Goal: Communication & Community: Answer question/provide support

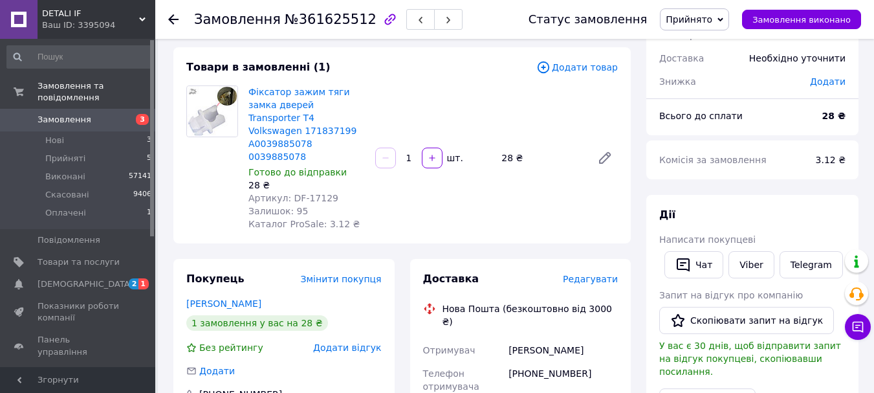
scroll to position [65, 0]
click at [321, 21] on span "№361625512" at bounding box center [331, 20] width 92 height 16
copy span "361625512"
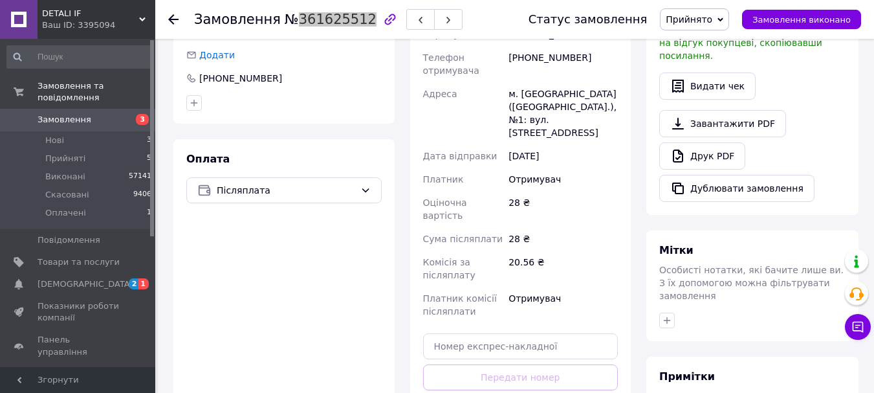
scroll to position [522, 0]
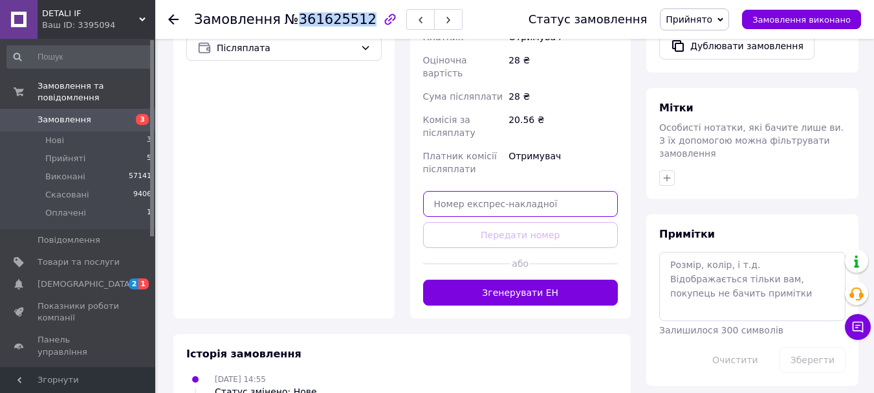
click at [522, 191] on input "text" at bounding box center [520, 204] width 195 height 26
paste input "20451247245998"
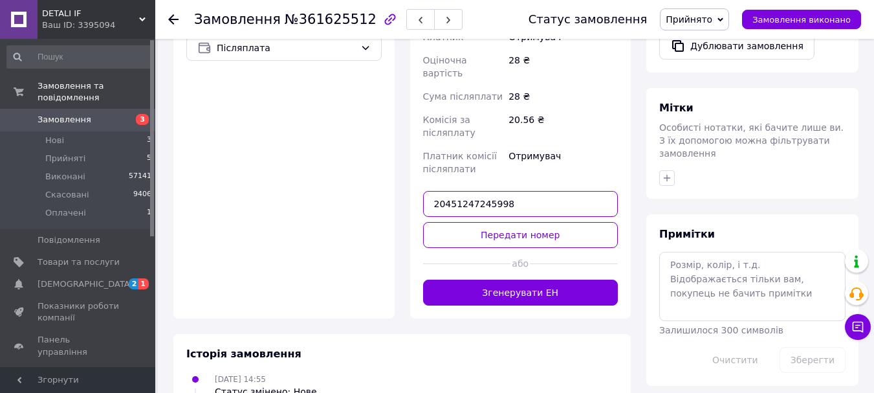
type input "20451247245998"
click at [504, 222] on button "Передати номер" at bounding box center [520, 235] width 195 height 26
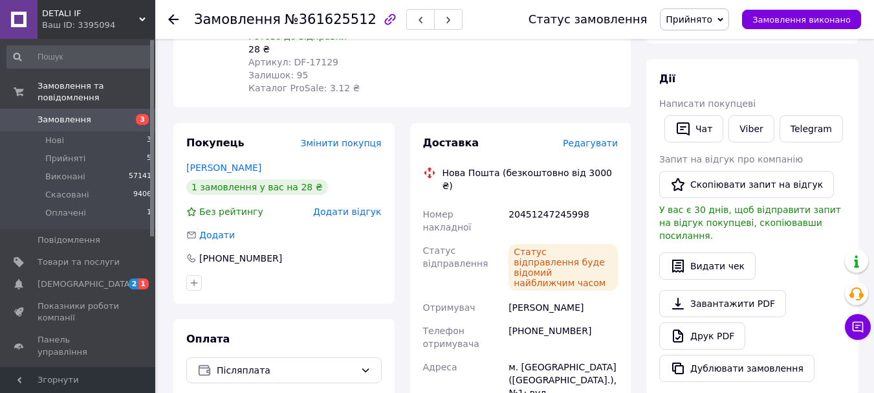
scroll to position [181, 0]
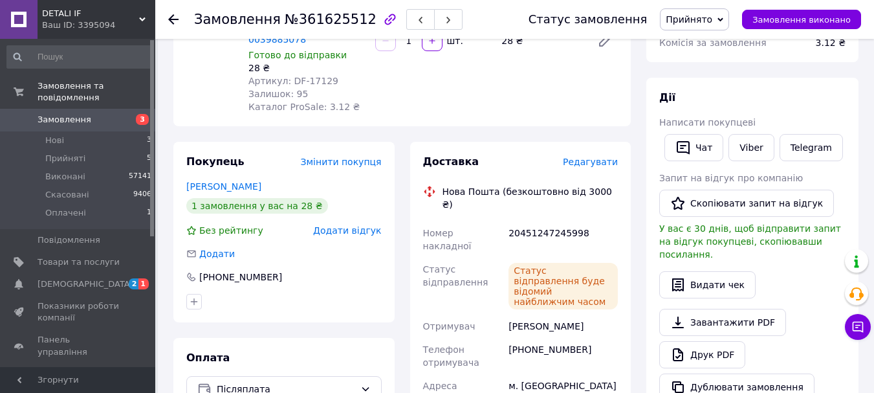
click at [713, 14] on span "Прийнято" at bounding box center [689, 19] width 47 height 10
click at [709, 40] on li "Виконано" at bounding box center [695, 45] width 68 height 19
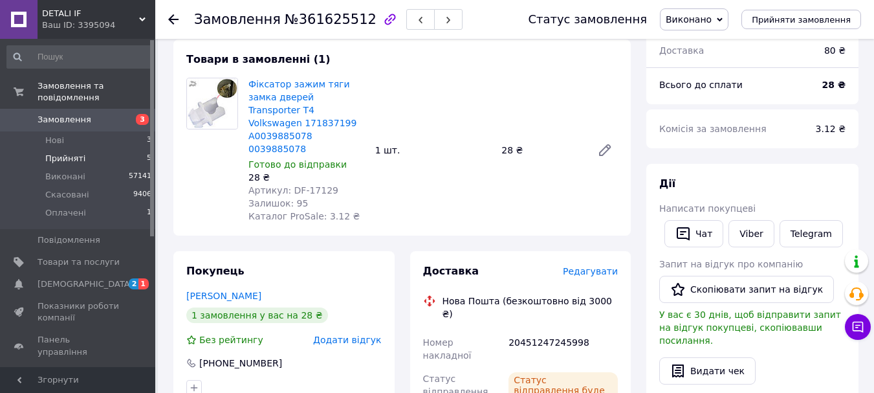
scroll to position [0, 0]
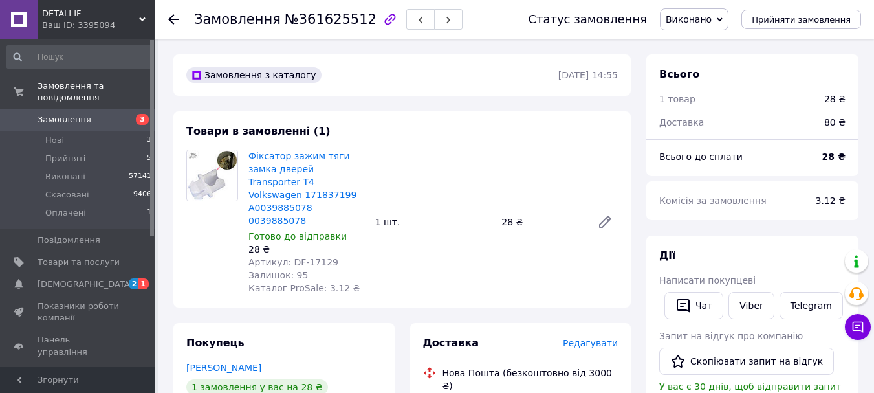
click at [100, 278] on span "[DEMOGRAPHIC_DATA]" at bounding box center [79, 284] width 82 height 12
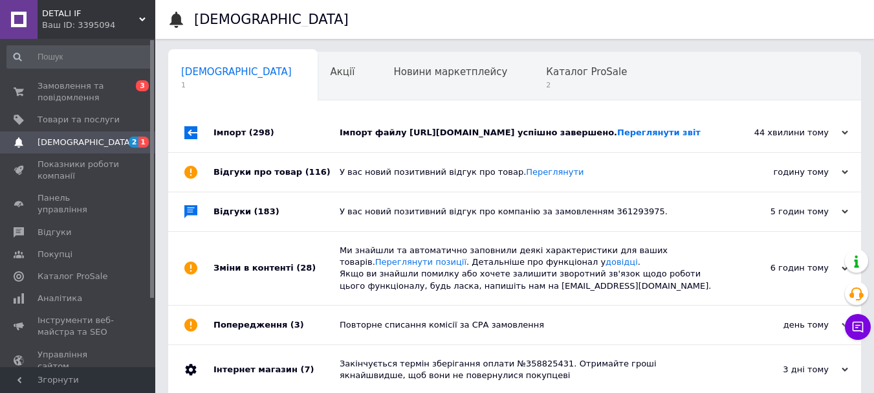
click at [539, 151] on div "Імпорт файлу https://srv18.softex.if.ua/detali_if/prom/wares.zip успішно заверш…" at bounding box center [529, 132] width 379 height 39
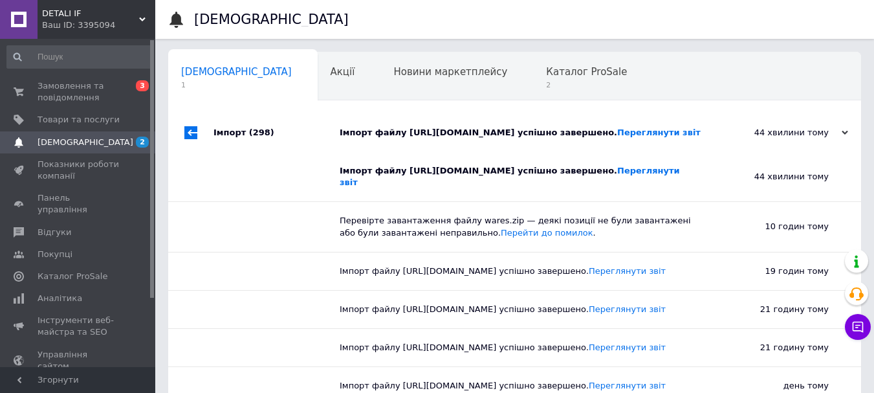
click at [562, 139] on div "Імпорт файлу https://srv18.softex.if.ua/detali_if/prom/wares.zip успішно заверш…" at bounding box center [529, 133] width 379 height 12
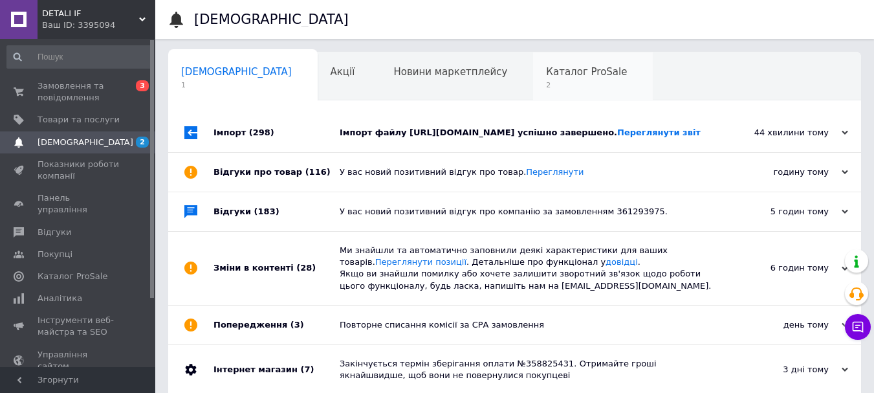
click at [546, 81] on span "2" at bounding box center [586, 85] width 81 height 10
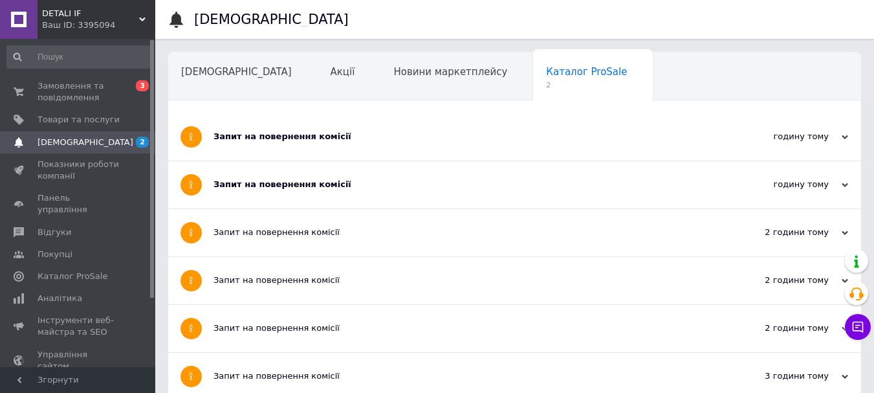
click at [472, 122] on div "Запит на повернення комісії" at bounding box center [466, 136] width 505 height 47
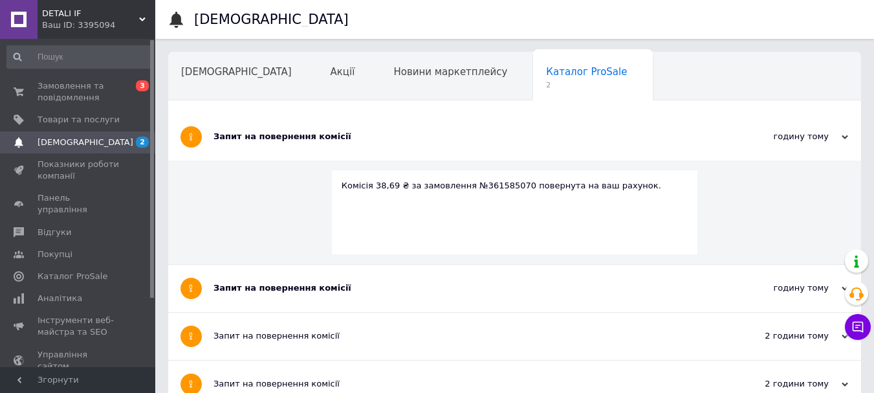
click at [501, 131] on div "Запит на повернення комісії" at bounding box center [466, 137] width 505 height 12
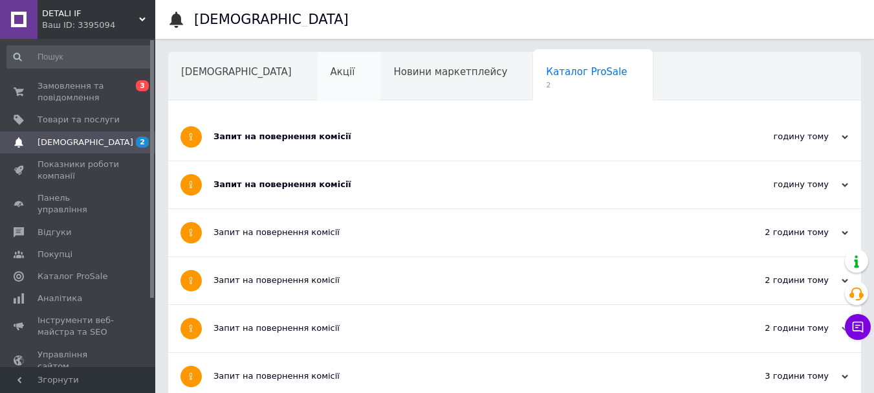
click at [318, 89] on div "Акції" at bounding box center [349, 76] width 63 height 49
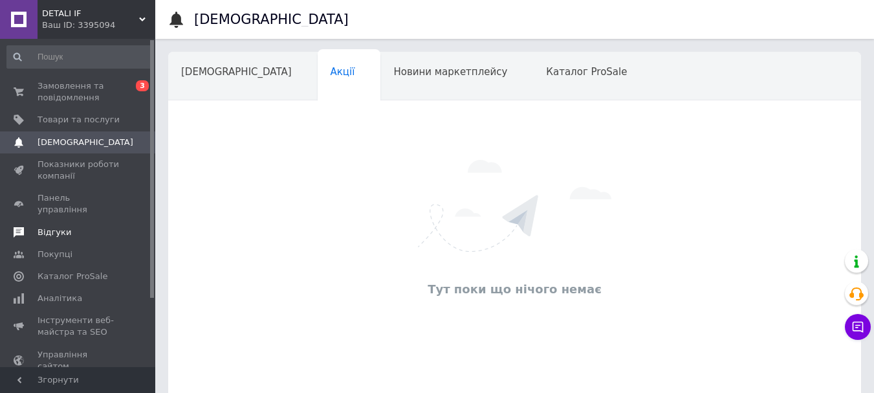
click at [91, 221] on link "Відгуки" at bounding box center [79, 232] width 159 height 22
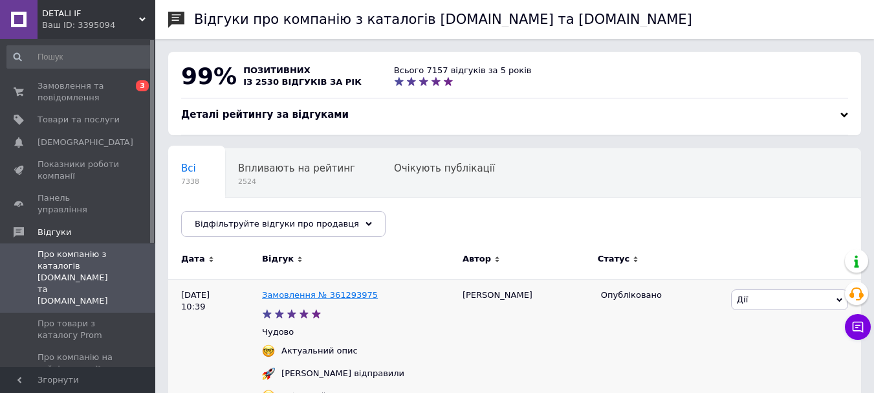
click at [323, 293] on link "Замовлення № 361293975" at bounding box center [320, 295] width 116 height 10
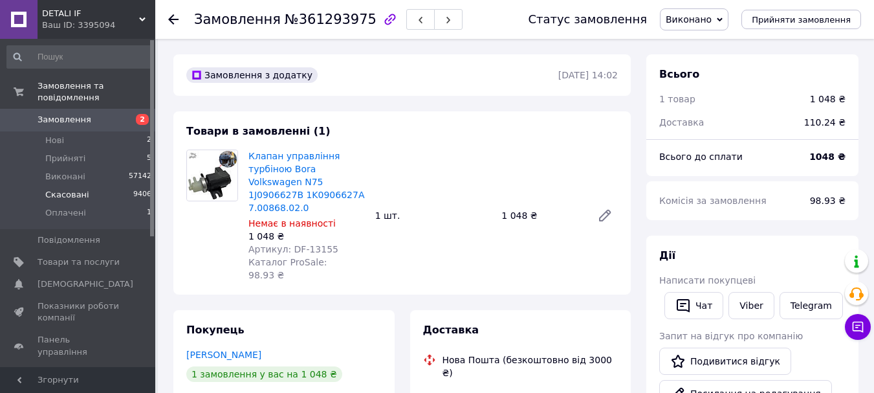
drag, startPoint x: 121, startPoint y: 148, endPoint x: 142, endPoint y: 186, distance: 43.4
click at [121, 150] on li "Прийняті 5" at bounding box center [79, 159] width 159 height 18
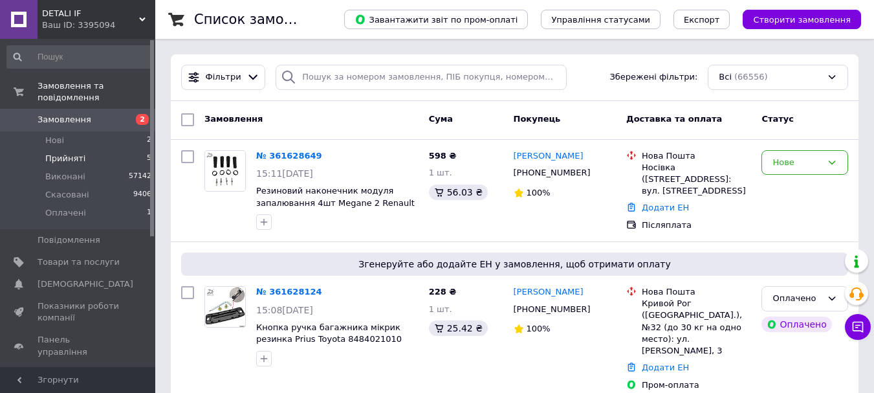
click at [93, 150] on li "Прийняті 5" at bounding box center [79, 159] width 159 height 18
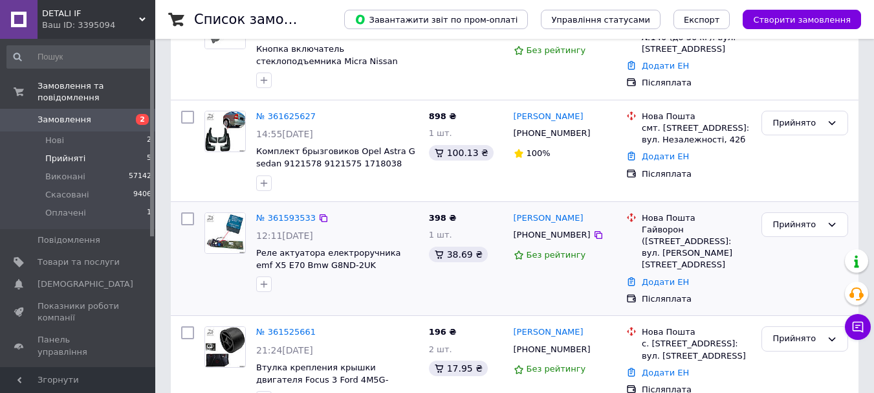
scroll to position [194, 0]
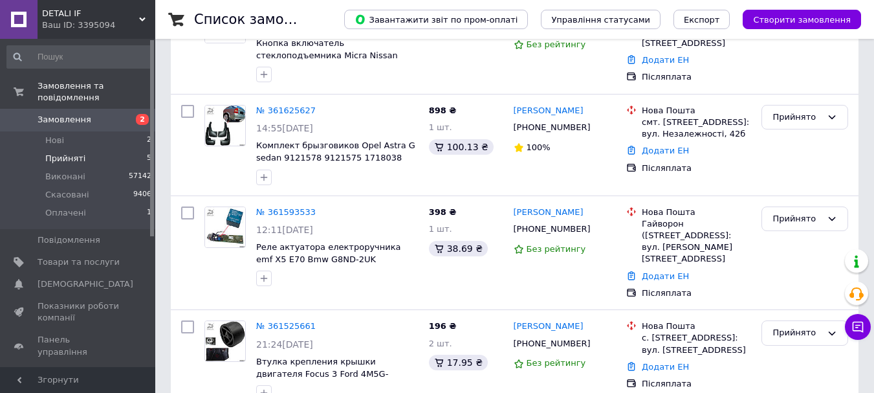
click at [96, 150] on li "Прийняті 5" at bounding box center [79, 159] width 159 height 18
click at [593, 127] on icon at bounding box center [598, 128] width 10 height 10
click at [318, 109] on icon at bounding box center [323, 110] width 10 height 10
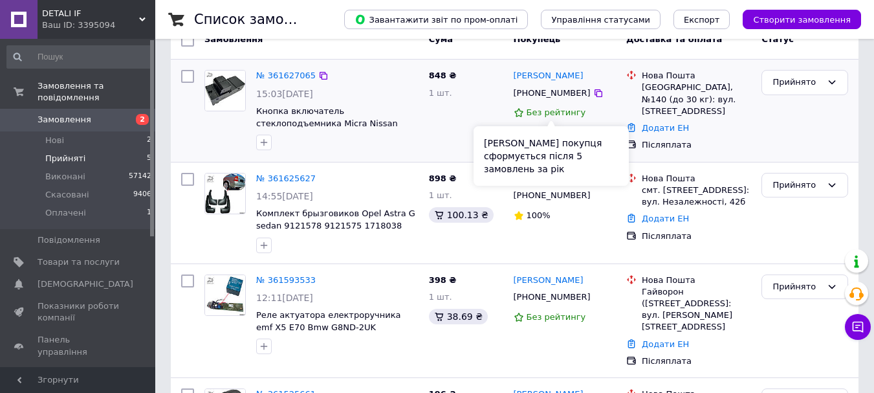
scroll to position [65, 0]
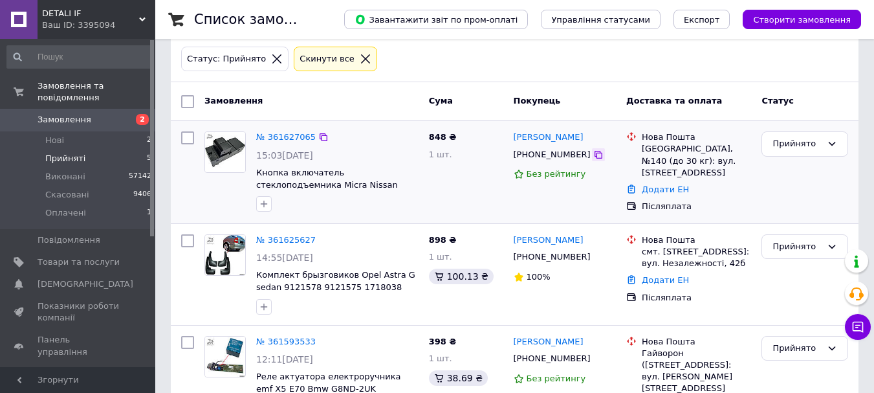
click at [595, 159] on icon at bounding box center [599, 155] width 8 height 8
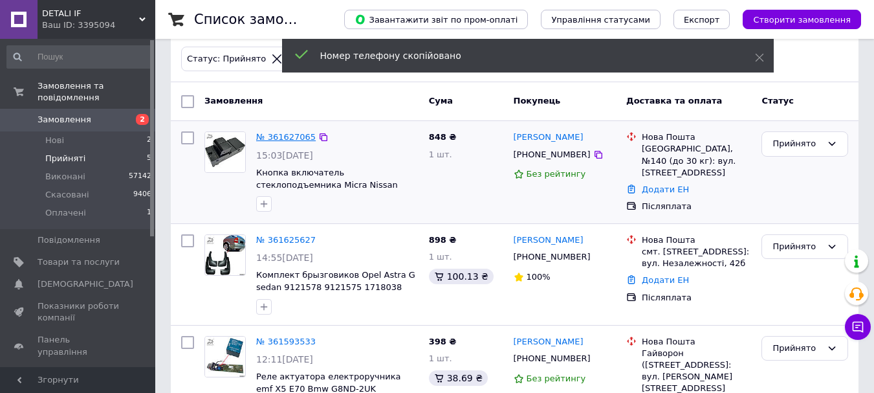
click at [280, 142] on link "№ 361627065" at bounding box center [286, 137] width 60 height 10
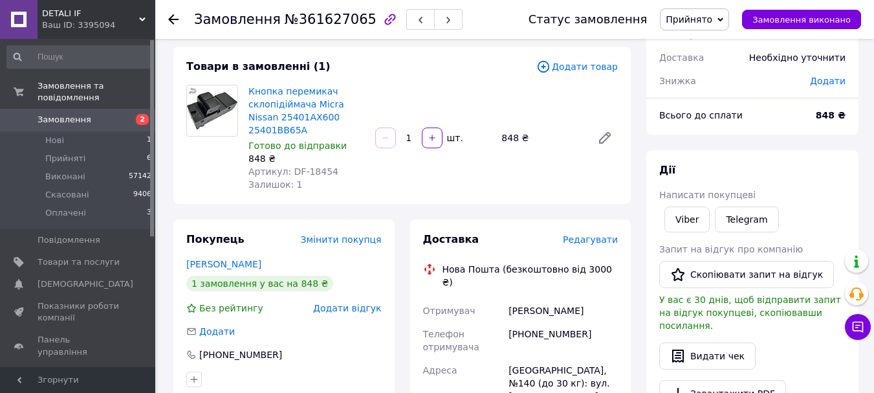
click at [298, 17] on span "№361627065" at bounding box center [331, 20] width 92 height 16
copy span "361627065"
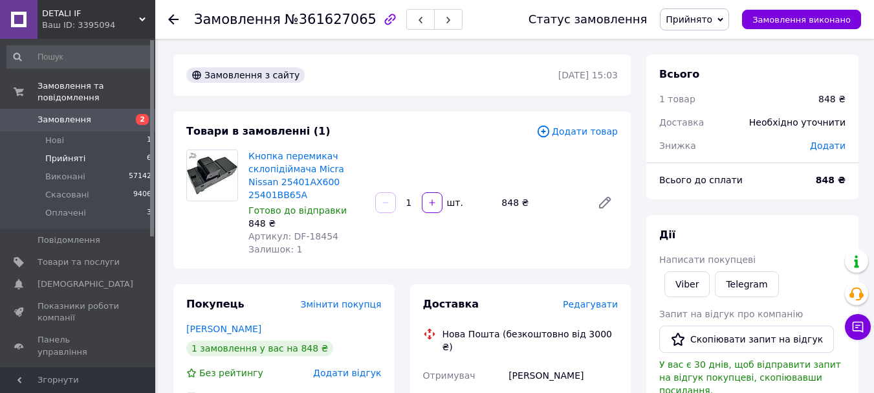
click at [82, 150] on li "Прийняті 6" at bounding box center [79, 159] width 159 height 18
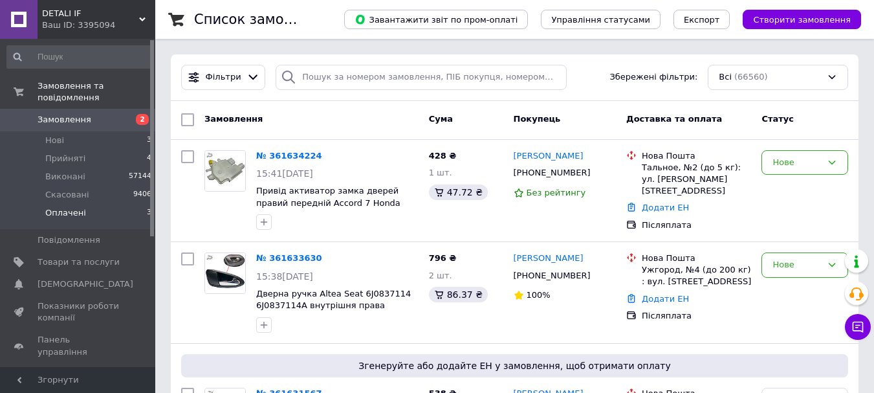
click at [111, 205] on li "Оплачені 3" at bounding box center [79, 216] width 159 height 25
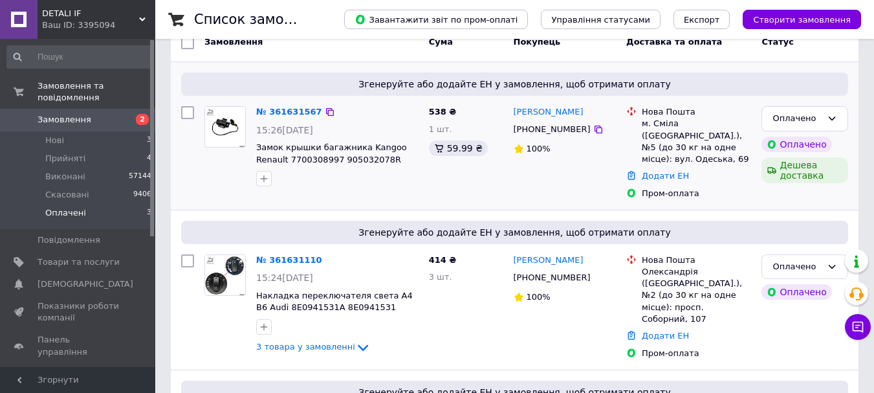
scroll to position [260, 0]
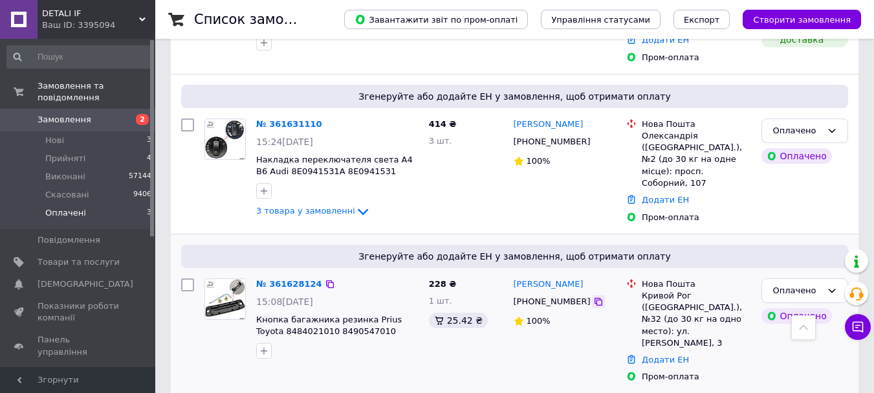
click at [593, 296] on icon at bounding box center [598, 301] width 10 height 10
click at [325, 279] on icon at bounding box center [330, 284] width 10 height 10
click at [321, 206] on span "3 товара у замовленні" at bounding box center [305, 211] width 99 height 10
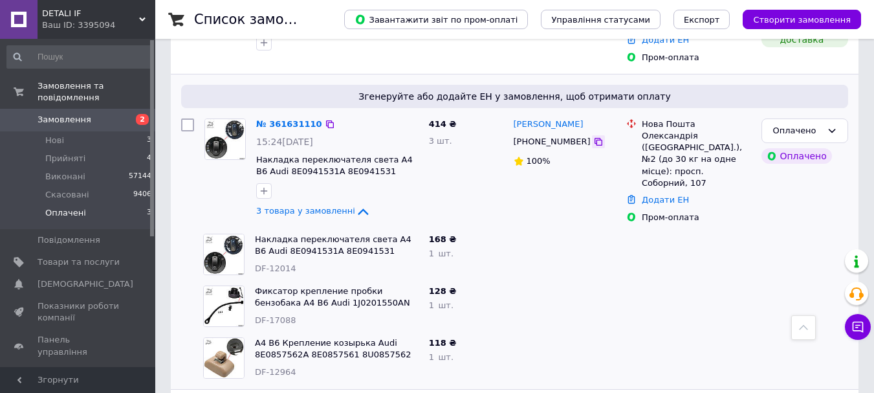
click at [593, 137] on icon at bounding box center [598, 142] width 10 height 10
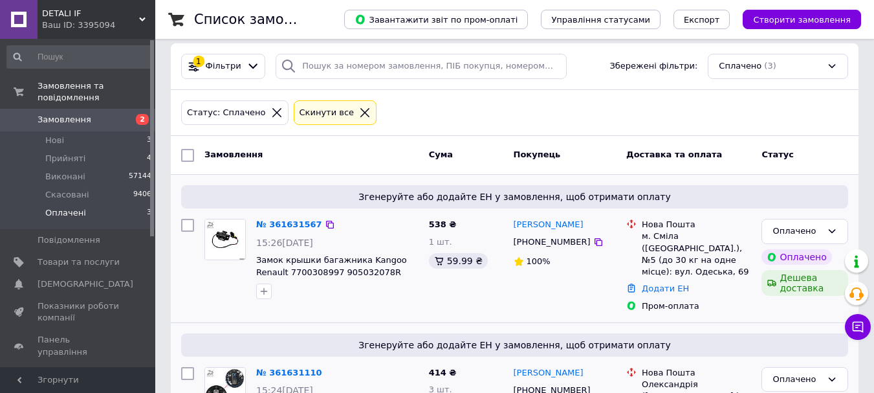
scroll to position [1, 0]
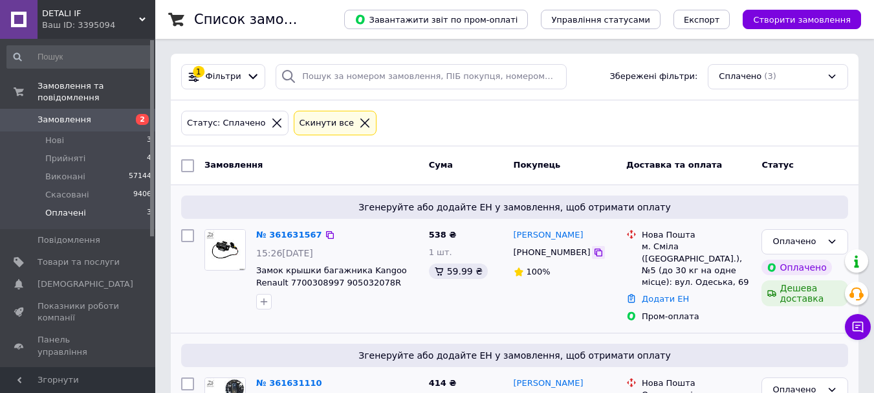
click at [595, 253] on icon at bounding box center [599, 253] width 8 height 8
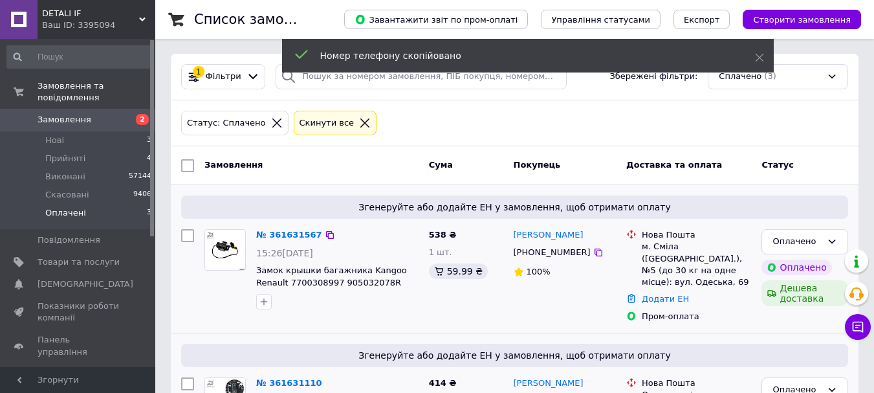
click at [281, 224] on div "Згенеруйте або додайте ЕН у замовлення, щоб отримати оплату № 361631567 15:26, …" at bounding box center [515, 259] width 688 height 148
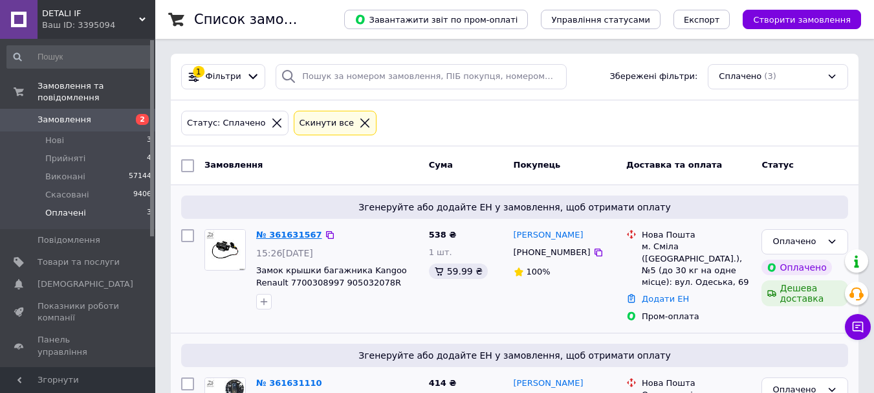
click at [282, 232] on link "№ 361631567" at bounding box center [289, 235] width 66 height 10
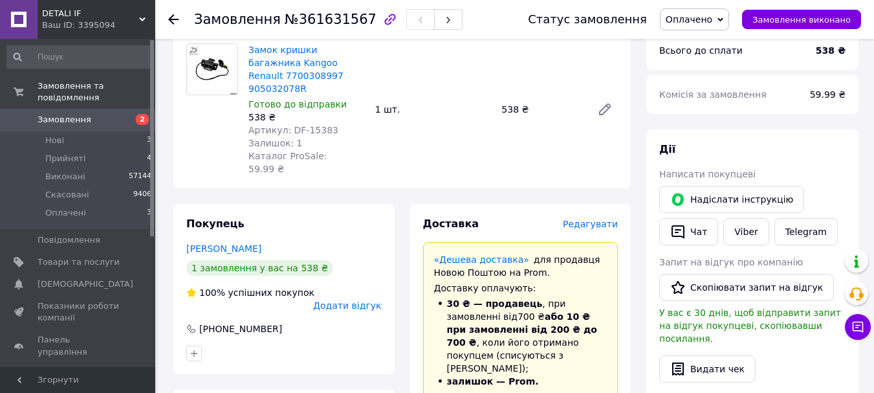
scroll to position [65, 0]
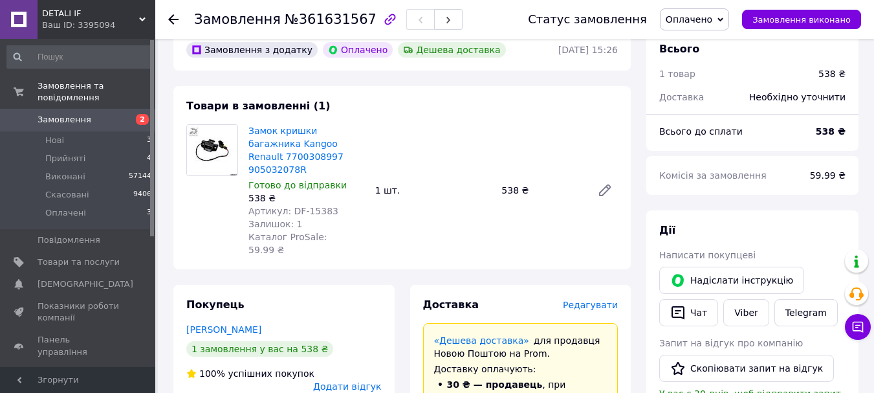
click at [318, 19] on span "№361631567" at bounding box center [331, 20] width 92 height 16
copy span "361631567"
click at [731, 313] on link "Viber" at bounding box center [746, 312] width 45 height 27
drag, startPoint x: 683, startPoint y: 312, endPoint x: 715, endPoint y: 312, distance: 31.7
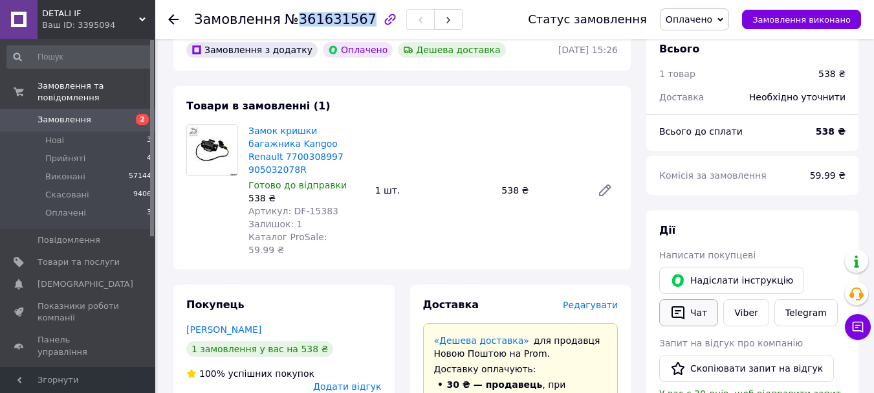
click at [683, 312] on icon "button" at bounding box center [678, 313] width 13 height 14
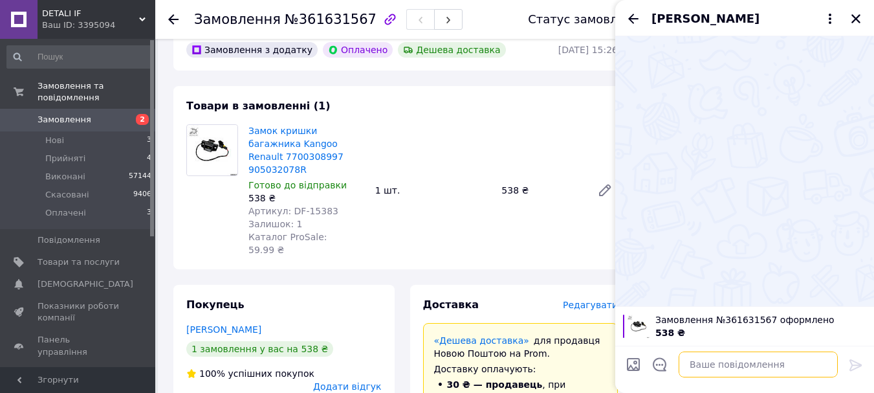
click at [750, 361] on textarea at bounding box center [758, 364] width 159 height 26
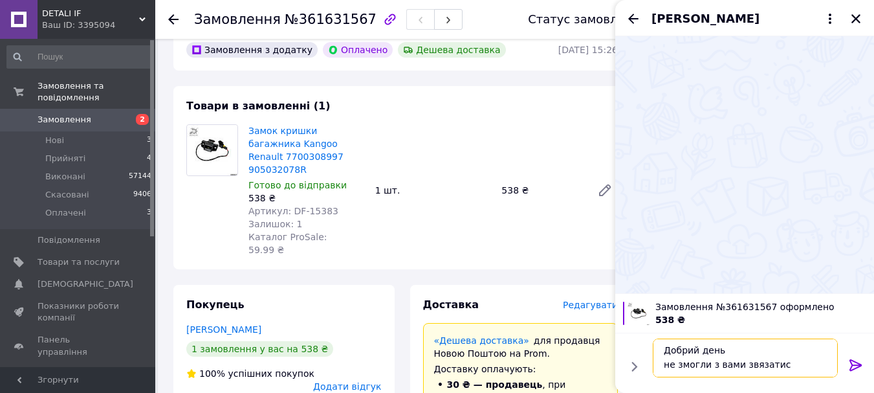
scroll to position [1, 0]
type textarea "Добрий день не змогли з вами звязатись"
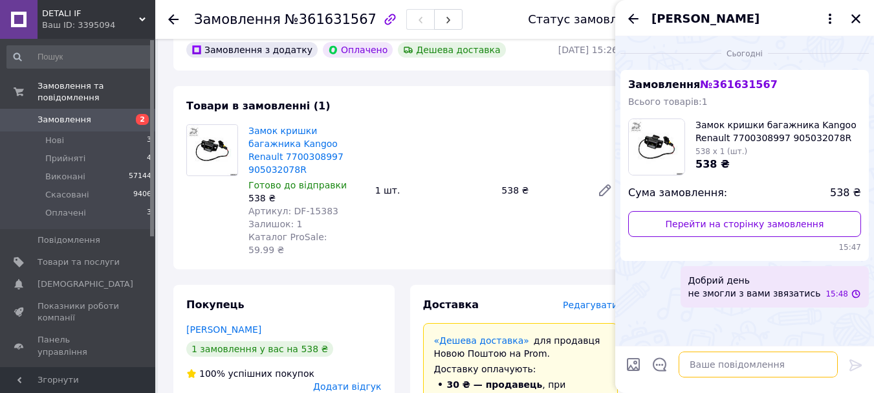
scroll to position [0, 0]
click at [713, 373] on textarea at bounding box center [758, 364] width 159 height 26
paste textarea "20451247287549"
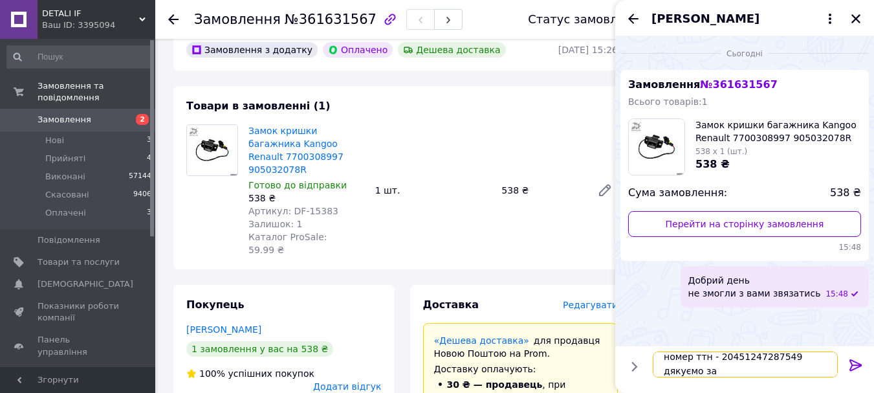
scroll to position [1, 0]
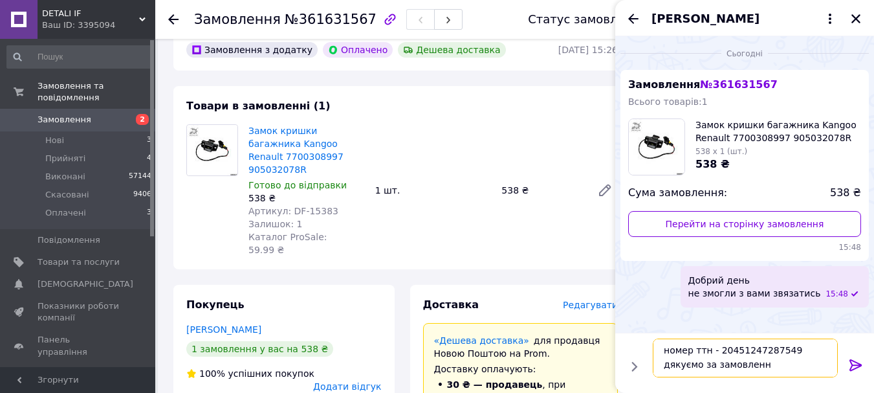
type textarea "номер ттн - 20451247287549 дякуємо за замовлення"
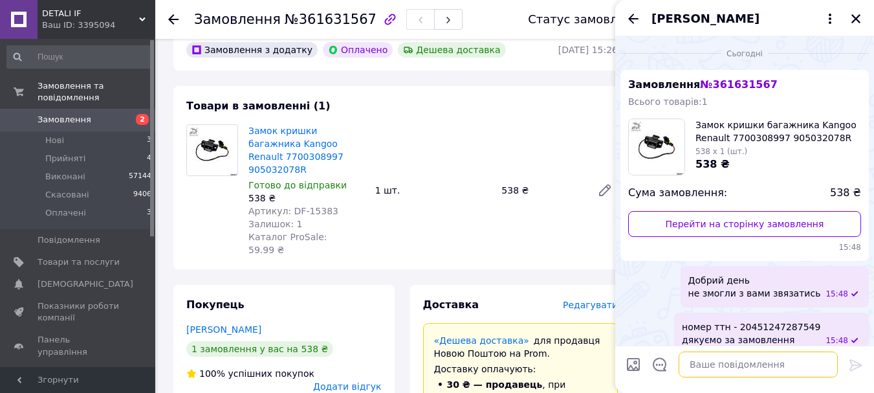
scroll to position [14, 0]
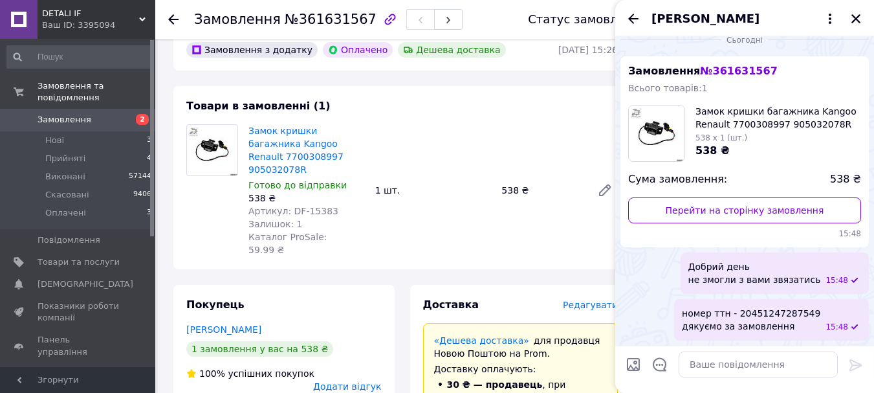
click at [854, 17] on icon "Закрити" at bounding box center [856, 18] width 9 height 9
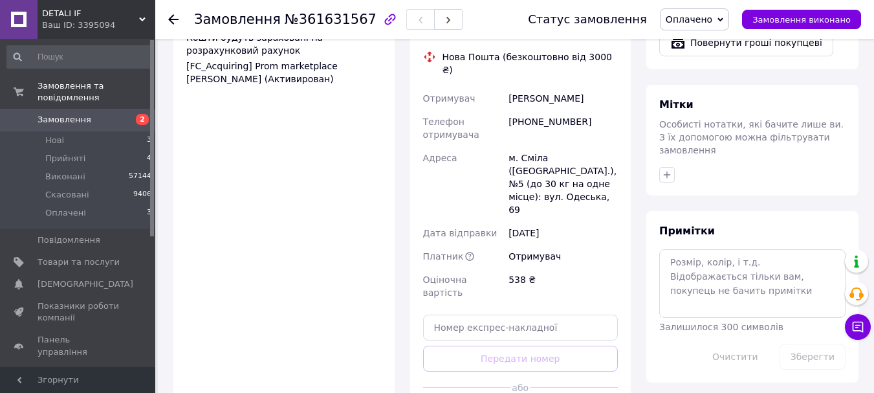
scroll to position [583, 0]
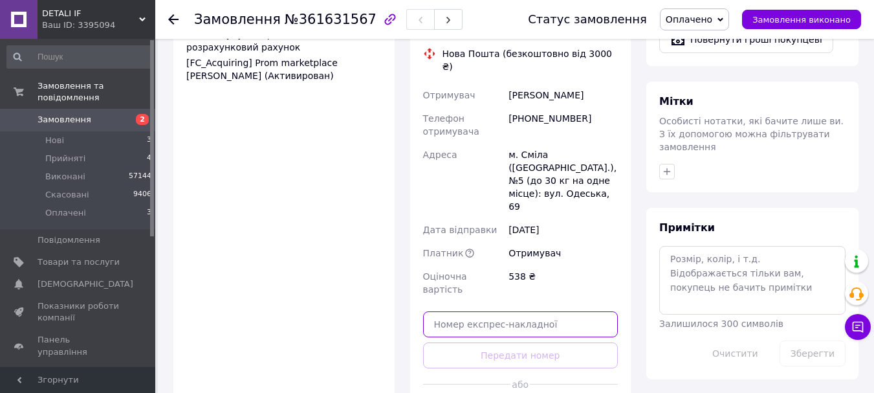
click at [548, 311] on input "text" at bounding box center [520, 324] width 195 height 26
paste input "20451247287549"
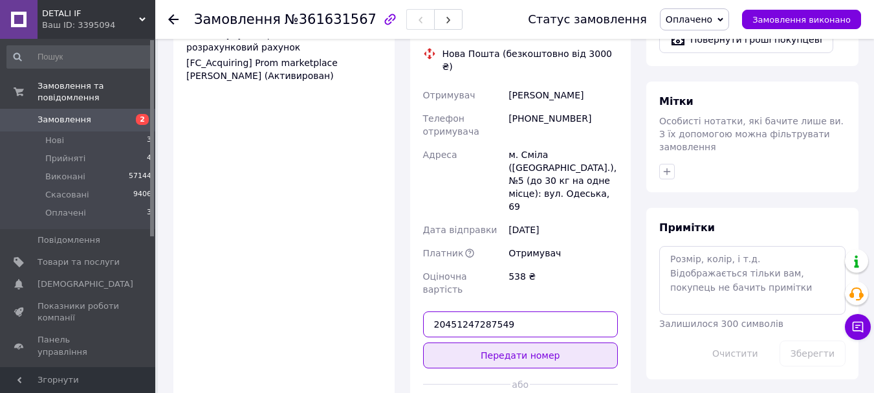
type input "20451247287549"
click at [511, 342] on button "Передати номер" at bounding box center [520, 355] width 195 height 26
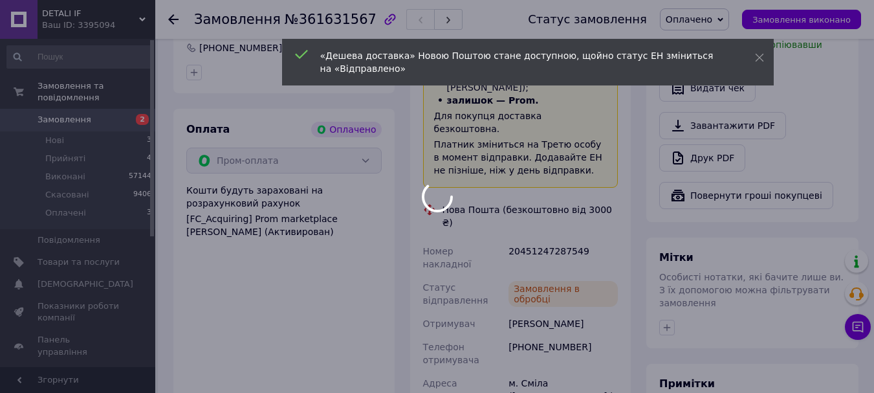
scroll to position [188, 0]
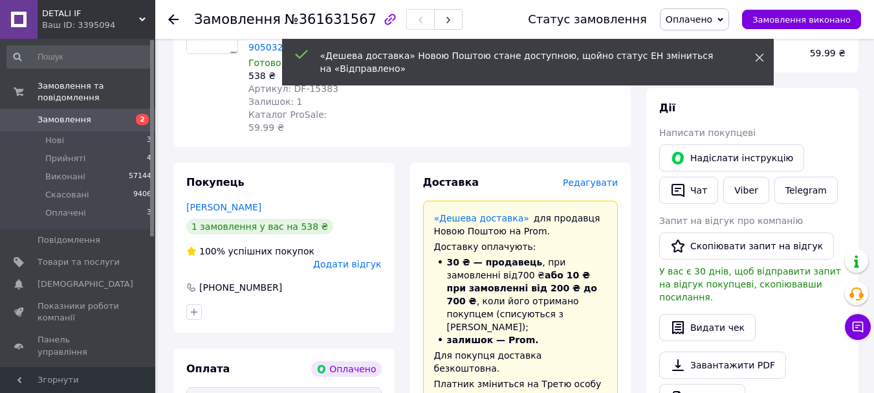
click at [759, 58] on icon at bounding box center [759, 57] width 9 height 9
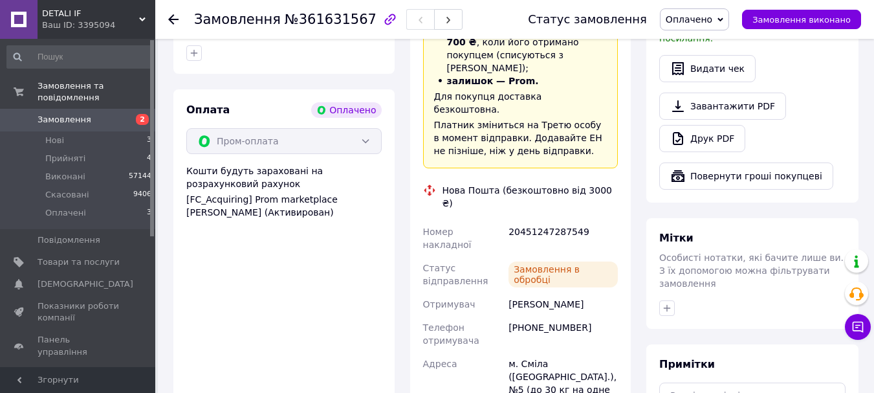
scroll to position [0, 0]
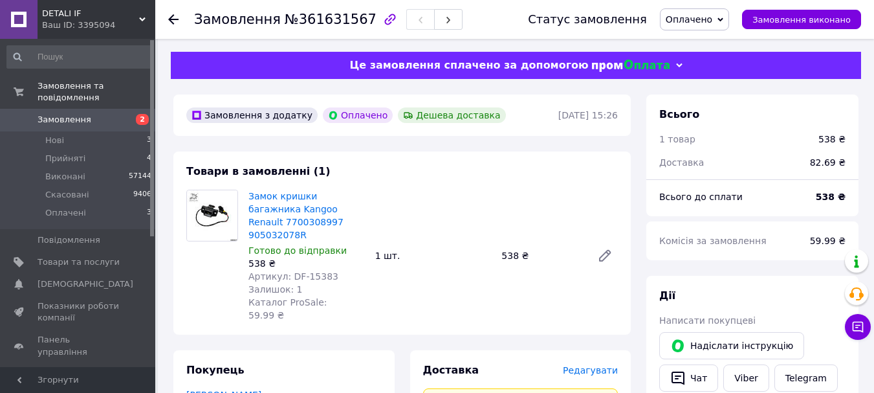
drag, startPoint x: 700, startPoint y: 20, endPoint x: 717, endPoint y: 31, distance: 20.6
click at [700, 19] on span "Оплачено" at bounding box center [689, 19] width 47 height 10
click at [709, 59] on li "Виконано" at bounding box center [695, 64] width 68 height 19
click at [104, 150] on li "Прийняті 4" at bounding box center [79, 159] width 159 height 18
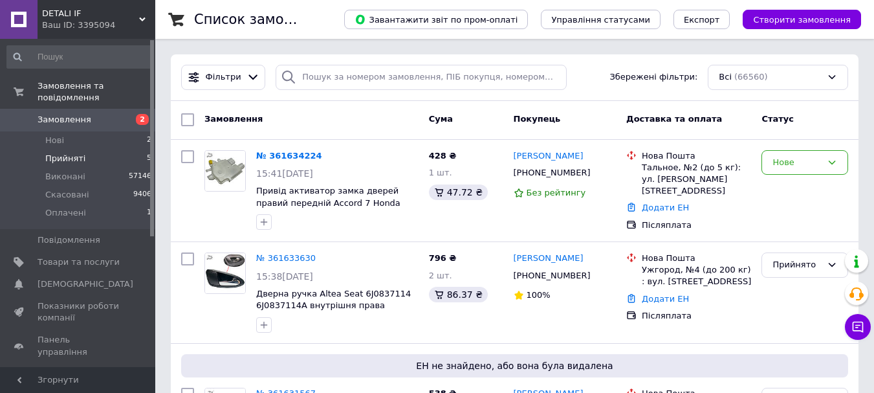
click at [119, 150] on li "Прийняті 5" at bounding box center [79, 159] width 159 height 18
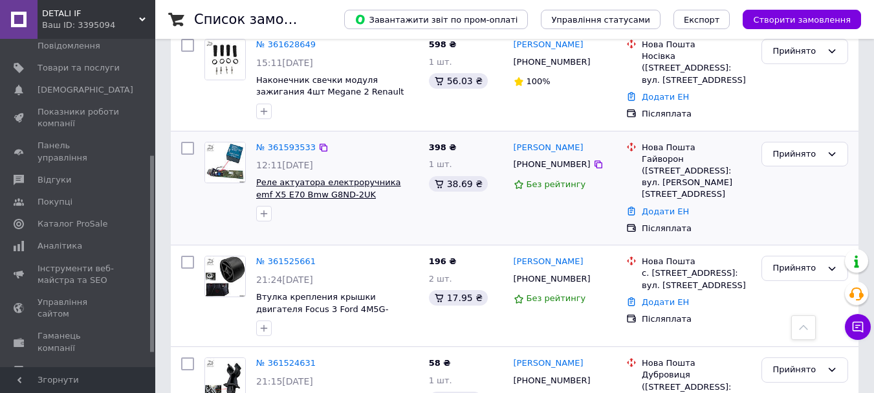
scroll to position [194, 0]
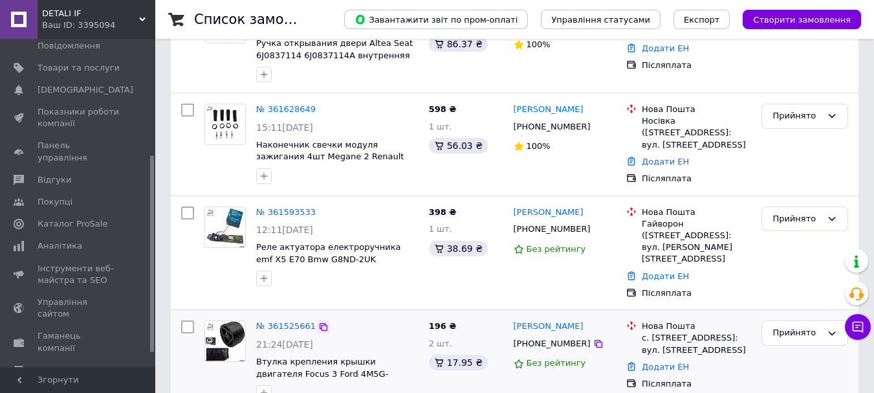
click at [318, 322] on icon at bounding box center [323, 327] width 10 height 10
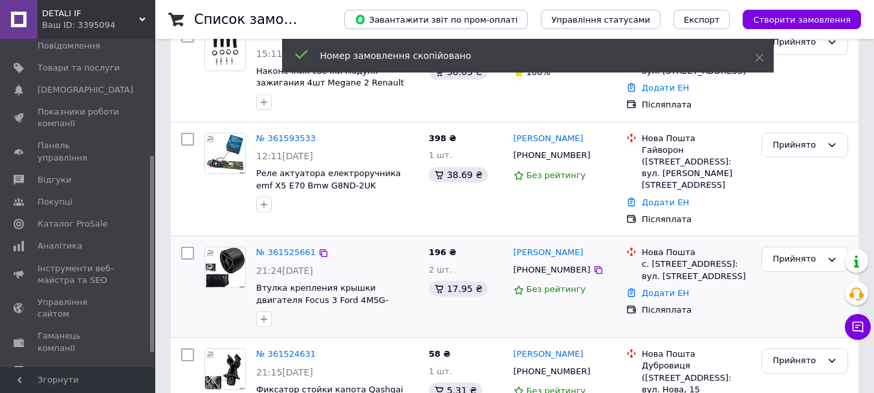
scroll to position [317, 0]
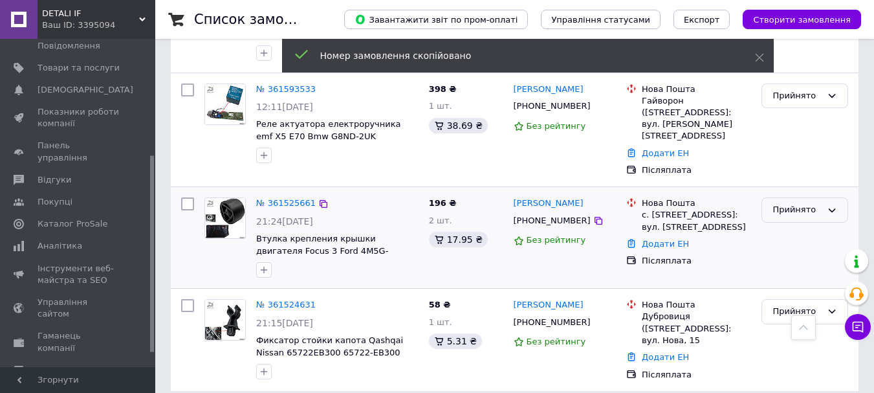
click at [803, 203] on div "Прийнято" at bounding box center [797, 210] width 49 height 14
click at [803, 249] on li "Скасовано" at bounding box center [804, 261] width 85 height 24
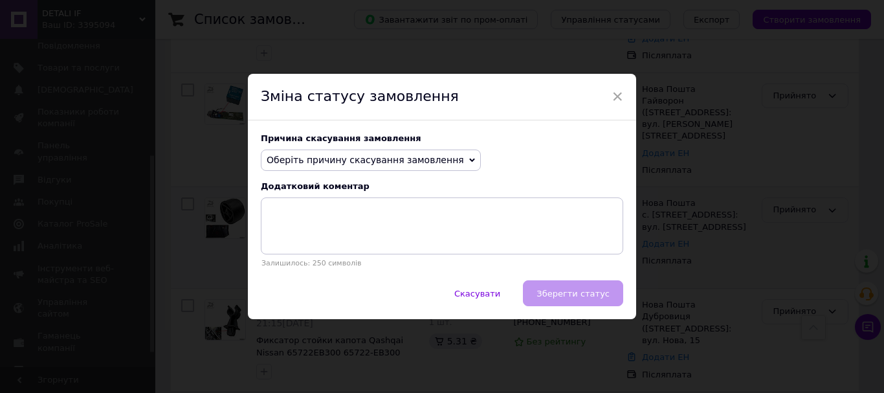
click at [411, 159] on span "Оберіть причину скасування замовлення" at bounding box center [365, 160] width 197 height 10
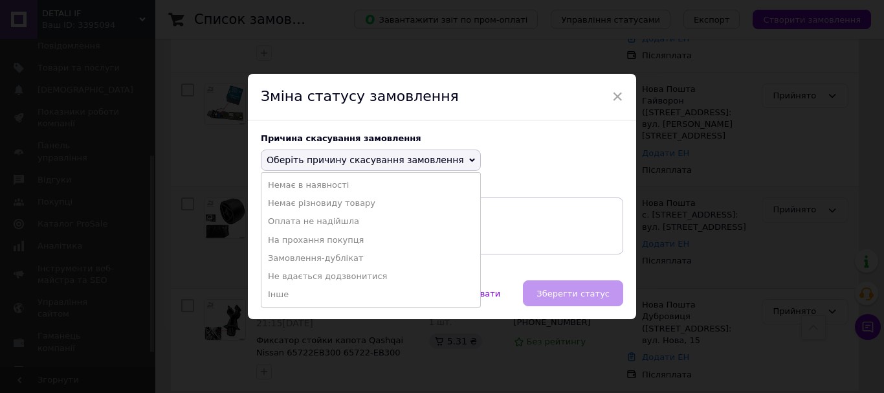
click at [326, 285] on li "Не вдається додзвонитися" at bounding box center [370, 276] width 219 height 18
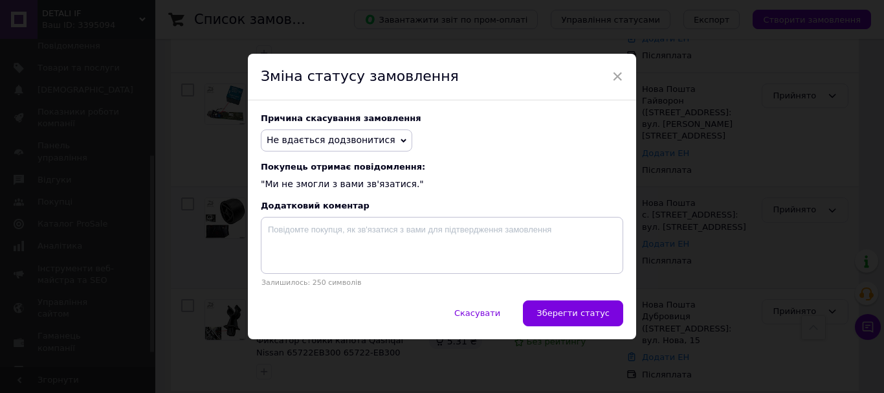
click at [388, 216] on div "Причина скасування замовлення Не вдається додзвонитися Немає в наявності Немає …" at bounding box center [442, 199] width 388 height 199
click at [401, 242] on textarea at bounding box center [442, 245] width 362 height 57
click at [353, 145] on span "Не вдається додзвонитися" at bounding box center [331, 140] width 129 height 10
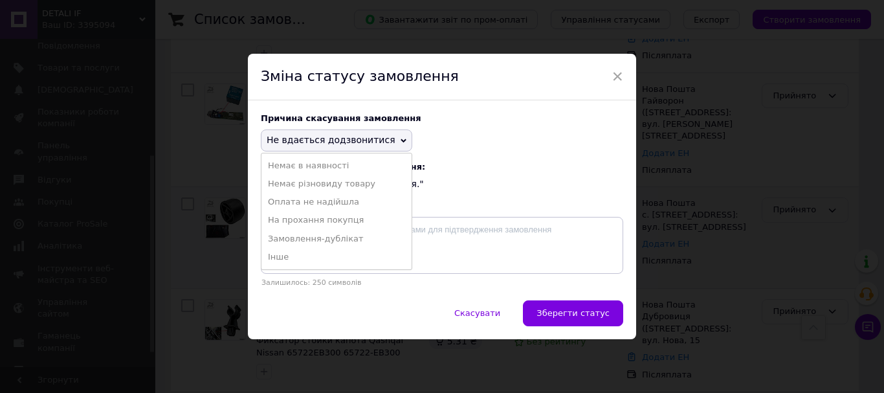
drag, startPoint x: 296, startPoint y: 259, endPoint x: 304, endPoint y: 258, distance: 7.9
click at [296, 260] on li "Інше" at bounding box center [336, 257] width 150 height 18
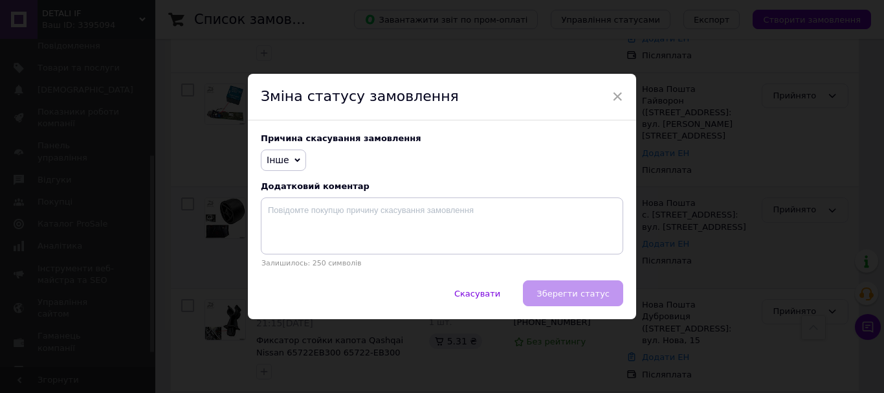
click at [400, 256] on div at bounding box center [442, 226] width 362 height 58
click at [430, 222] on textarea at bounding box center [442, 225] width 362 height 57
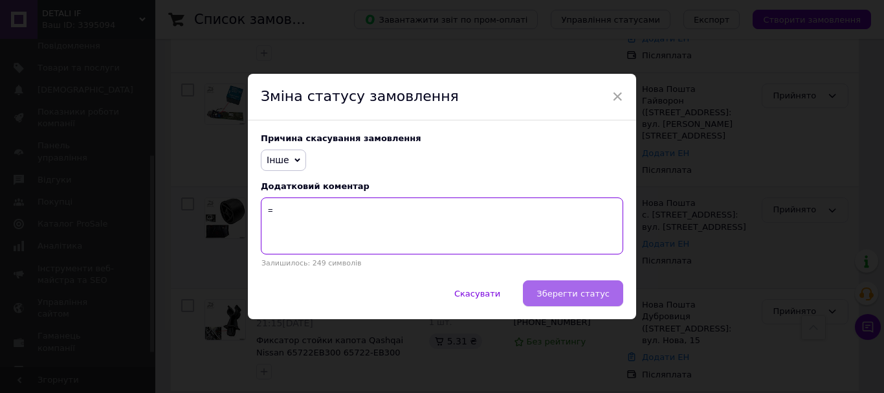
type textarea "="
click at [584, 297] on span "Зберегти статус" at bounding box center [573, 294] width 73 height 10
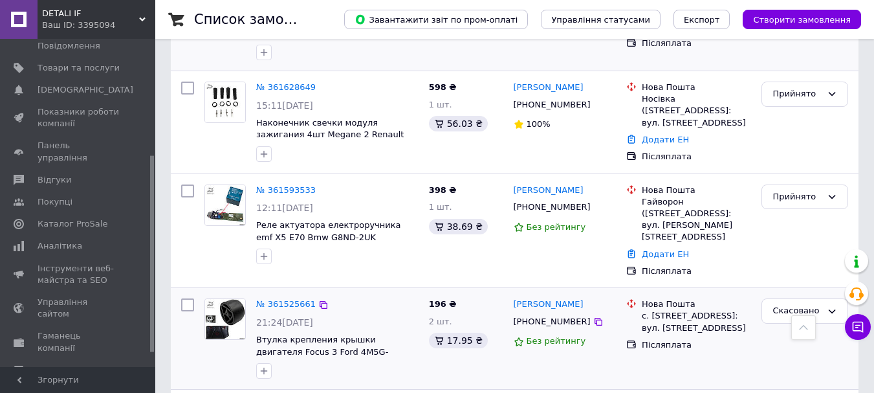
scroll to position [122, 0]
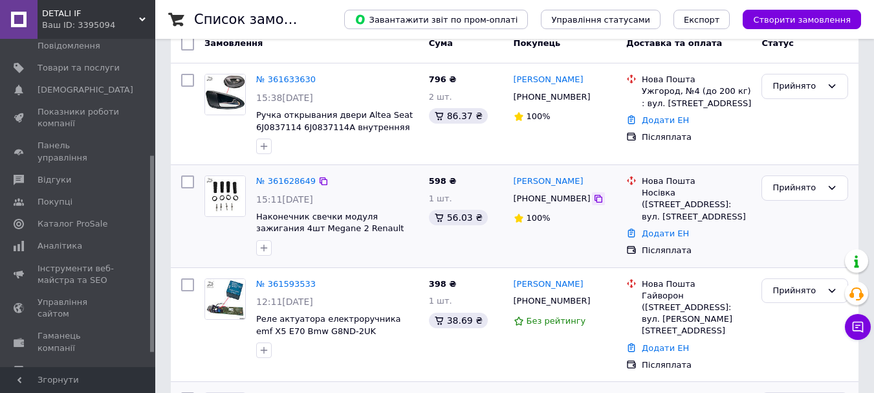
click at [593, 203] on icon at bounding box center [598, 199] width 10 height 10
click at [320, 180] on icon at bounding box center [324, 181] width 8 height 8
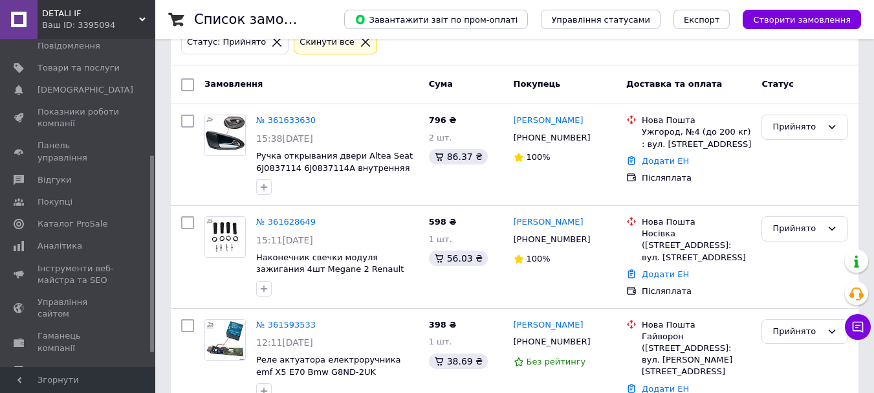
scroll to position [194, 0]
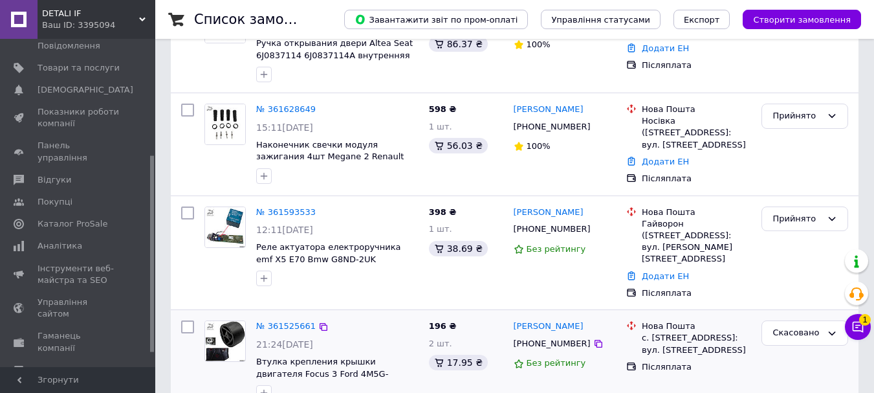
click at [856, 324] on icon at bounding box center [858, 326] width 13 height 13
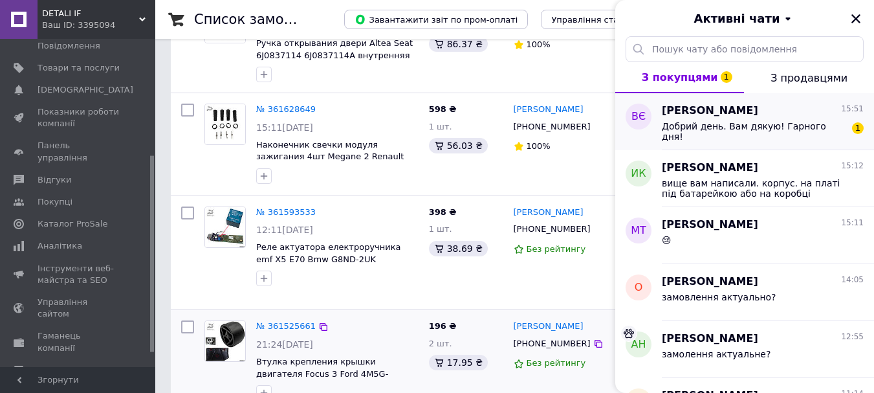
click at [708, 133] on div "Добрий день. Вам дякую! Гарного дня!" at bounding box center [754, 131] width 184 height 21
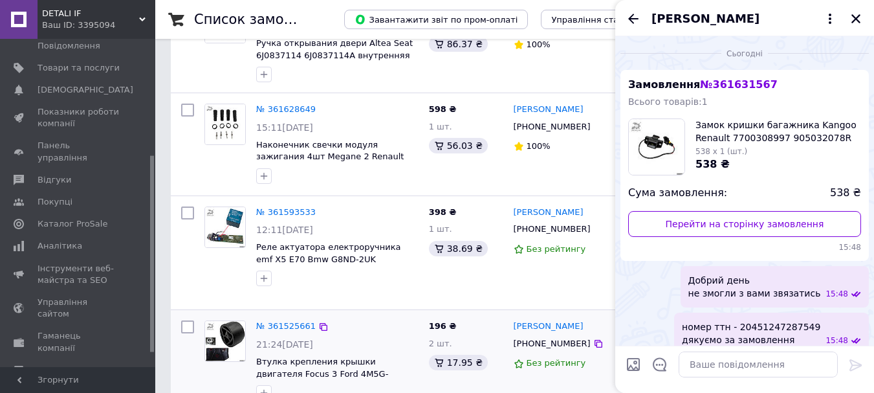
scroll to position [84, 0]
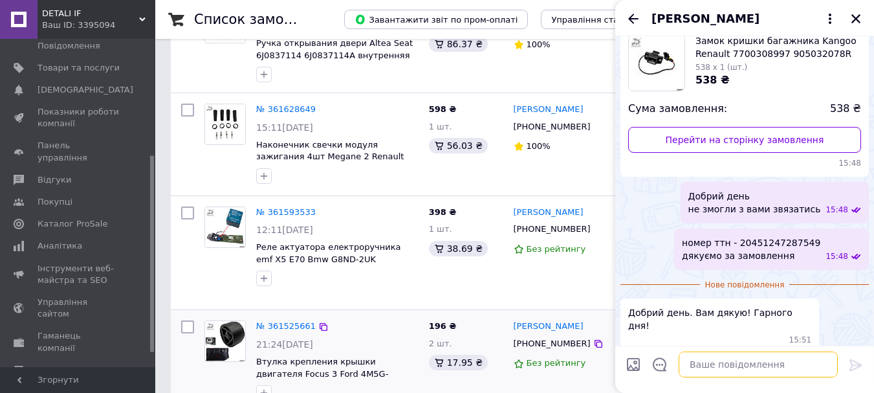
click at [727, 365] on textarea at bounding box center [758, 364] width 159 height 26
click at [859, 14] on icon "Закрити" at bounding box center [856, 19] width 12 height 12
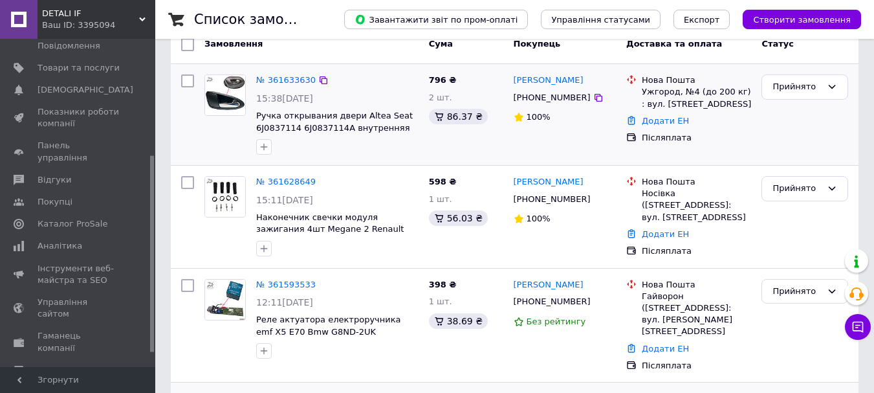
scroll to position [0, 0]
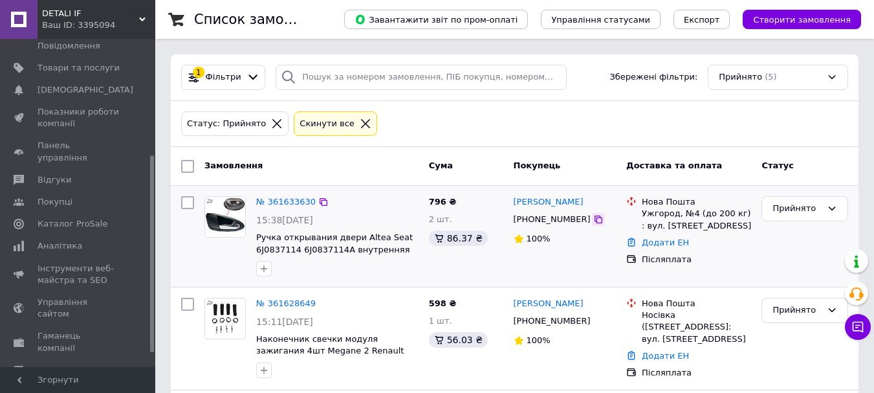
click at [593, 220] on icon at bounding box center [598, 219] width 10 height 10
click at [293, 197] on link "№ 361633630" at bounding box center [286, 202] width 60 height 10
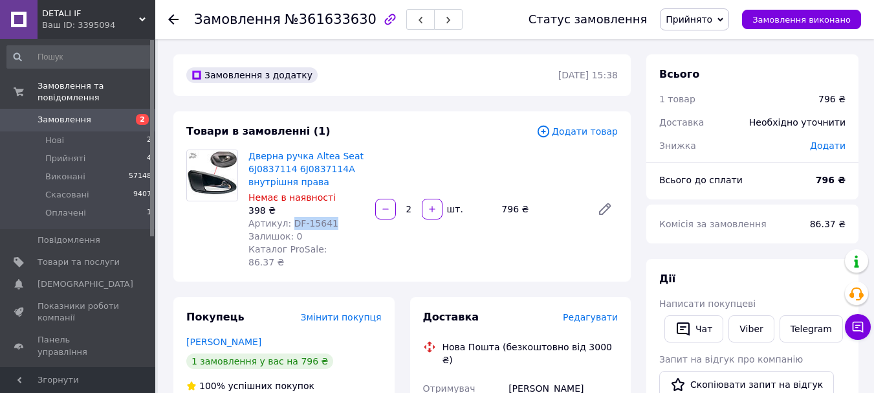
drag, startPoint x: 289, startPoint y: 222, endPoint x: 346, endPoint y: 217, distance: 57.2
click at [345, 217] on div "Артикул: DF-15641" at bounding box center [307, 223] width 116 height 13
copy span "DF-15641"
drag, startPoint x: 329, startPoint y: 168, endPoint x: 293, endPoint y: 169, distance: 36.3
click at [293, 169] on span "Дверна ручка Altea Seat 6J0837114 6J0837114A внутрішня права" at bounding box center [307, 169] width 116 height 39
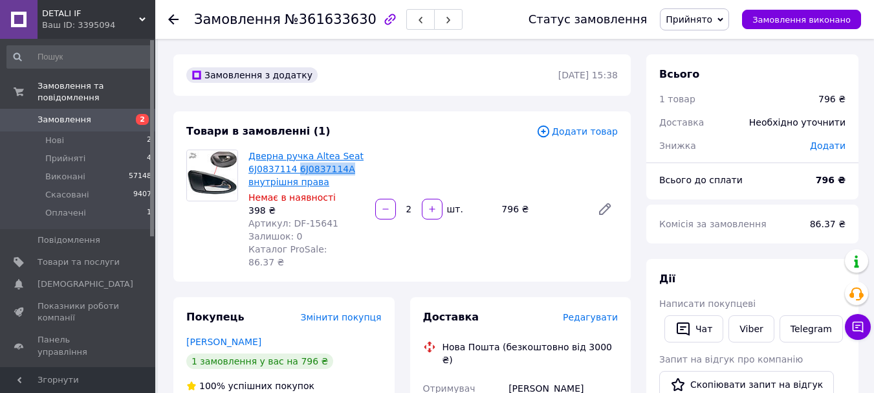
copy link "6J0837114A"
click at [304, 17] on span "№361633630" at bounding box center [331, 20] width 92 height 16
copy span "361633630"
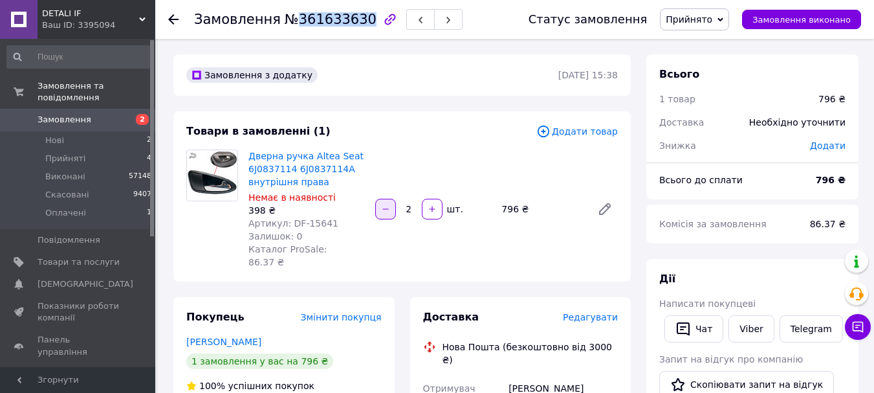
click at [389, 208] on button "button" at bounding box center [385, 209] width 21 height 21
type input "1"
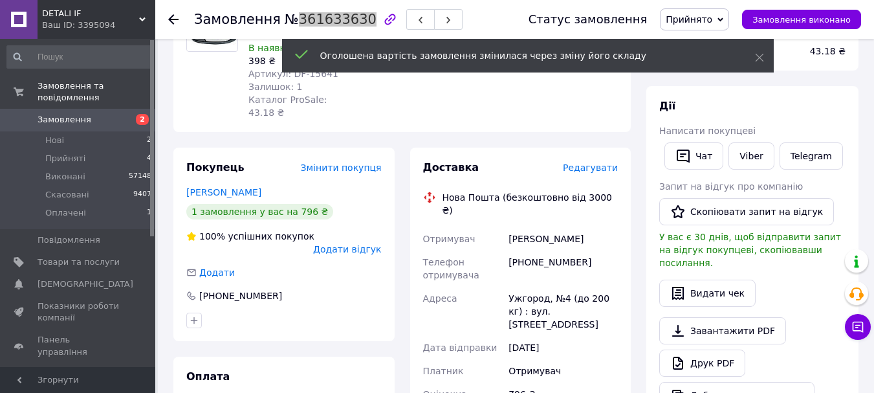
scroll to position [65, 0]
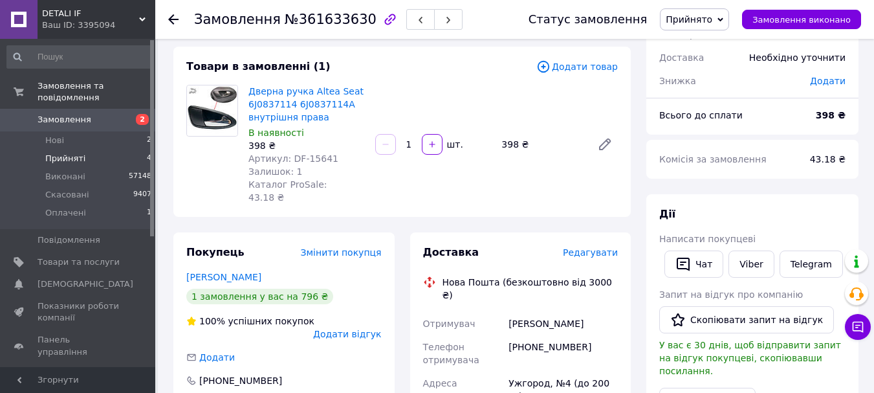
drag, startPoint x: 124, startPoint y: 145, endPoint x: 137, endPoint y: 151, distance: 14.5
click at [124, 150] on li "Прийняті 4" at bounding box center [79, 159] width 159 height 18
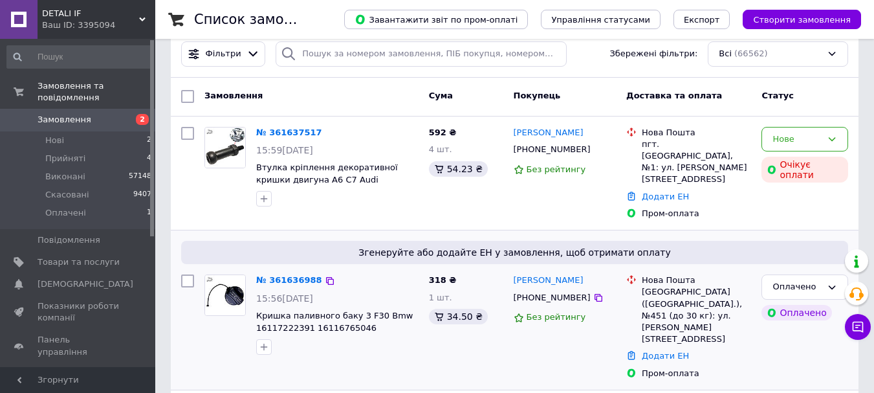
scroll to position [194, 0]
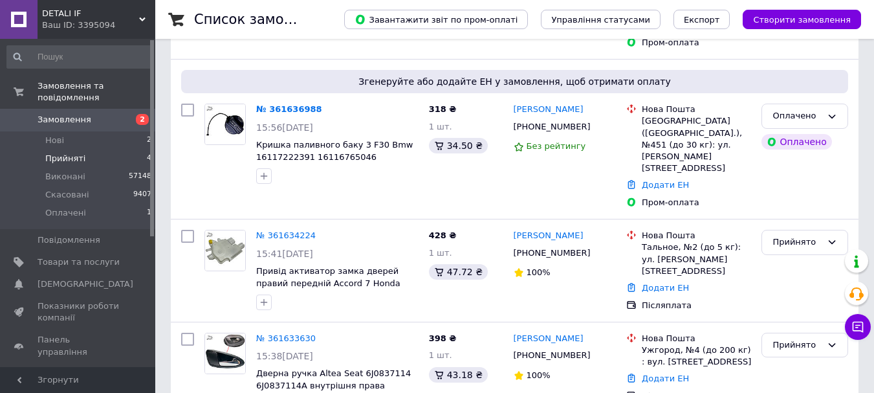
click at [120, 150] on li "Прийняті 4" at bounding box center [79, 159] width 159 height 18
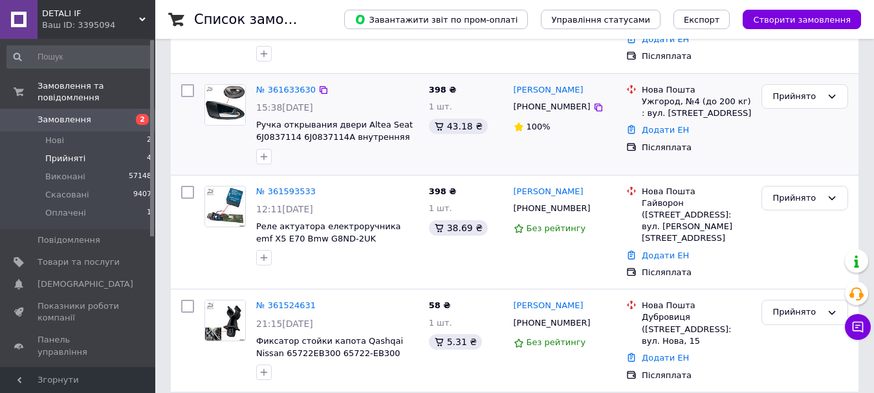
scroll to position [21, 0]
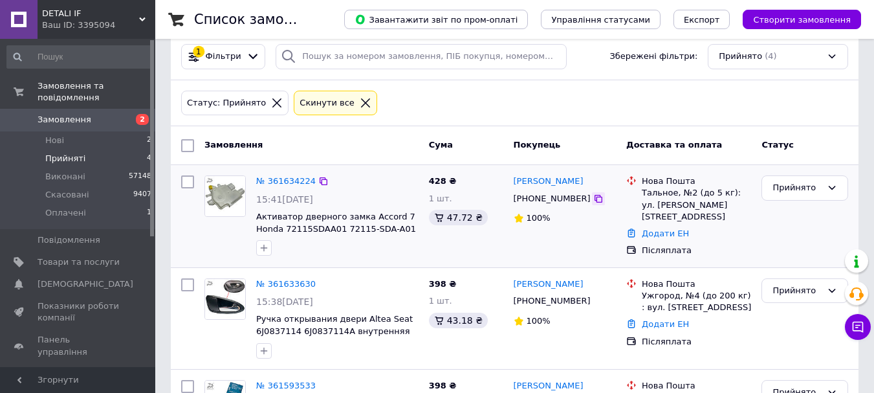
click at [593, 199] on icon at bounding box center [598, 199] width 10 height 10
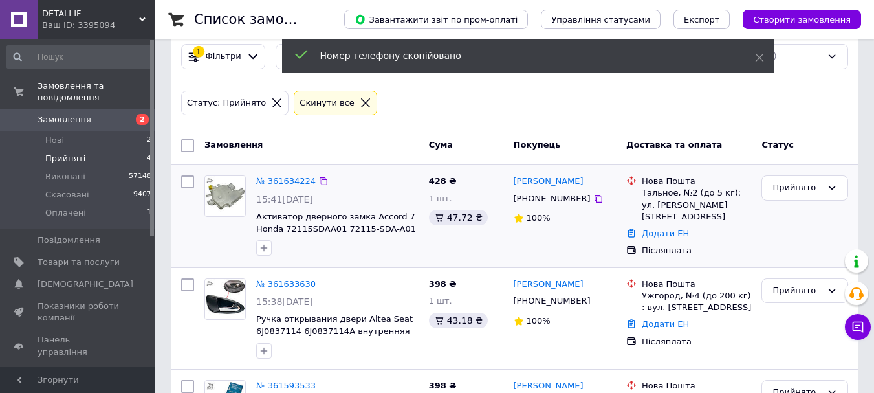
click at [280, 177] on link "№ 361634224" at bounding box center [286, 181] width 60 height 10
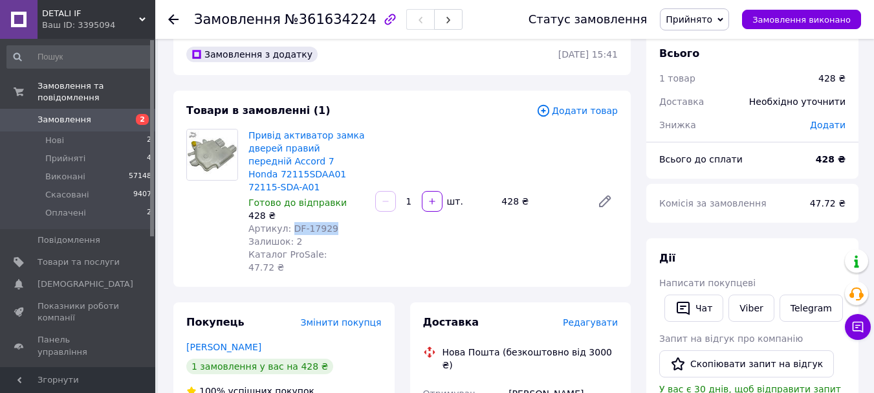
drag, startPoint x: 288, startPoint y: 228, endPoint x: 357, endPoint y: 226, distance: 68.6
click at [356, 226] on div "Артикул: DF-17929" at bounding box center [307, 228] width 116 height 13
copy span "DF-17929"
drag, startPoint x: 328, startPoint y: 231, endPoint x: 296, endPoint y: 228, distance: 31.9
click at [327, 231] on div "Артикул: DF-17929" at bounding box center [307, 228] width 116 height 13
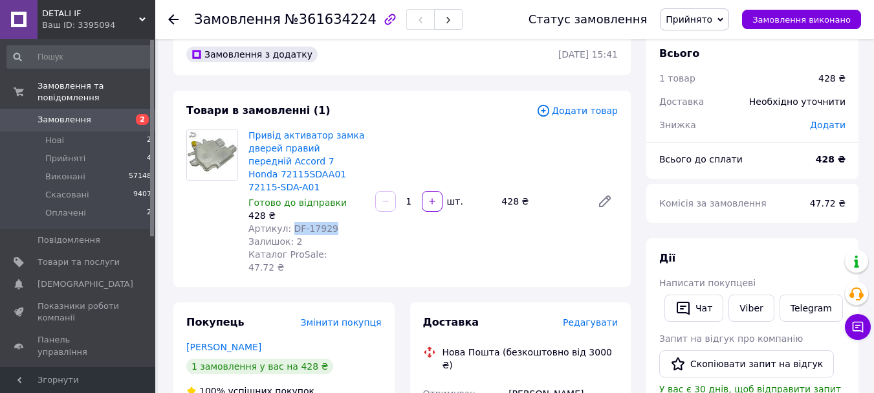
copy span "DF-17929"
click at [322, 16] on span "№361634224" at bounding box center [331, 20] width 92 height 16
copy span "361634224"
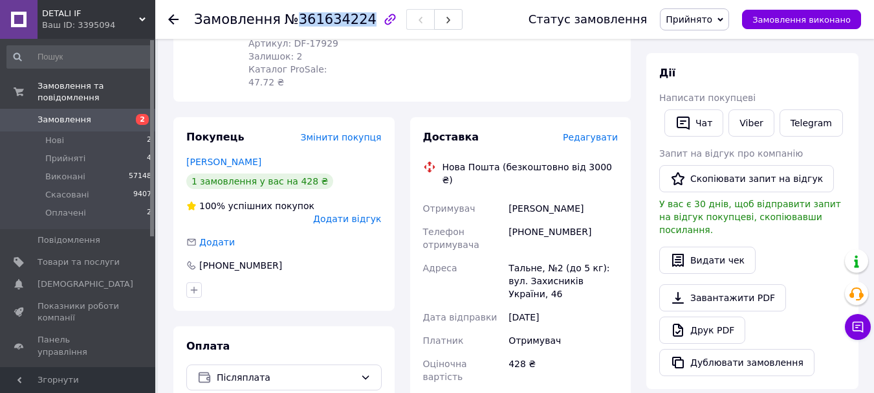
scroll to position [21, 0]
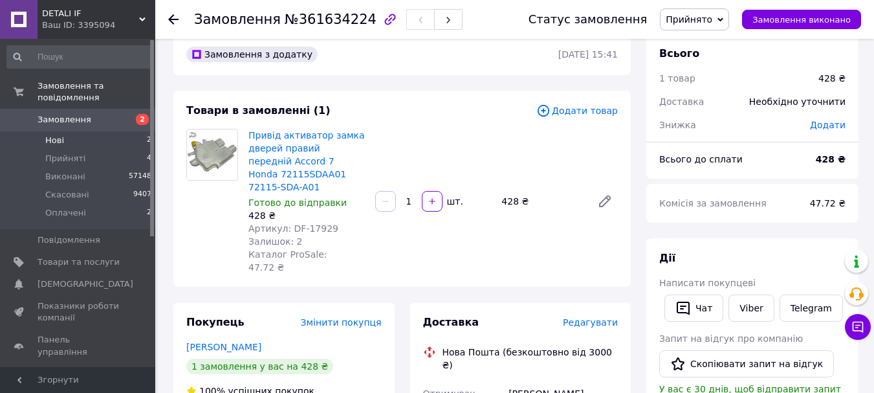
click at [122, 137] on li "Нові 2" at bounding box center [79, 140] width 159 height 18
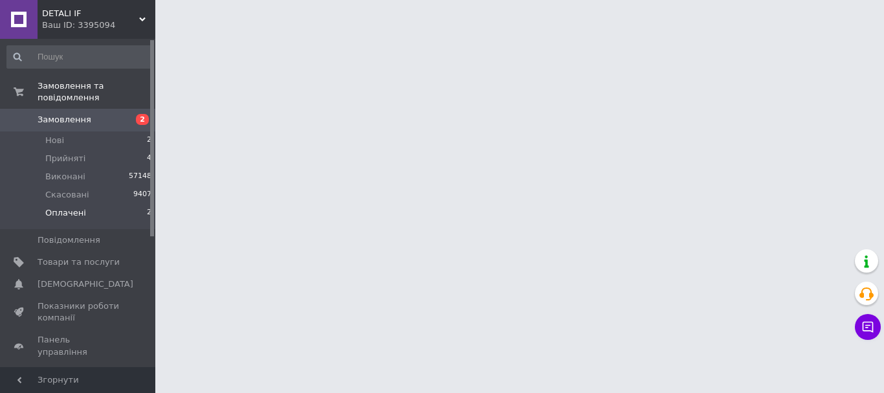
click at [100, 204] on li "Оплачені 2" at bounding box center [79, 216] width 159 height 25
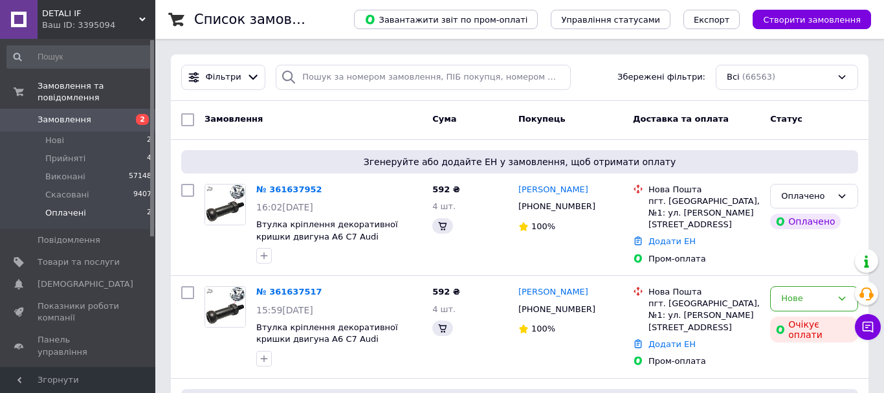
click at [126, 204] on li "Оплачені 2" at bounding box center [79, 216] width 159 height 25
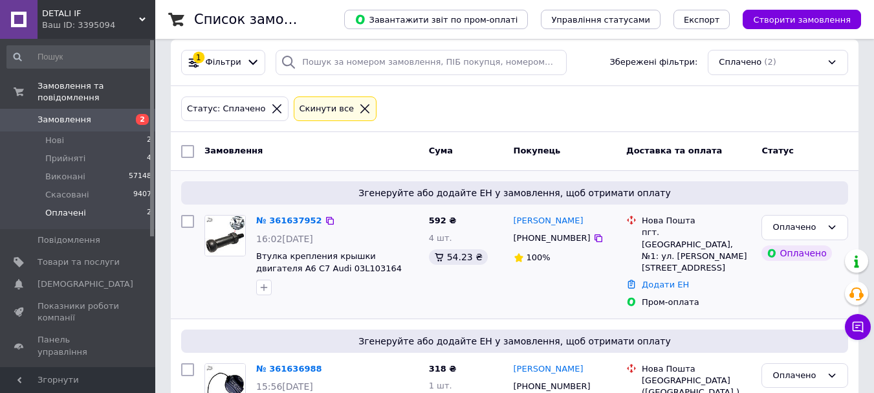
scroll to position [80, 0]
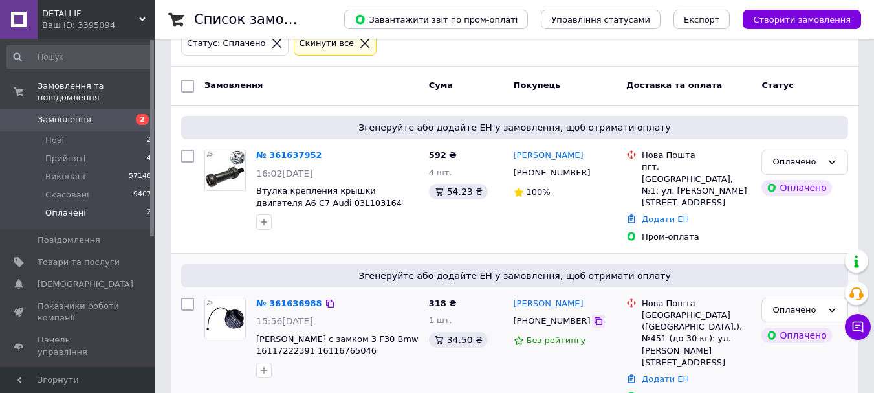
click at [593, 316] on icon at bounding box center [598, 321] width 10 height 10
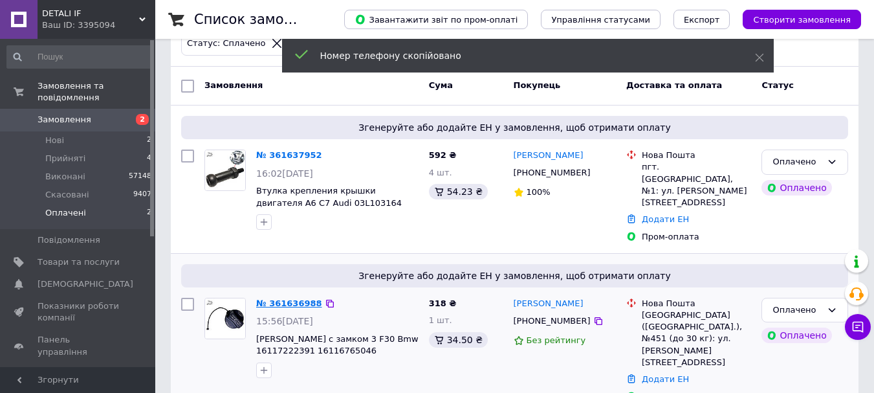
click at [283, 298] on link "№ 361636988" at bounding box center [289, 303] width 66 height 10
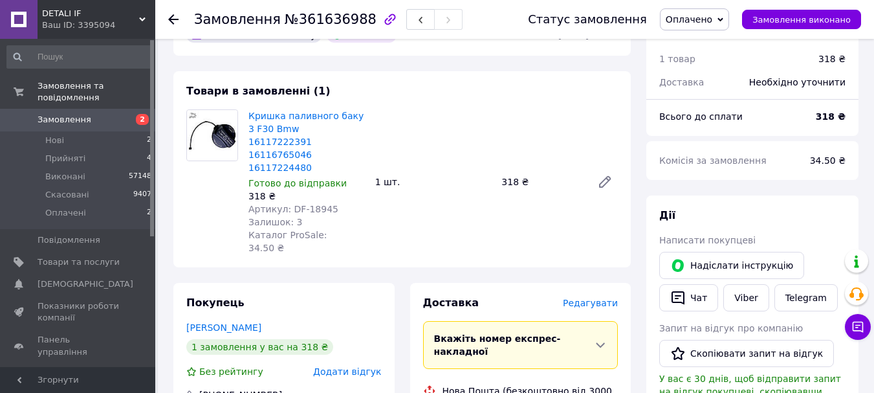
click at [316, 21] on span "№361636988" at bounding box center [331, 20] width 92 height 16
copy span "361636988"
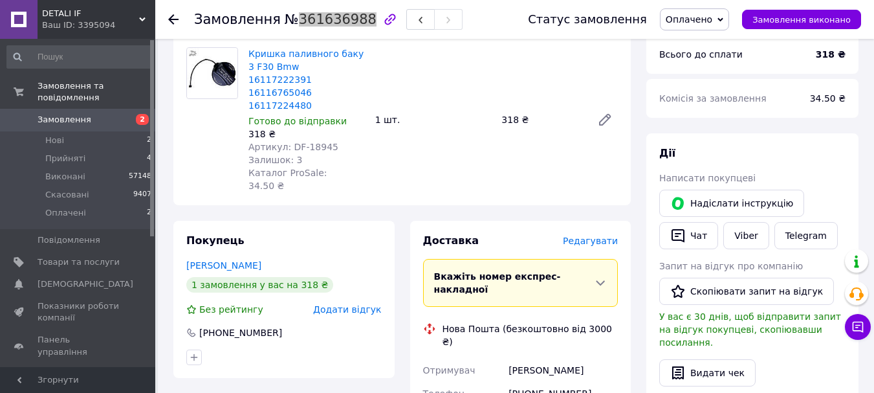
scroll to position [210, 0]
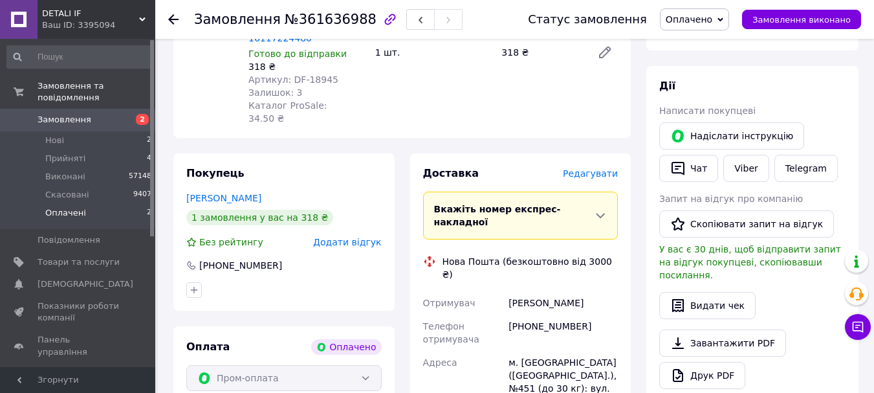
click at [103, 204] on li "Оплачені 2" at bounding box center [79, 216] width 159 height 25
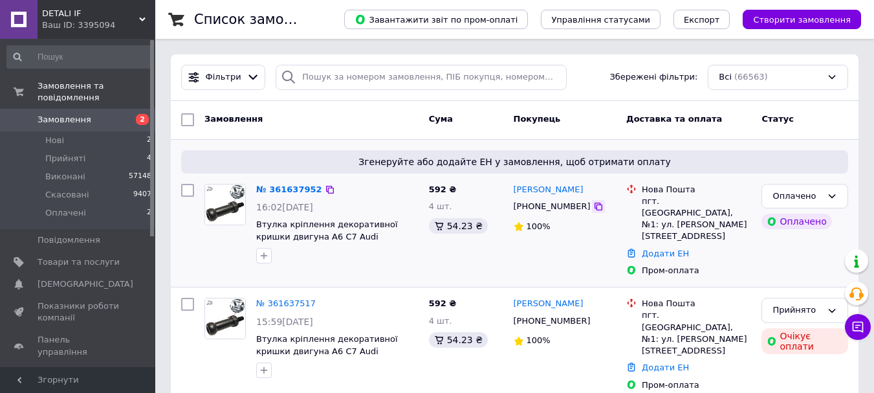
click at [593, 206] on icon at bounding box center [598, 206] width 10 height 10
click at [325, 188] on icon at bounding box center [330, 189] width 10 height 10
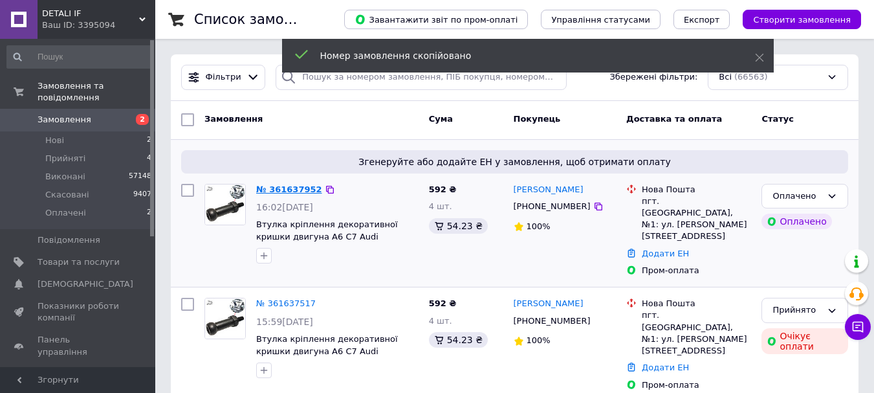
click at [283, 188] on link "№ 361637952" at bounding box center [289, 189] width 66 height 10
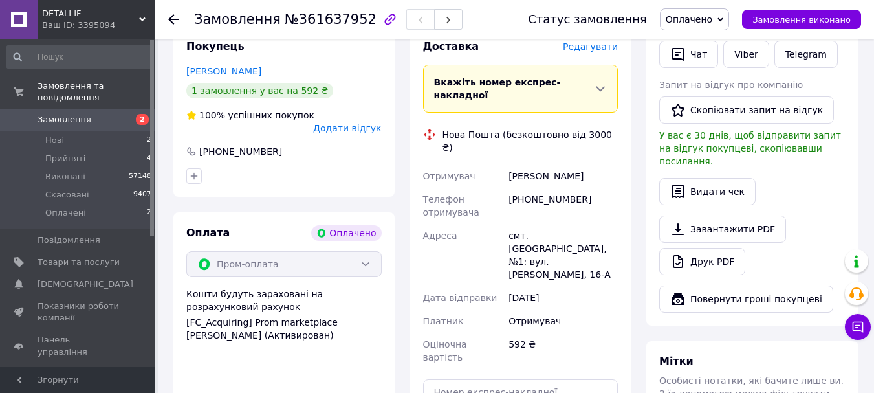
scroll to position [518, 0]
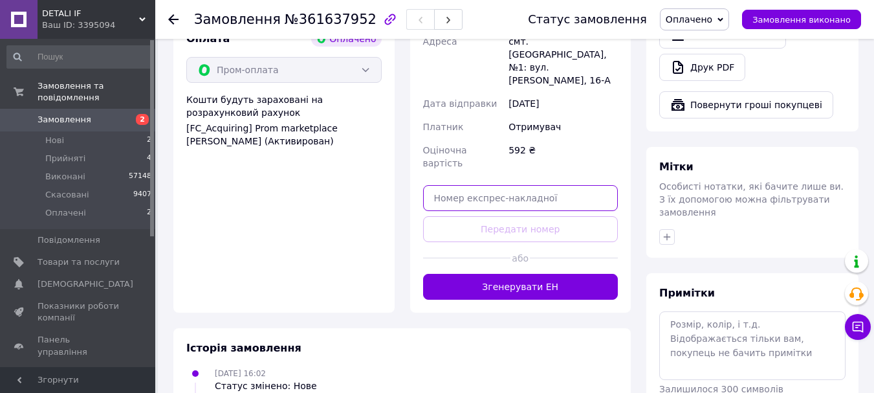
drag, startPoint x: 548, startPoint y: 139, endPoint x: 520, endPoint y: 164, distance: 37.5
click at [548, 185] on input "text" at bounding box center [520, 198] width 195 height 26
paste input "20451247318842"
type input "20451247318842"
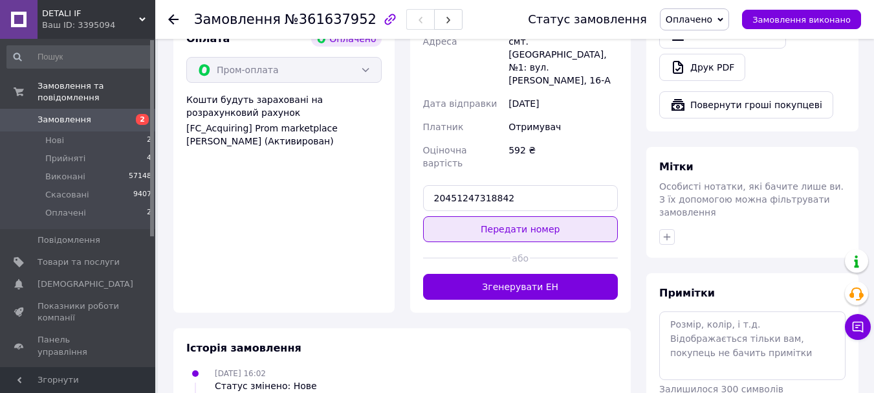
click at [520, 216] on button "Передати номер" at bounding box center [520, 229] width 195 height 26
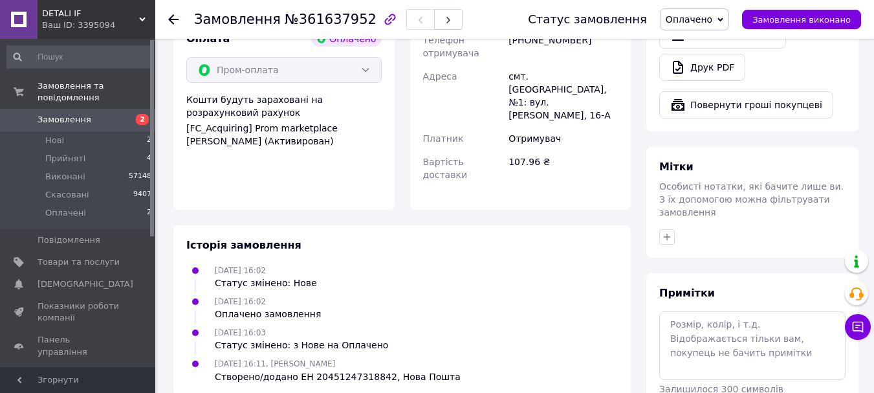
scroll to position [259, 0]
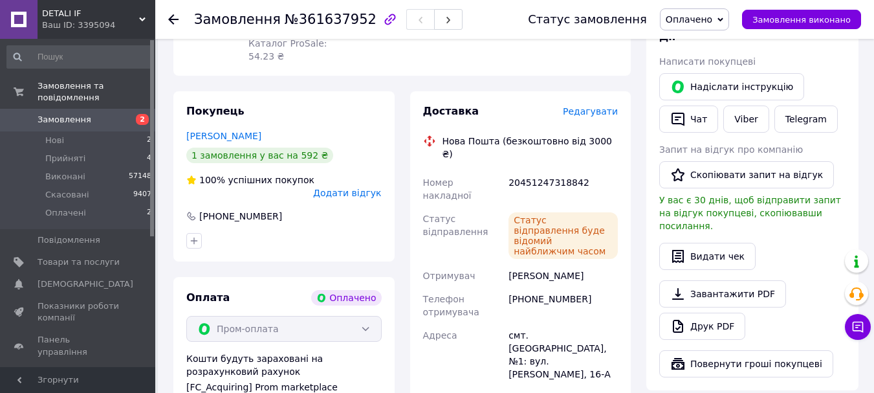
click at [713, 19] on span "Оплачено" at bounding box center [689, 19] width 47 height 10
click at [704, 64] on li "Виконано" at bounding box center [695, 64] width 68 height 19
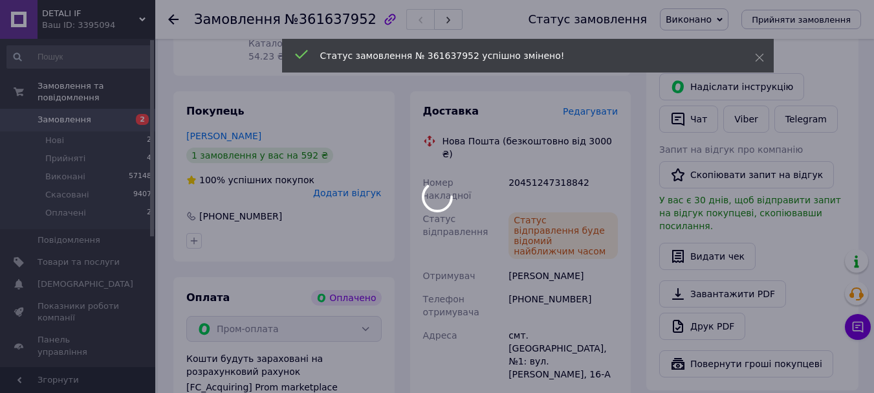
click at [82, 148] on div at bounding box center [437, 196] width 874 height 393
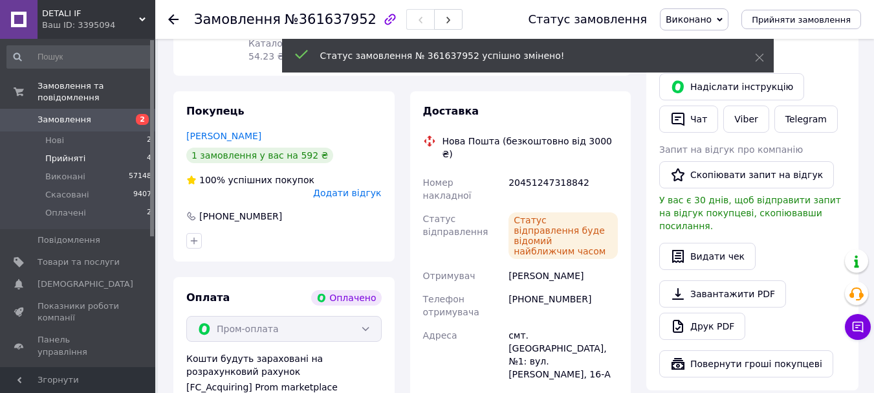
click at [107, 150] on li "Прийняті 4" at bounding box center [79, 159] width 159 height 18
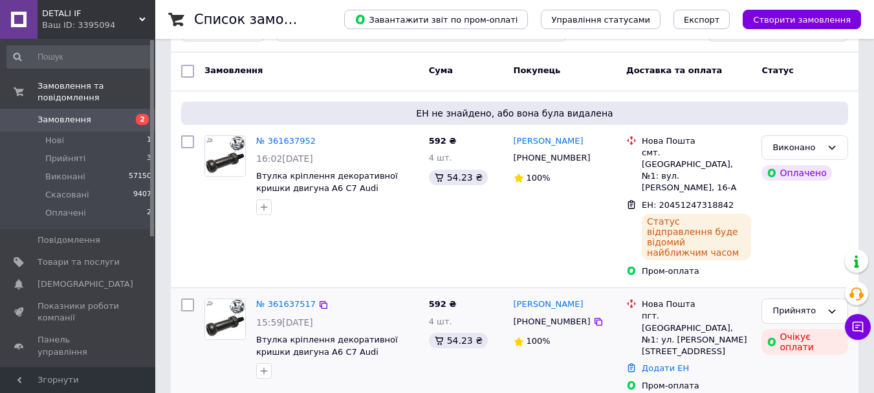
scroll to position [129, 0]
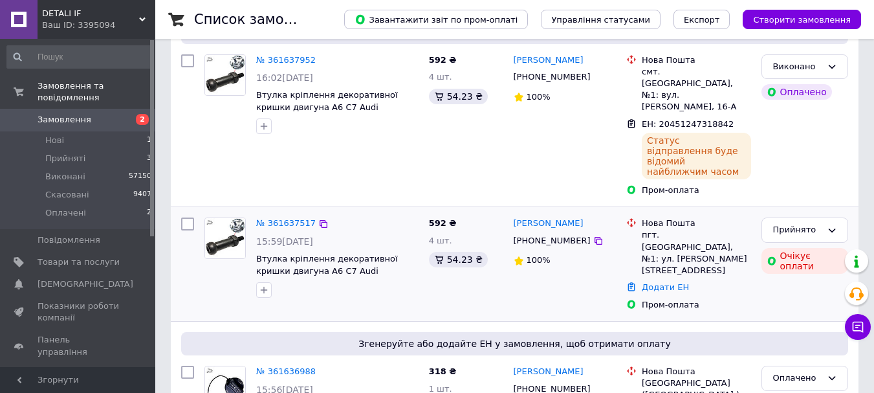
drag, startPoint x: 320, startPoint y: 199, endPoint x: 332, endPoint y: 199, distance: 12.3
click at [320, 219] on icon at bounding box center [323, 224] width 10 height 10
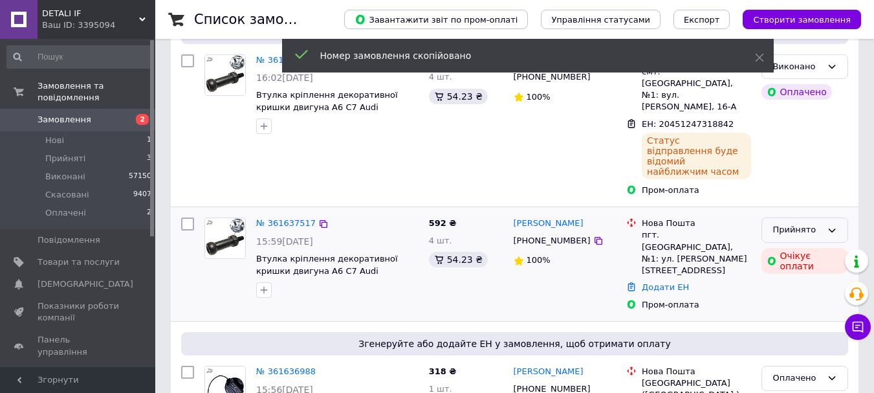
click at [785, 223] on div "Прийнято" at bounding box center [797, 230] width 49 height 14
click at [797, 269] on li "Скасовано" at bounding box center [804, 281] width 85 height 24
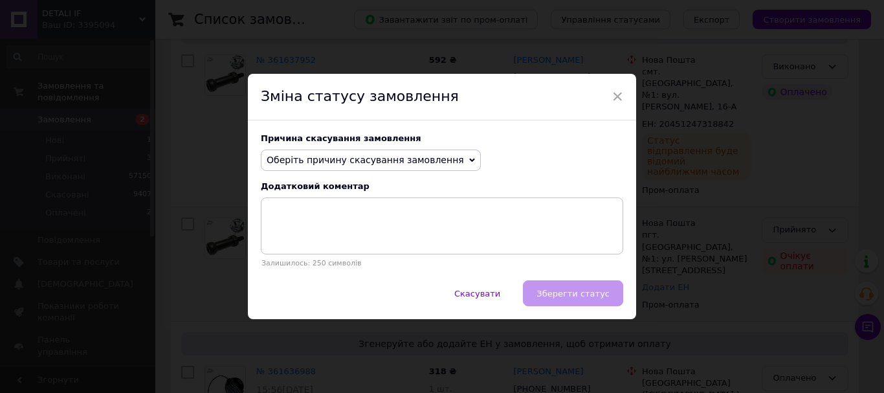
click at [409, 156] on span "Оберіть причину скасування замовлення" at bounding box center [365, 160] width 197 height 10
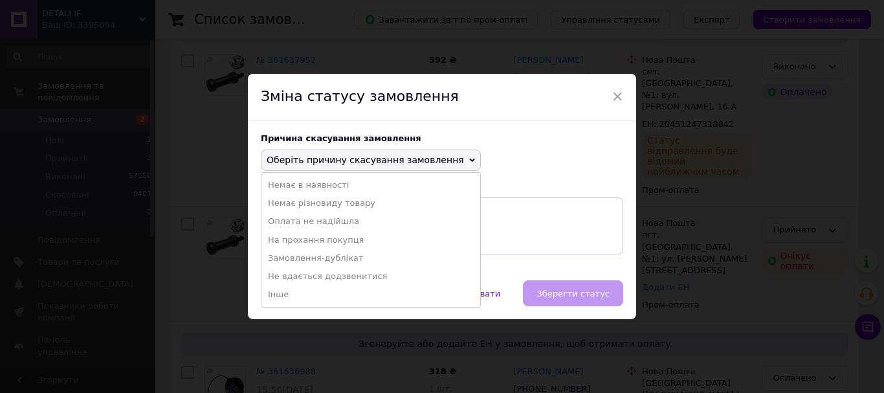
drag, startPoint x: 345, startPoint y: 258, endPoint x: 547, endPoint y: 286, distance: 203.9
click at [351, 256] on li "Замовлення-дублікат" at bounding box center [370, 258] width 219 height 18
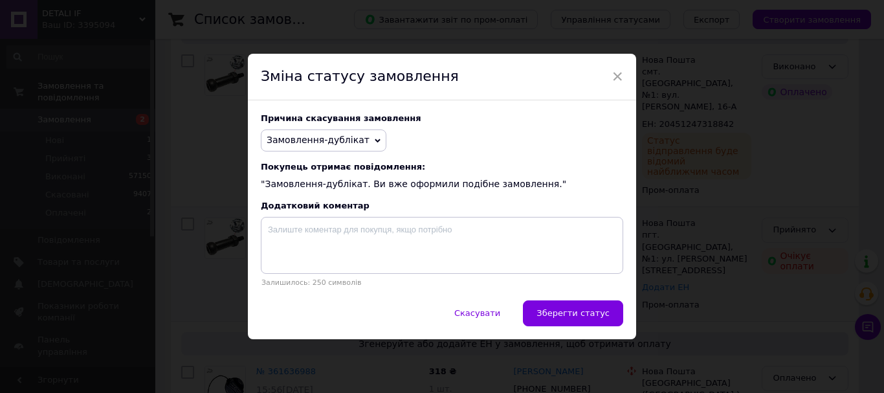
drag, startPoint x: 576, startPoint y: 322, endPoint x: 823, endPoint y: 251, distance: 256.5
click at [577, 322] on button "Зберегти статус" at bounding box center [573, 313] width 100 height 26
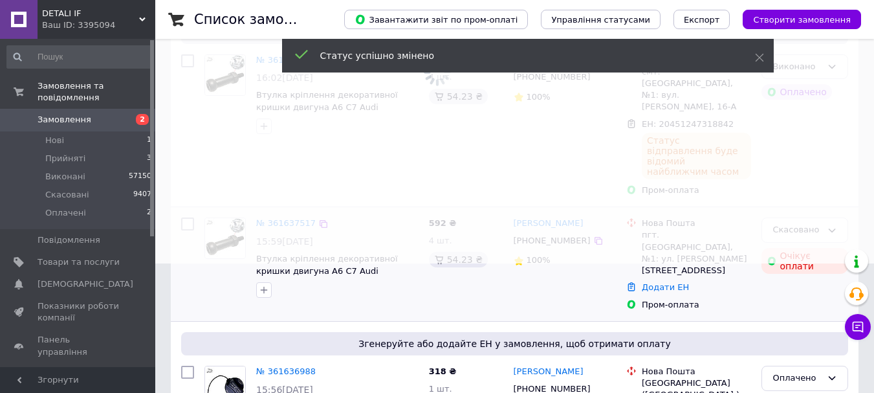
drag, startPoint x: 104, startPoint y: 151, endPoint x: 288, endPoint y: 9, distance: 232.6
click at [104, 151] on li "Прийняті 3" at bounding box center [79, 159] width 159 height 18
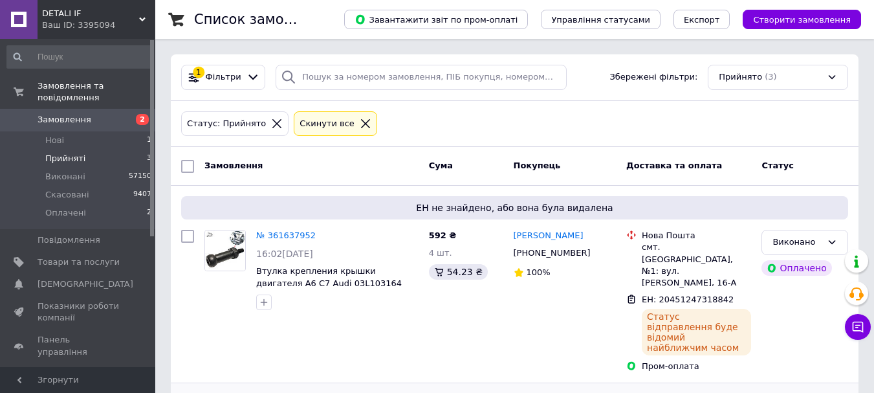
click at [100, 150] on li "Прийняті 3" at bounding box center [79, 159] width 159 height 18
click at [115, 131] on li "Нові 1" at bounding box center [79, 140] width 159 height 18
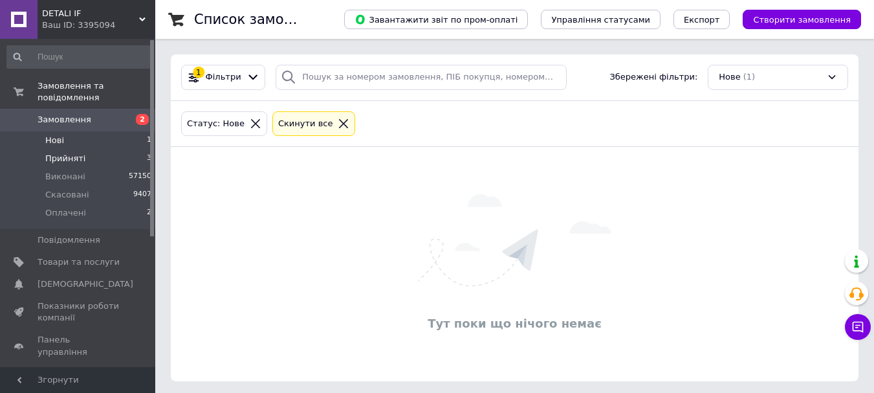
click at [107, 150] on li "Прийняті 3" at bounding box center [79, 159] width 159 height 18
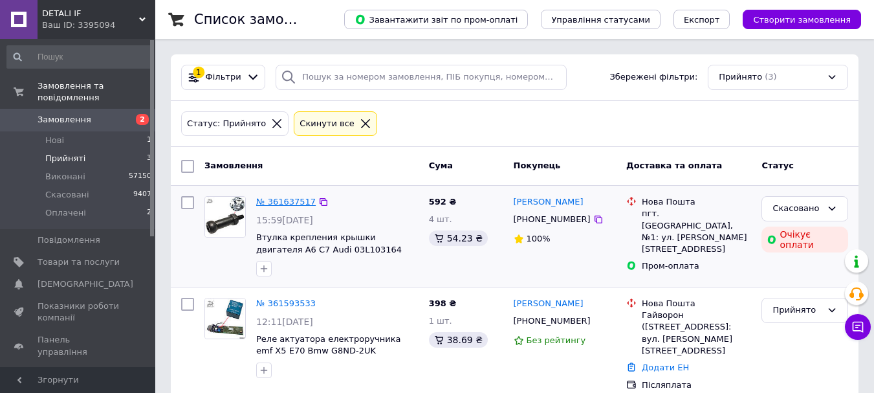
click at [273, 201] on link "№ 361637517" at bounding box center [286, 202] width 60 height 10
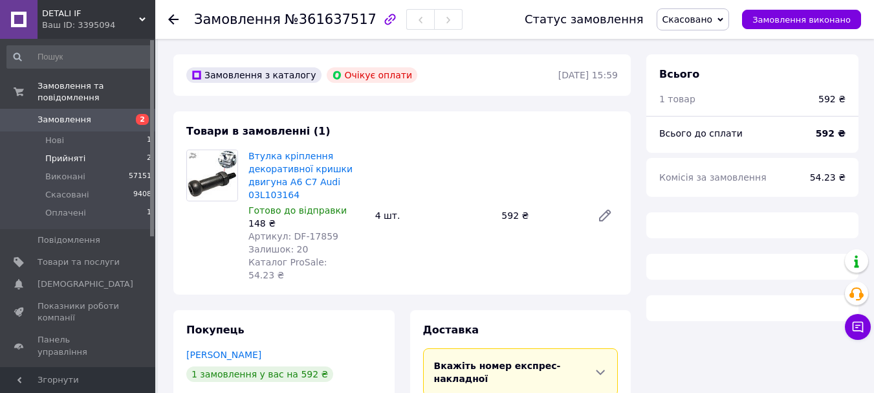
click at [111, 150] on li "Прийняті 2" at bounding box center [79, 159] width 159 height 18
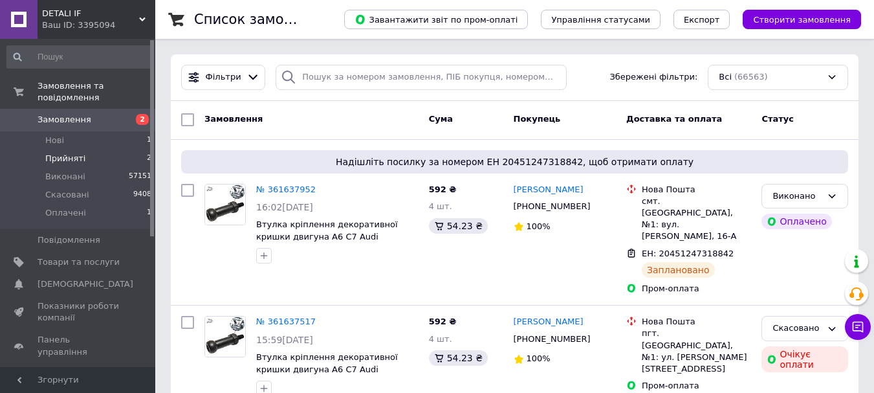
click at [111, 150] on li "Прийняті 2" at bounding box center [79, 159] width 159 height 18
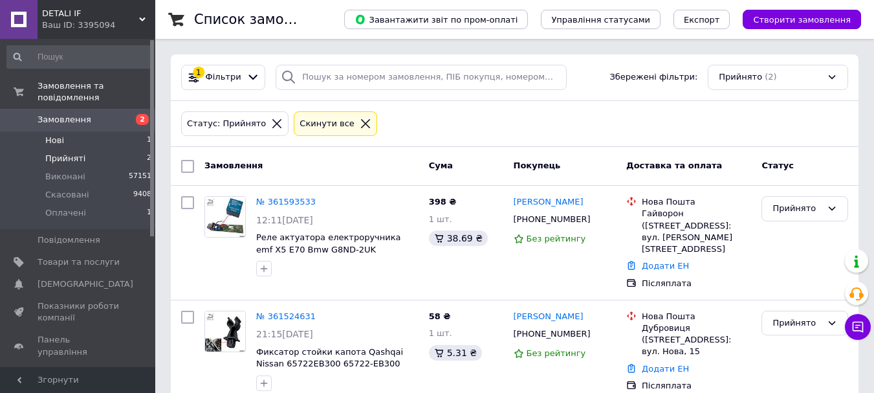
click at [125, 131] on li "Нові 1" at bounding box center [79, 140] width 159 height 18
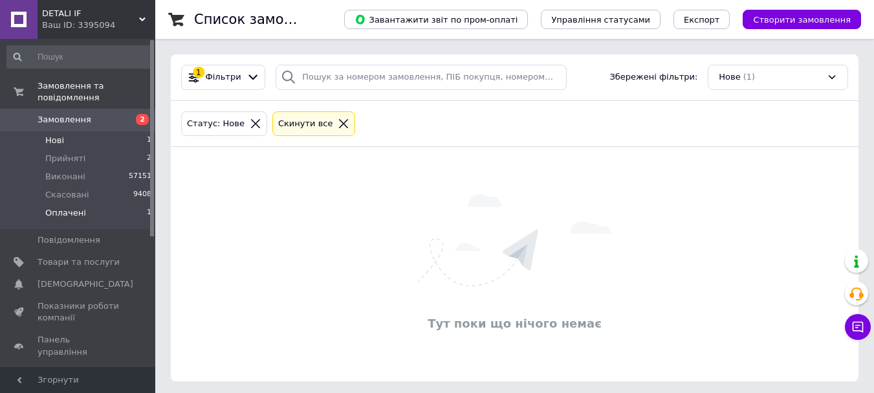
click at [110, 205] on li "Оплачені 1" at bounding box center [79, 216] width 159 height 25
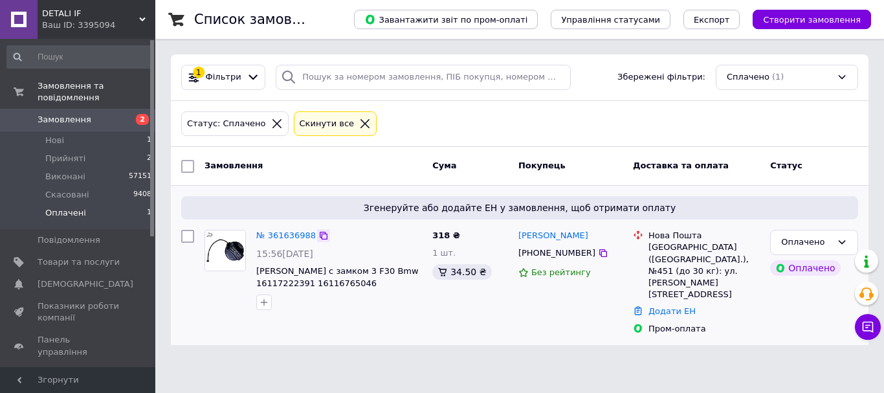
click at [320, 232] on icon at bounding box center [324, 236] width 8 height 8
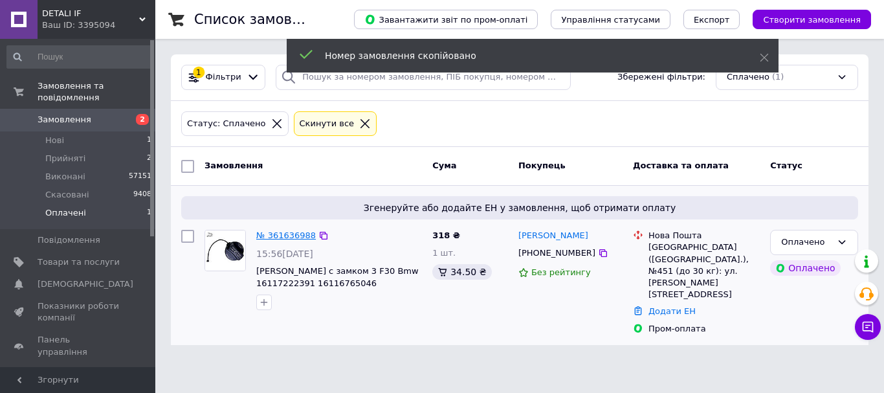
click at [276, 235] on link "№ 361636988" at bounding box center [286, 235] width 60 height 10
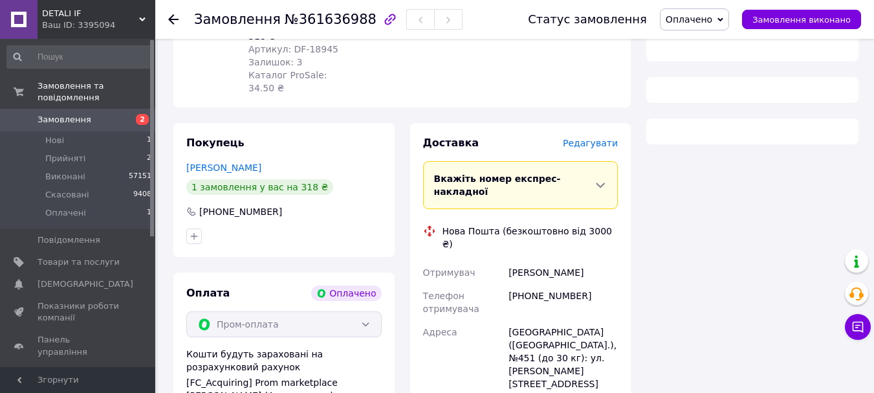
scroll to position [388, 0]
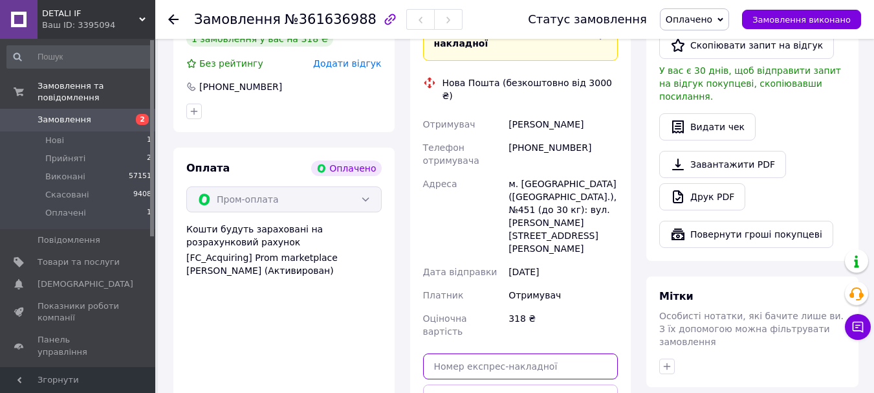
click at [549, 353] on input "text" at bounding box center [520, 366] width 195 height 26
paste input "20451247317260"
type input "20451247317260"
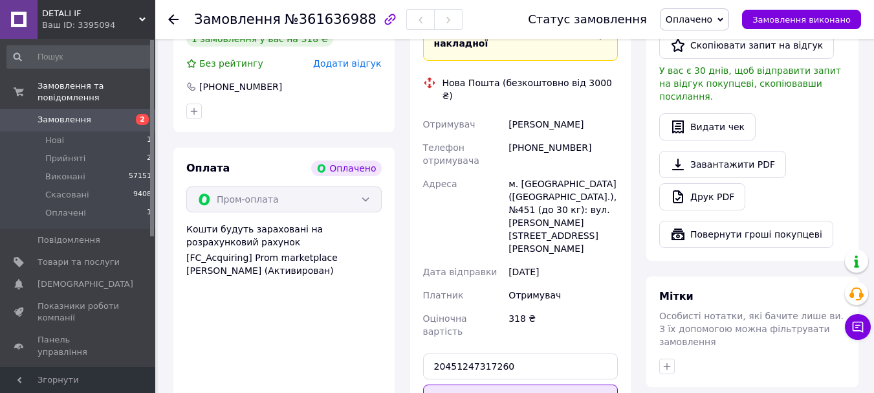
click at [524, 384] on button "Передати номер" at bounding box center [520, 397] width 195 height 26
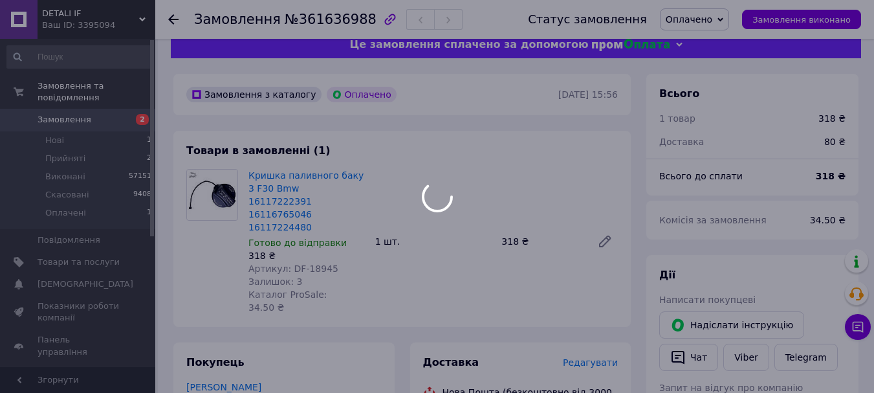
scroll to position [0, 0]
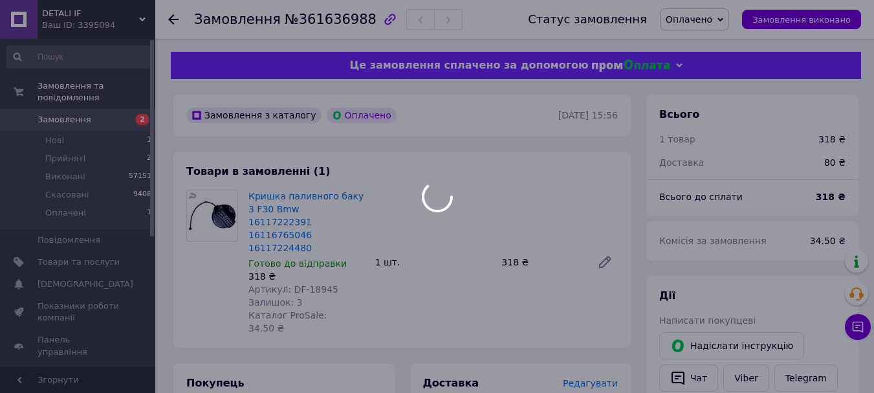
click at [715, 18] on div at bounding box center [437, 196] width 874 height 393
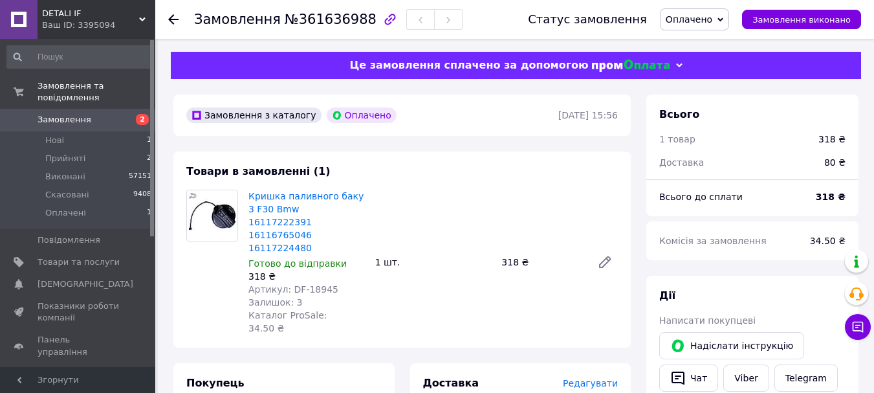
click at [713, 16] on span "Оплачено" at bounding box center [689, 19] width 47 height 10
click at [719, 65] on li "Виконано" at bounding box center [695, 64] width 68 height 19
click at [111, 150] on li "Прийняті 2" at bounding box center [79, 159] width 159 height 18
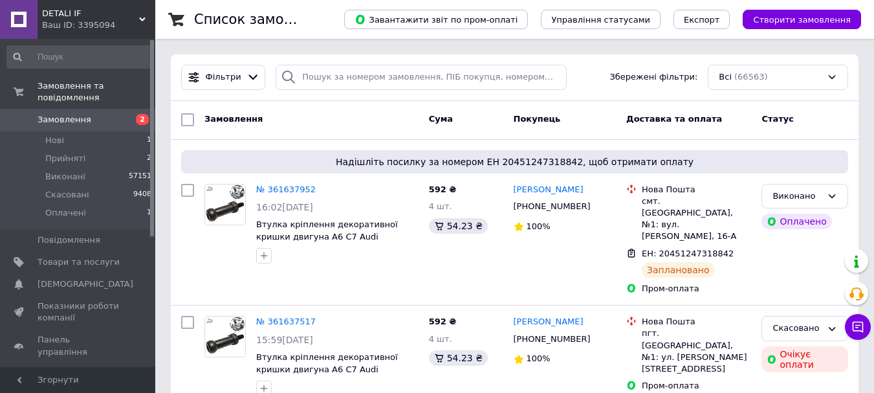
drag, startPoint x: 49, startPoint y: 14, endPoint x: 79, endPoint y: 28, distance: 33.3
click at [49, 14] on span "DETALI IF" at bounding box center [90, 14] width 97 height 12
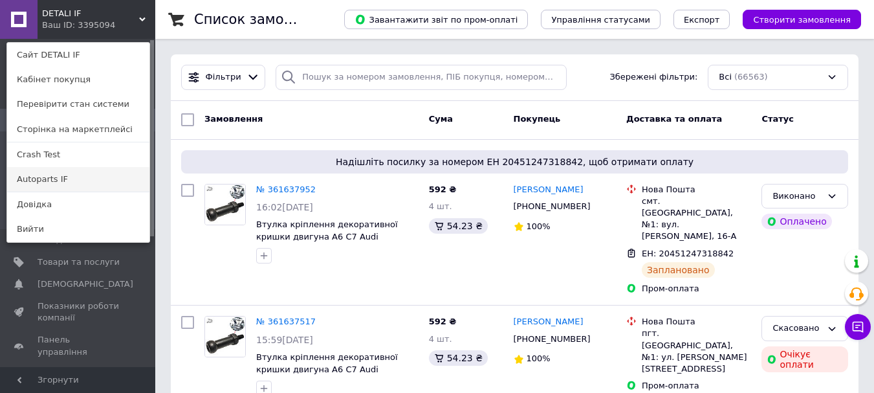
click at [71, 175] on link "Autoparts IF" at bounding box center [78, 179] width 142 height 25
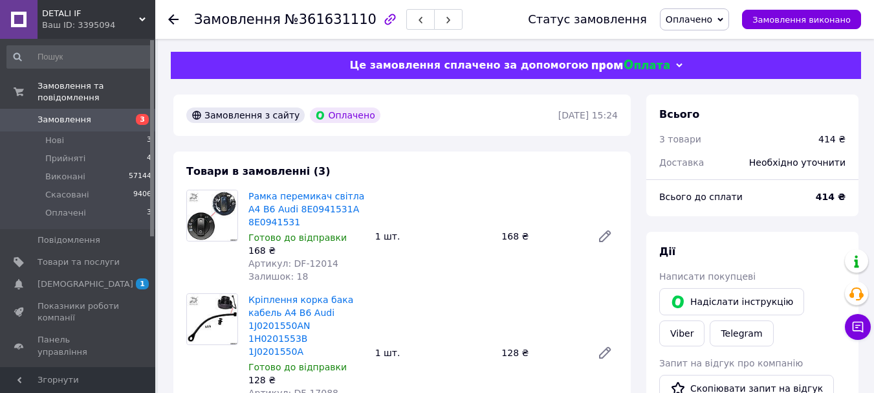
click at [302, 10] on div "Замовлення №361631110" at bounding box center [328, 19] width 269 height 22
copy span "361631110"
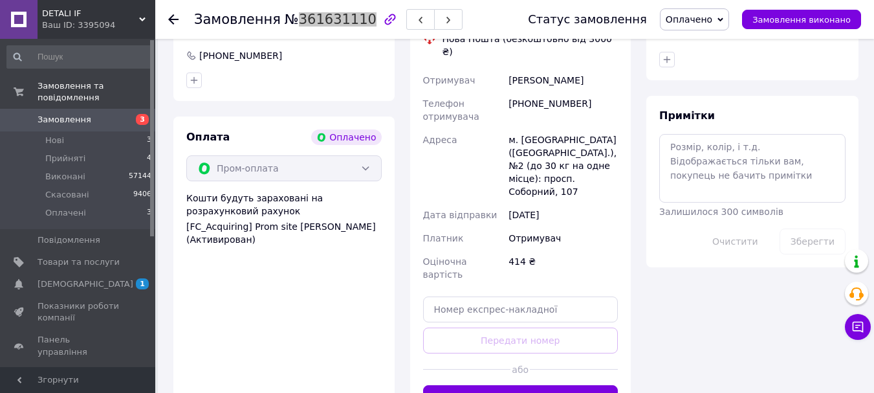
scroll to position [777, 0]
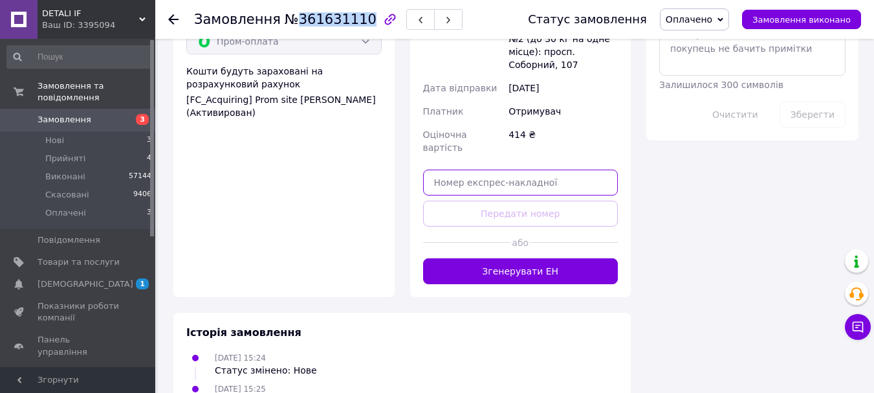
click at [560, 170] on input "text" at bounding box center [520, 183] width 195 height 26
paste input "20451247285571"
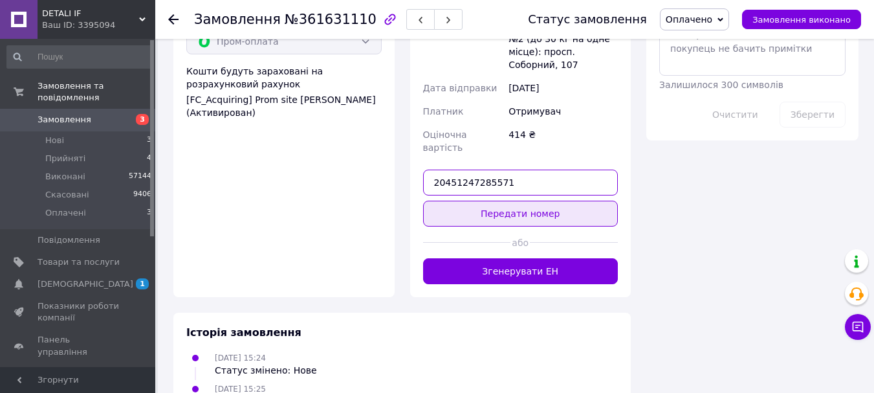
type input "20451247285571"
click at [537, 201] on button "Передати номер" at bounding box center [520, 214] width 195 height 26
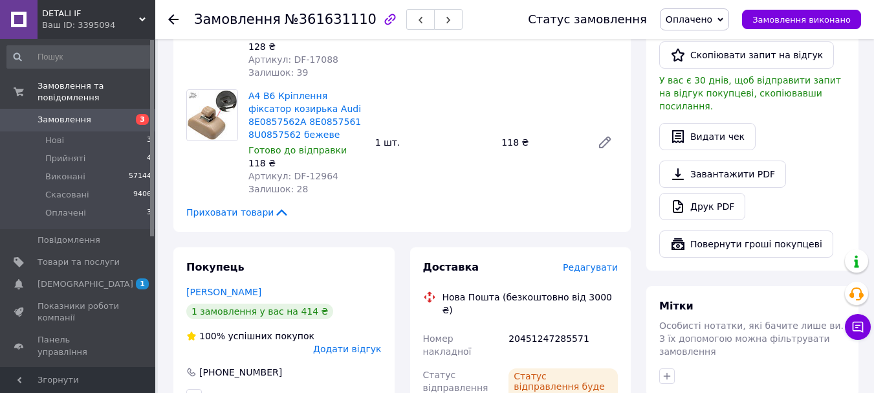
scroll to position [316, 0]
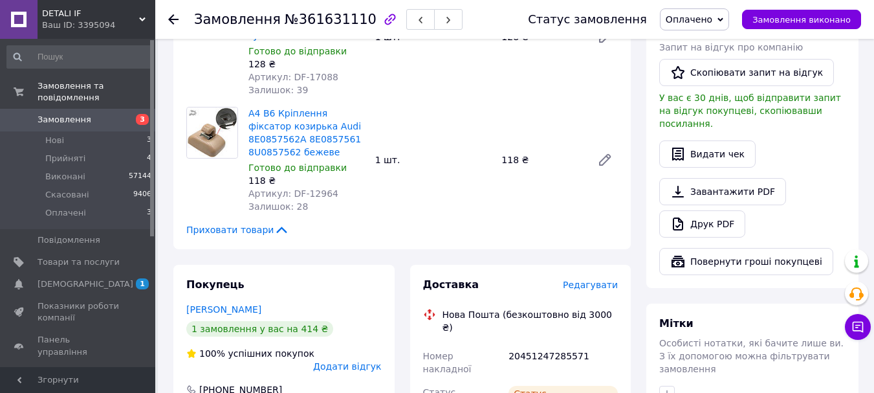
click at [716, 6] on div "Статус замовлення Оплачено Прийнято Виконано Скасовано Замовлення виконано" at bounding box center [681, 19] width 359 height 39
click at [712, 19] on span "Оплачено" at bounding box center [689, 19] width 47 height 10
click at [711, 62] on li "Виконано" at bounding box center [695, 64] width 68 height 19
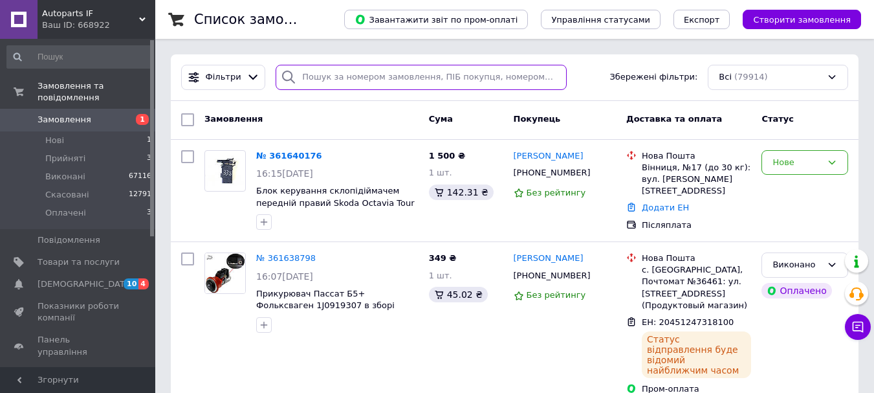
click at [420, 83] on input "search" at bounding box center [421, 77] width 291 height 25
paste input "361534281"
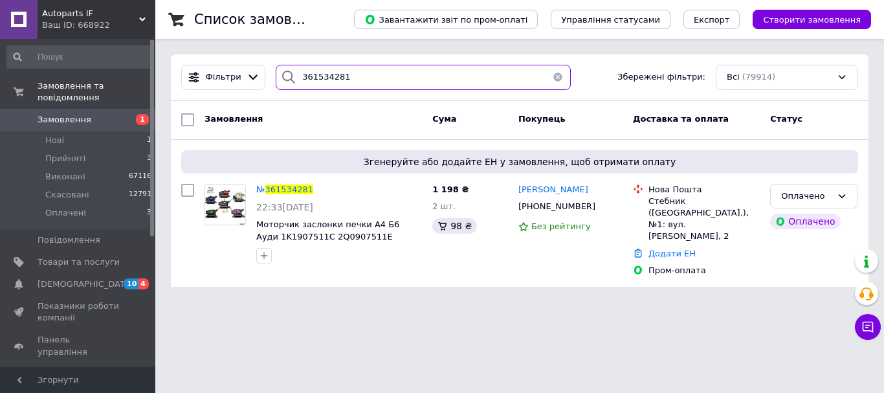
type input "361534281"
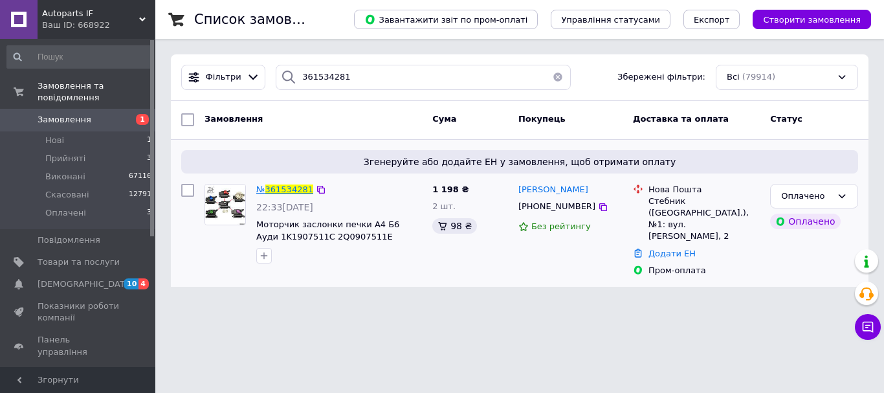
click at [286, 184] on span "361534281" at bounding box center [289, 189] width 48 height 10
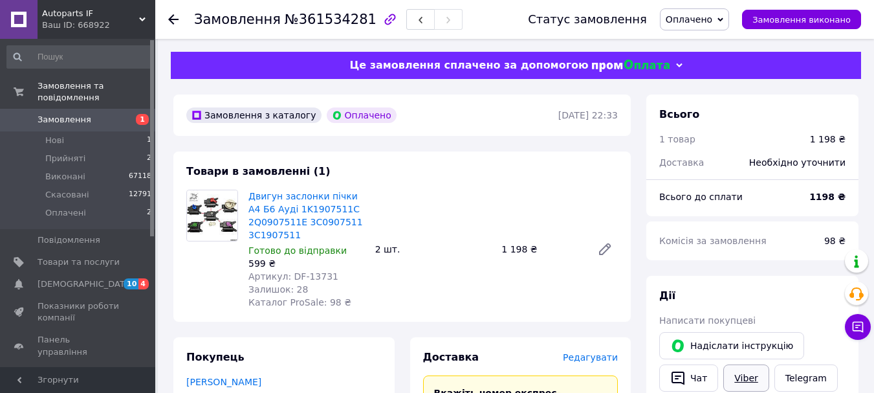
click at [742, 371] on link "Viber" at bounding box center [746, 377] width 45 height 27
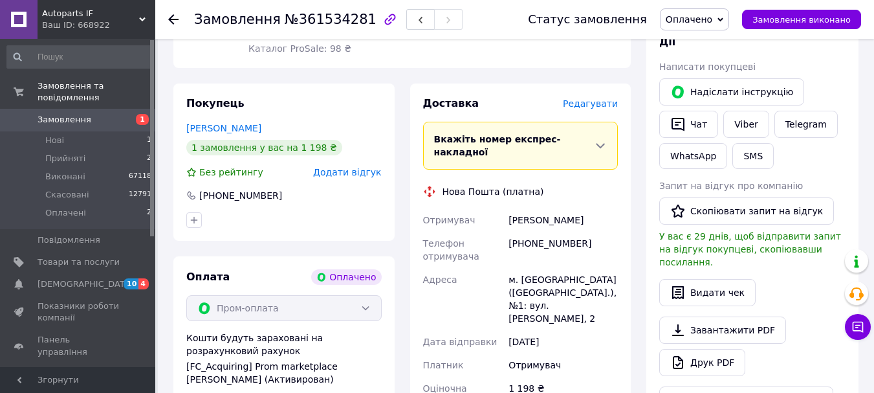
scroll to position [259, 0]
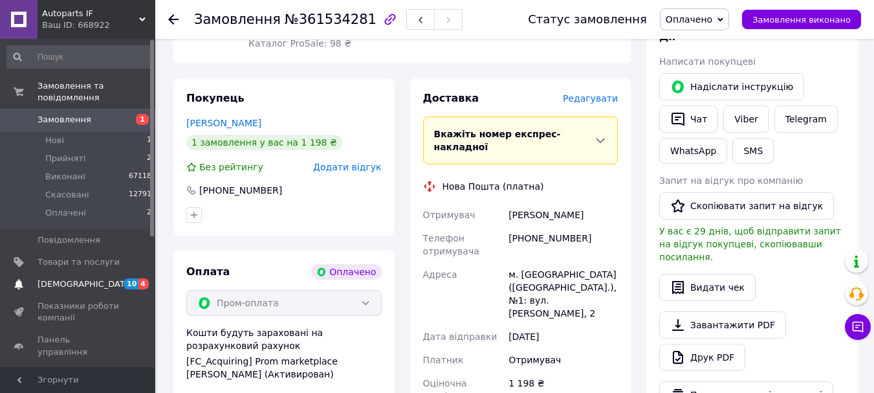
click at [111, 278] on span "[DEMOGRAPHIC_DATA]" at bounding box center [79, 284] width 82 height 12
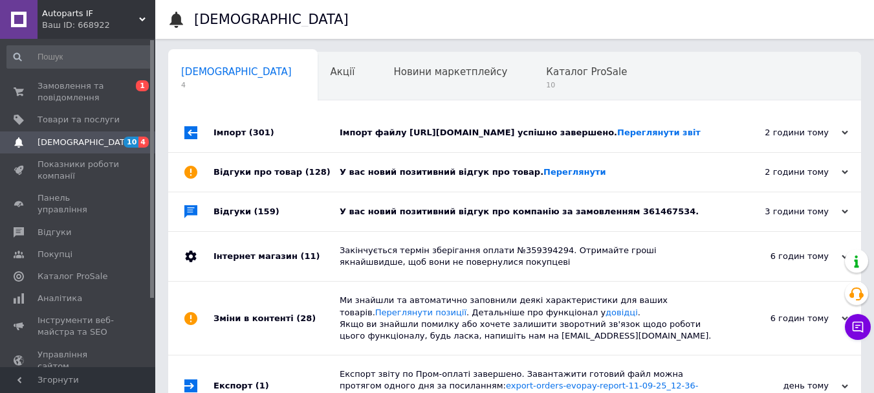
click at [579, 217] on div "У вас новий позитивний відгук про компанію за замовленням 361467534." at bounding box center [529, 212] width 379 height 12
click at [619, 178] on div "У вас новий позитивний відгук про товар. Переглянути" at bounding box center [529, 172] width 379 height 12
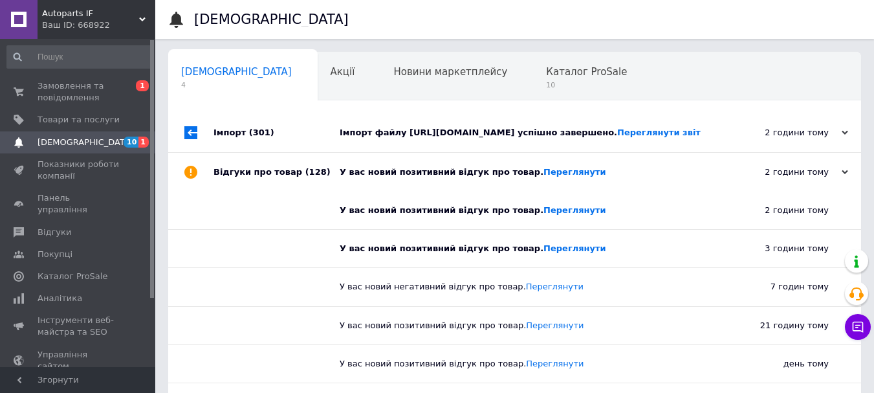
click at [623, 178] on div "У вас новий позитивний відгук про товар. Переглянути" at bounding box center [529, 172] width 379 height 12
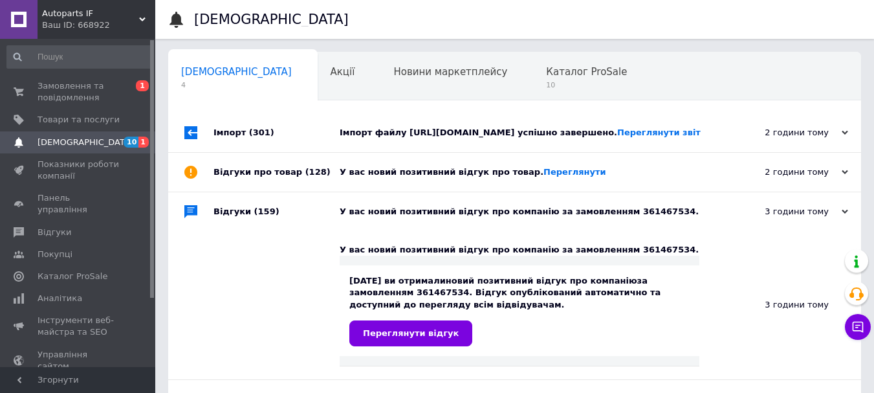
click at [580, 138] on div "Імпорт файлу https://srv18.softex.if.ua/detali_if/prom/wares2.zip успішно завер…" at bounding box center [529, 133] width 379 height 12
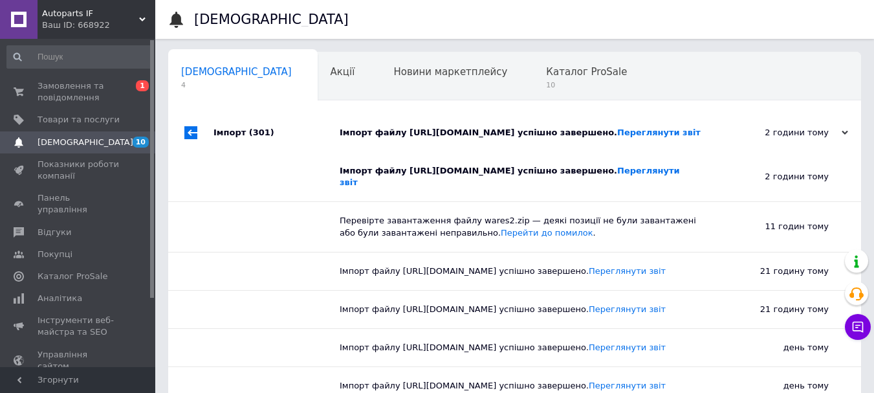
click at [597, 131] on div "Імпорт файлу https://srv18.softex.if.ua/detali_if/prom/wares2.zip успішно завер…" at bounding box center [529, 133] width 379 height 12
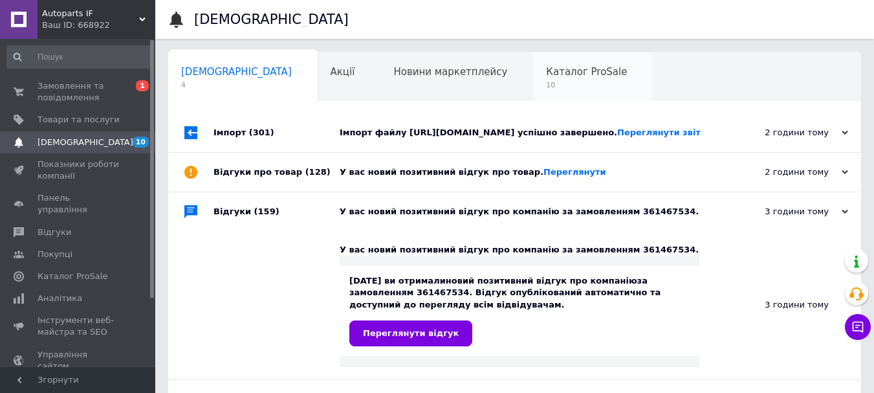
click at [546, 76] on span "Каталог ProSale" at bounding box center [586, 72] width 81 height 12
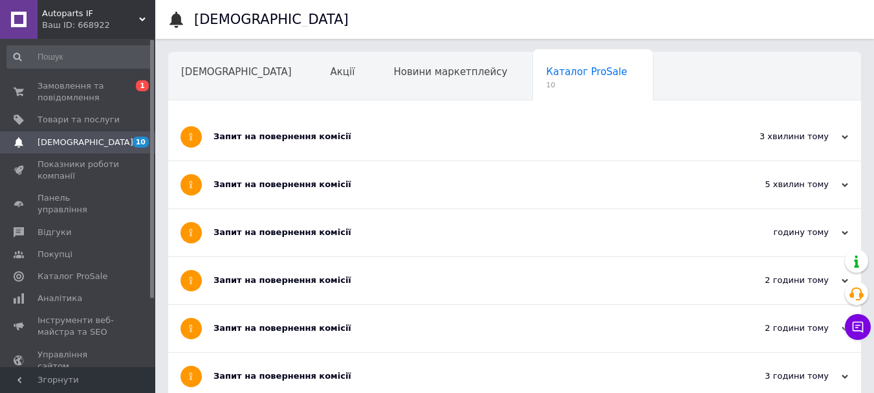
click at [610, 137] on div "Запит на повернення комісії" at bounding box center [466, 137] width 505 height 12
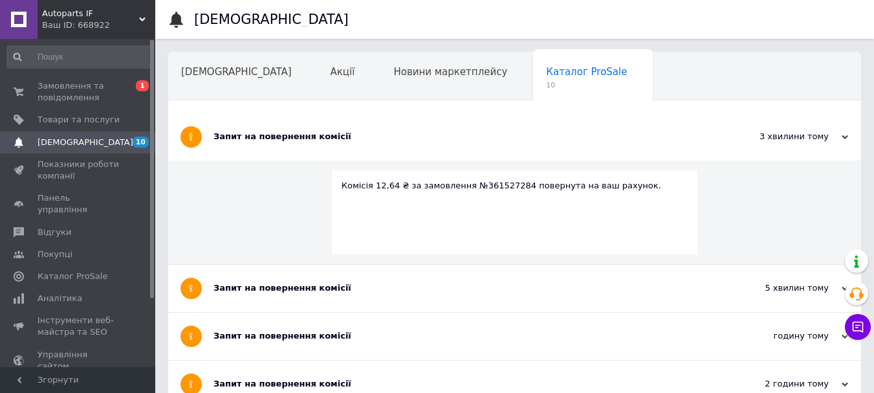
drag, startPoint x: 681, startPoint y: 144, endPoint x: 351, endPoint y: 108, distance: 332.0
click at [677, 142] on div "Запит на повернення комісії" at bounding box center [466, 136] width 505 height 47
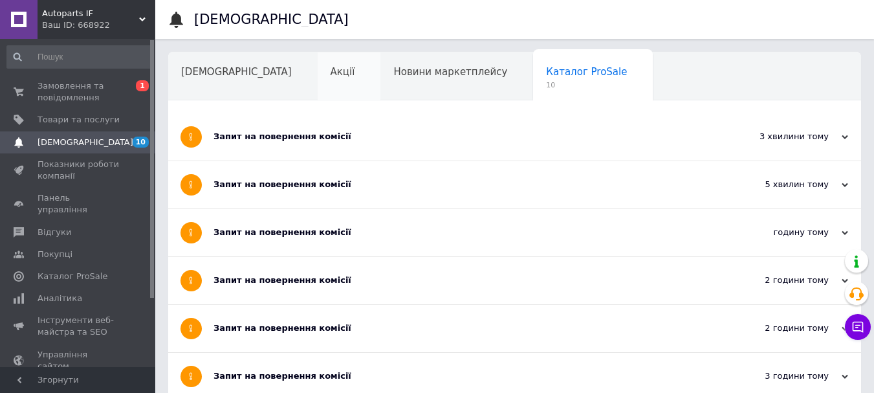
click at [318, 73] on div "Акції" at bounding box center [349, 76] width 63 height 49
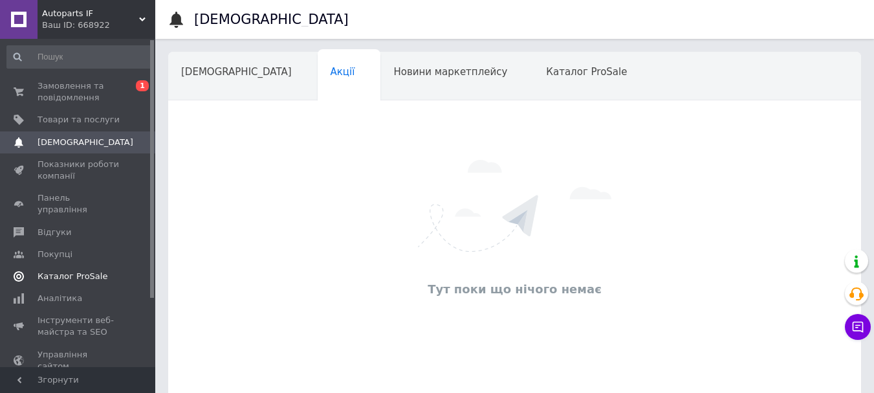
click at [91, 265] on link "Каталог ProSale" at bounding box center [79, 276] width 159 height 22
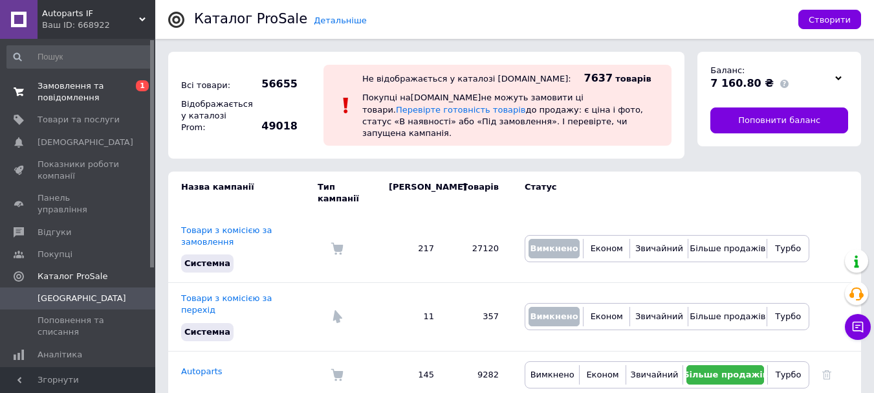
click at [100, 88] on span "Замовлення та повідомлення" at bounding box center [79, 91] width 82 height 23
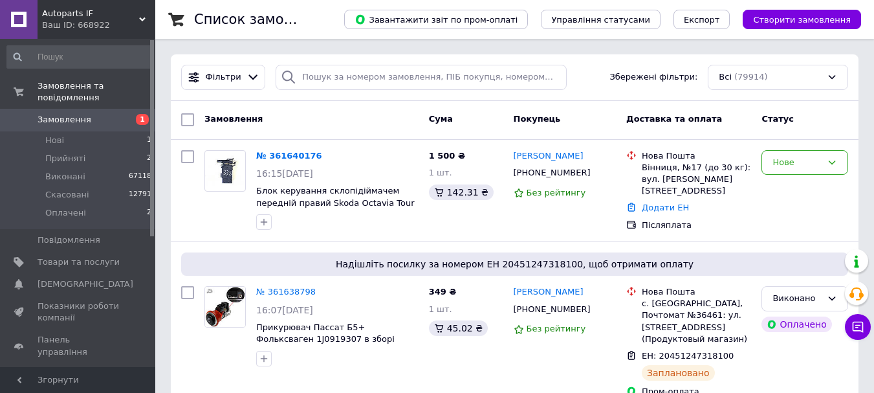
click at [87, 10] on span "Autoparts IF" at bounding box center [90, 14] width 97 height 12
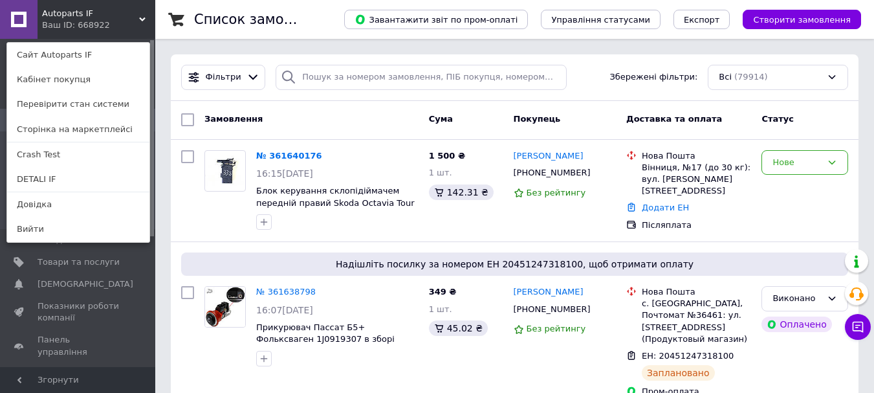
drag, startPoint x: 67, startPoint y: 155, endPoint x: 164, endPoint y: 19, distance: 167.0
click at [69, 155] on link "Crash Test" at bounding box center [78, 154] width 142 height 25
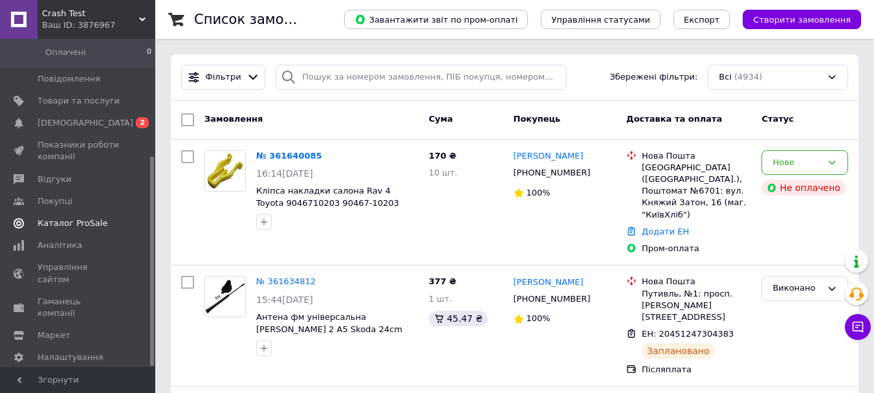
click at [105, 217] on span "Каталог ProSale" at bounding box center [79, 223] width 82 height 12
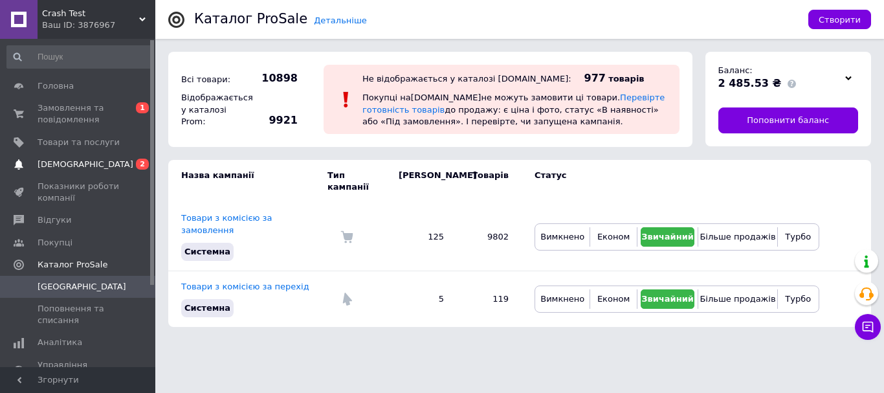
click at [94, 172] on link "[DEMOGRAPHIC_DATA] 0 2" at bounding box center [79, 164] width 159 height 22
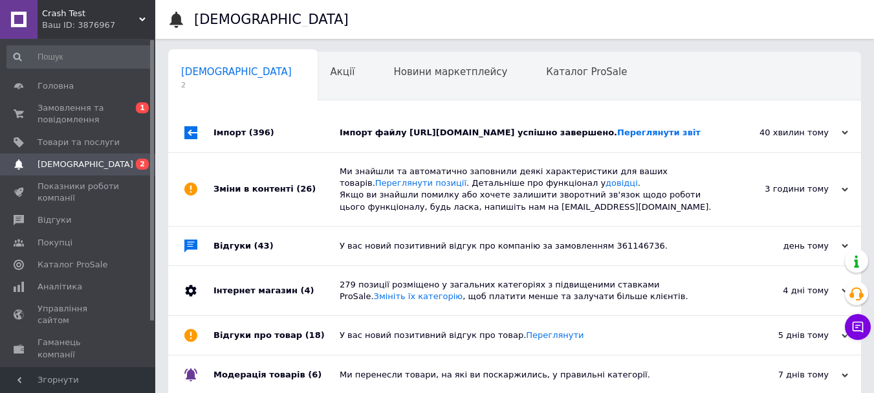
click at [474, 135] on div "Імпорт файлу [URL][DOMAIN_NAME] успішно завершено. Переглянути звіт" at bounding box center [529, 133] width 379 height 12
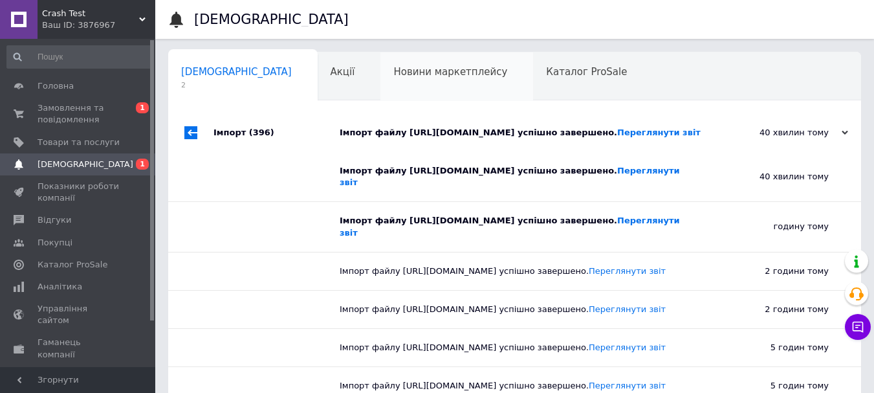
drag, startPoint x: 520, startPoint y: 130, endPoint x: 403, endPoint y: 94, distance: 122.4
click at [520, 129] on div "Імпорт файлу [URL][DOMAIN_NAME] успішно завершено. Переглянути звіт" at bounding box center [529, 133] width 379 height 12
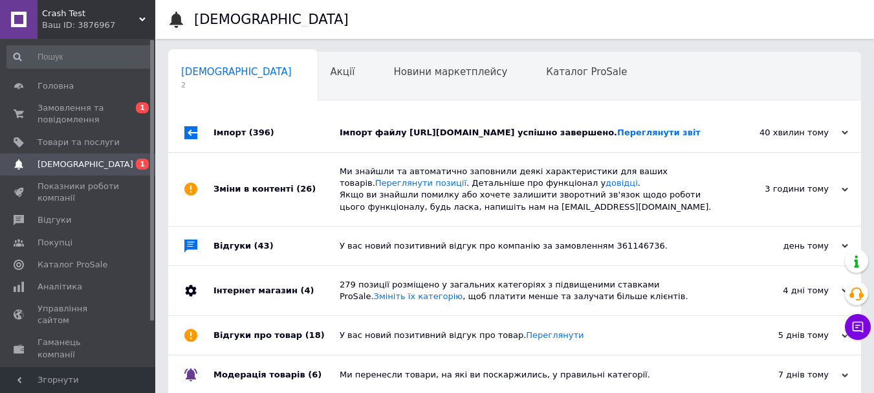
click at [88, 10] on span "Crash Test" at bounding box center [90, 14] width 97 height 12
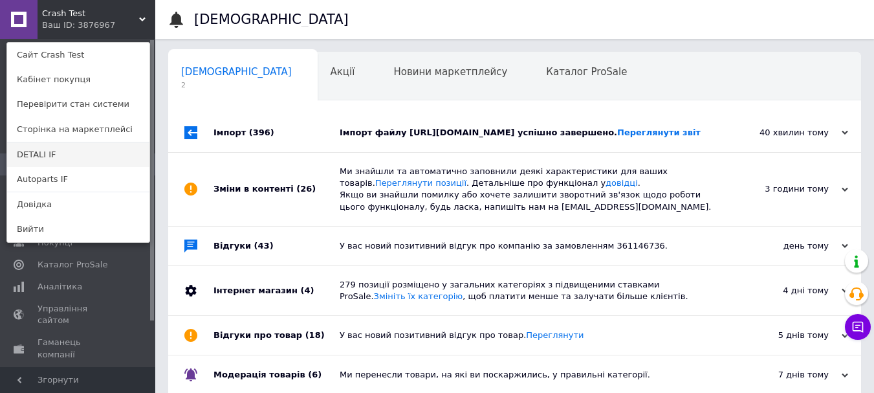
click at [87, 156] on link "DETALI IF" at bounding box center [78, 154] width 142 height 25
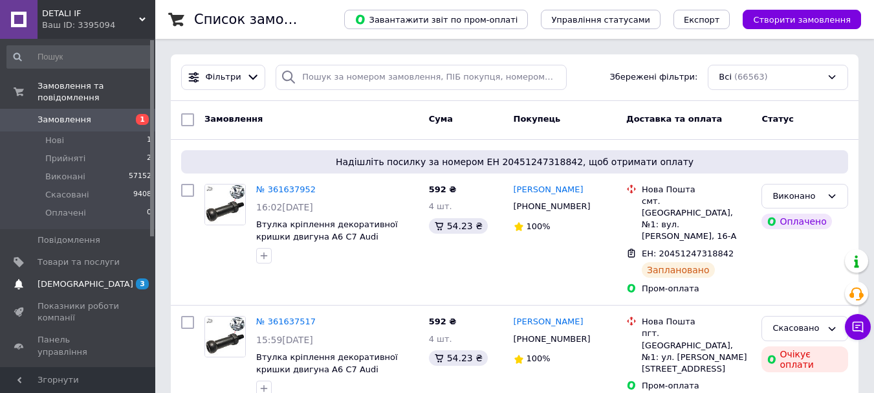
click at [104, 278] on span "[DEMOGRAPHIC_DATA]" at bounding box center [79, 284] width 82 height 12
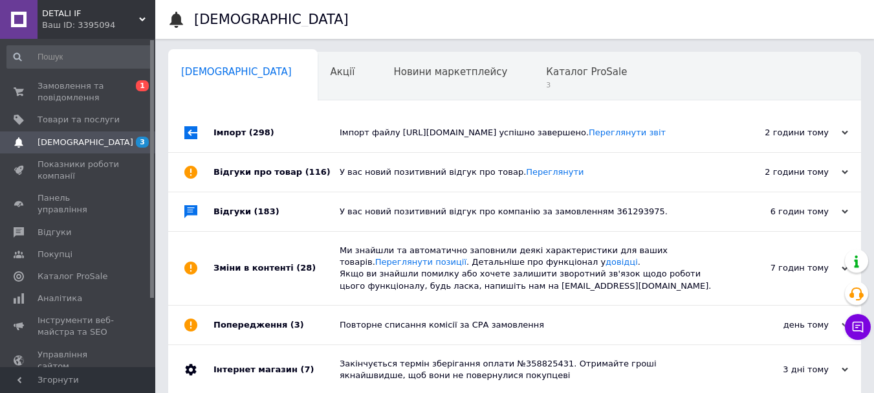
click at [511, 139] on div "Імпорт файлу [URL][DOMAIN_NAME] успішно завершено. Переглянути звіт" at bounding box center [529, 133] width 379 height 12
drag, startPoint x: 515, startPoint y: 139, endPoint x: 511, endPoint y: 127, distance: 12.9
click at [516, 138] on div "Імпорт файлу [URL][DOMAIN_NAME] успішно завершено. Переглянути звіт" at bounding box center [529, 133] width 379 height 12
click at [546, 67] on span "Каталог ProSale" at bounding box center [586, 72] width 81 height 12
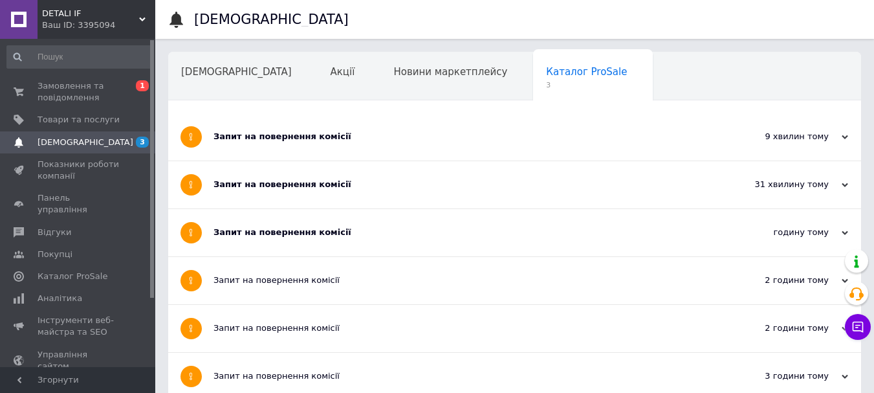
click at [490, 146] on div "Запит на повернення комісії" at bounding box center [466, 136] width 505 height 47
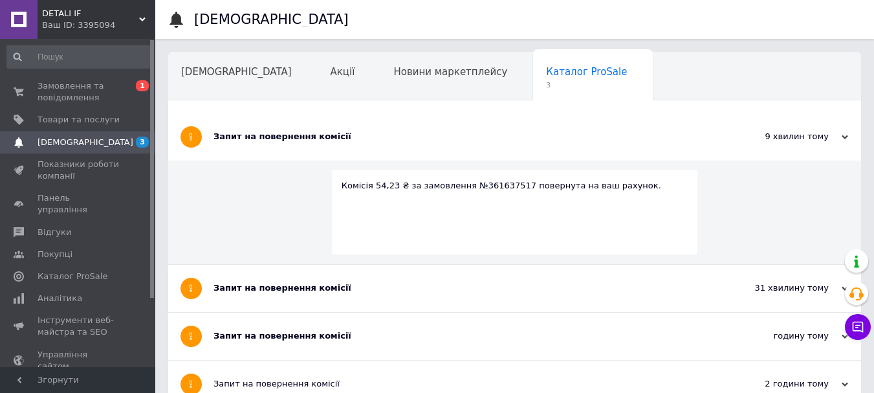
click at [507, 139] on div "Запит на повернення комісії" at bounding box center [466, 137] width 505 height 12
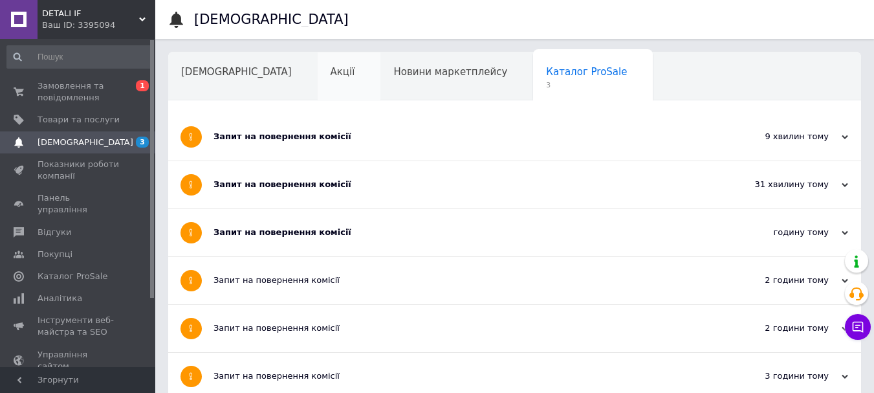
click at [318, 83] on div "Акції" at bounding box center [349, 76] width 63 height 49
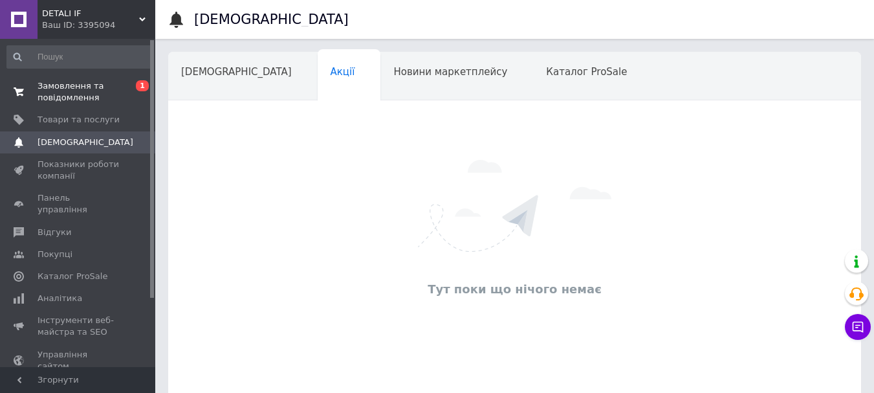
click at [93, 89] on span "Замовлення та повідомлення" at bounding box center [79, 91] width 82 height 23
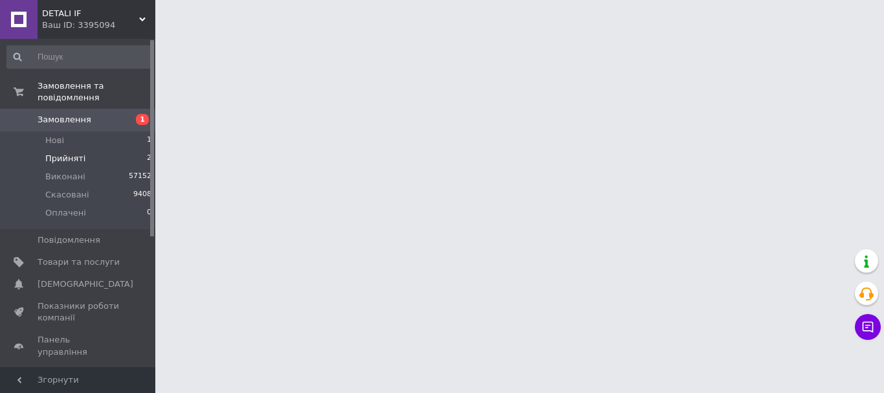
click at [107, 150] on li "Прийняті 2" at bounding box center [79, 159] width 159 height 18
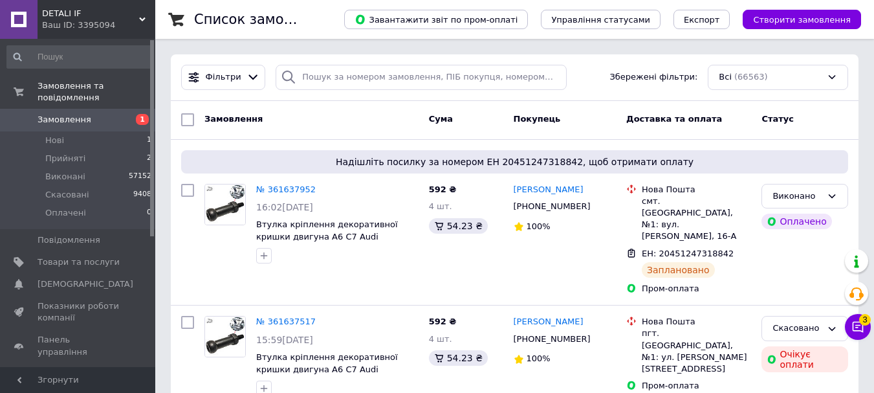
click at [845, 320] on div "Чат з покупцем 3" at bounding box center [858, 327] width 26 height 26
click at [853, 322] on icon at bounding box center [858, 327] width 11 height 11
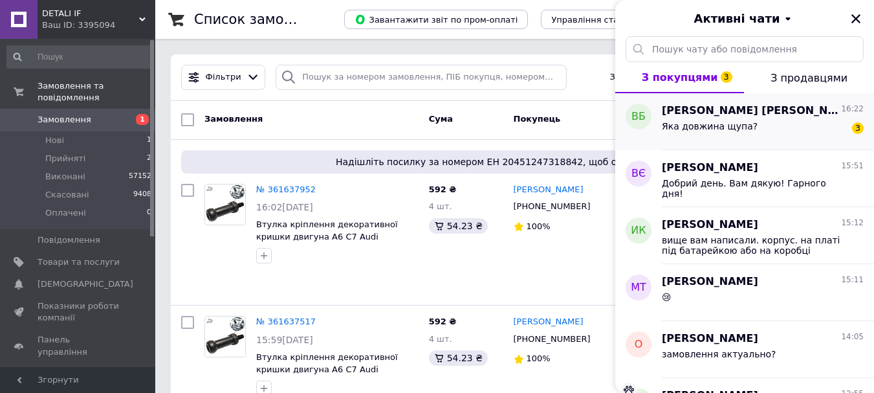
click at [753, 127] on div "Яка довжина щупа? 3" at bounding box center [763, 128] width 202 height 21
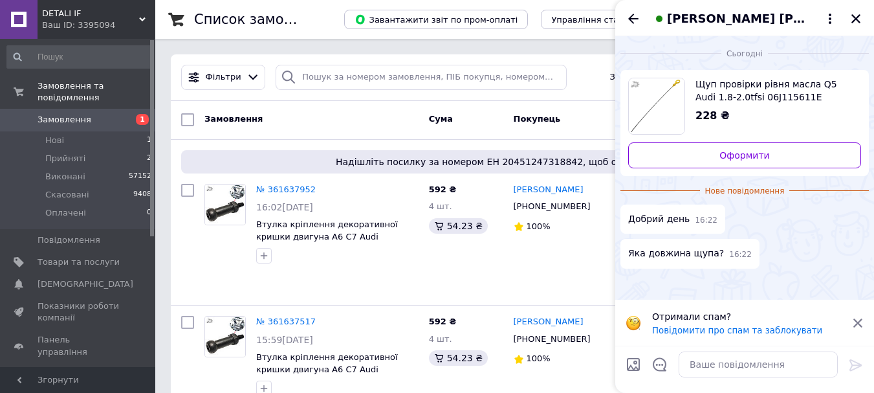
click at [758, 94] on span "Щуп провірки рівня масла Q5 Audi 1.8-2.0tfsi 06J115611E 06J115611L 06J115611F" at bounding box center [773, 91] width 155 height 26
click at [766, 386] on div at bounding box center [744, 369] width 259 height 47
click at [767, 374] on textarea at bounding box center [758, 364] width 159 height 26
click at [769, 362] on textarea at bounding box center [758, 364] width 159 height 26
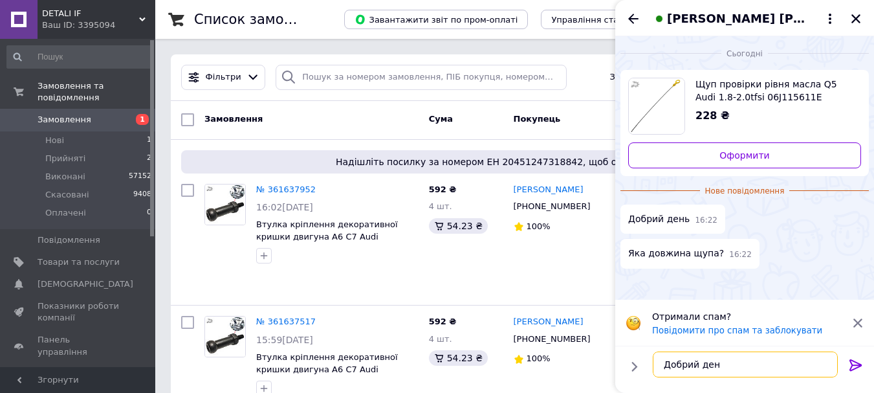
type textarea "Добрий день"
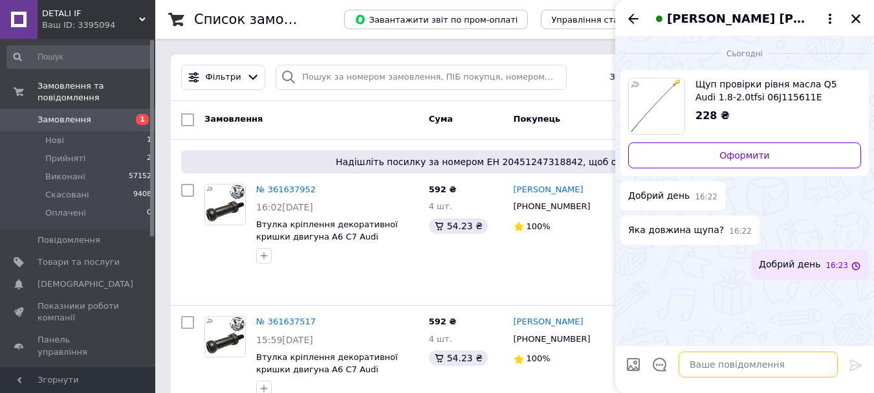
paste textarea "611.0 мм"
type textarea "611.0 мм"
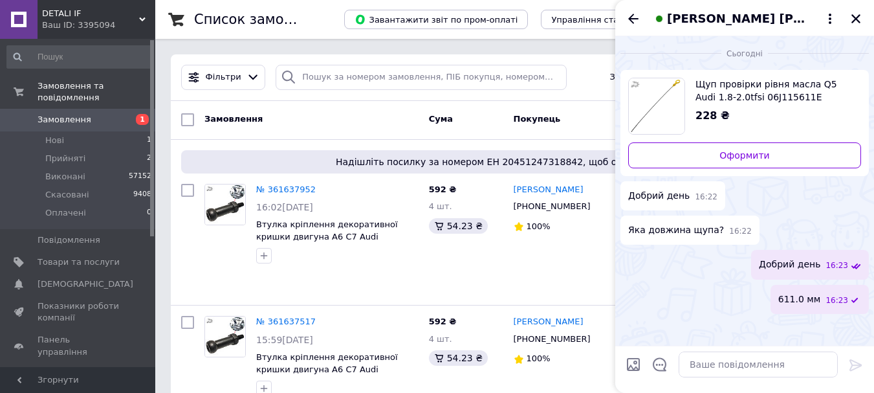
drag, startPoint x: 857, startPoint y: 20, endPoint x: 793, endPoint y: 1, distance: 66.3
click at [857, 19] on icon "Закрити" at bounding box center [856, 18] width 9 height 9
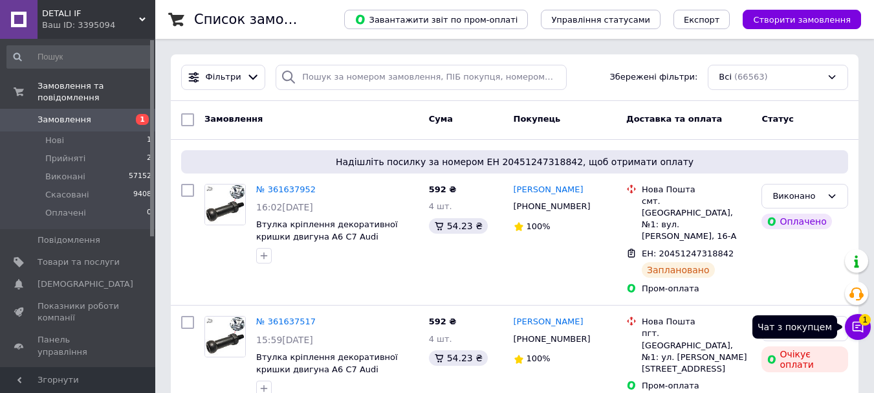
click at [859, 320] on button "Чат з покупцем 1" at bounding box center [858, 327] width 26 height 26
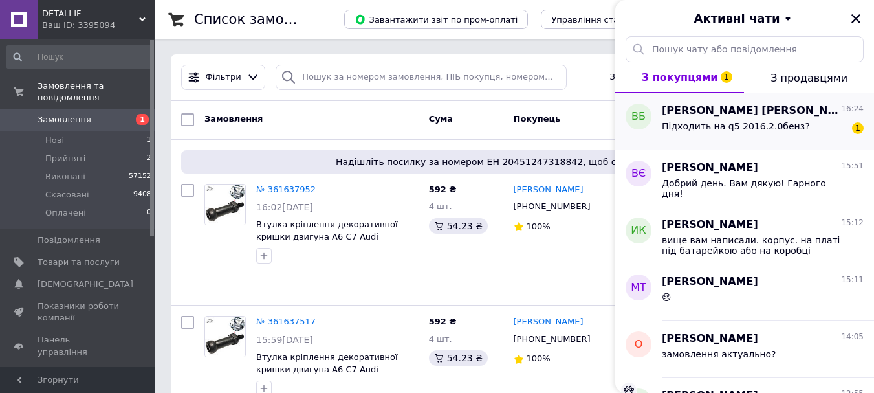
click at [757, 127] on span "Підходить на q5 2016.2.0бенз?" at bounding box center [736, 126] width 148 height 10
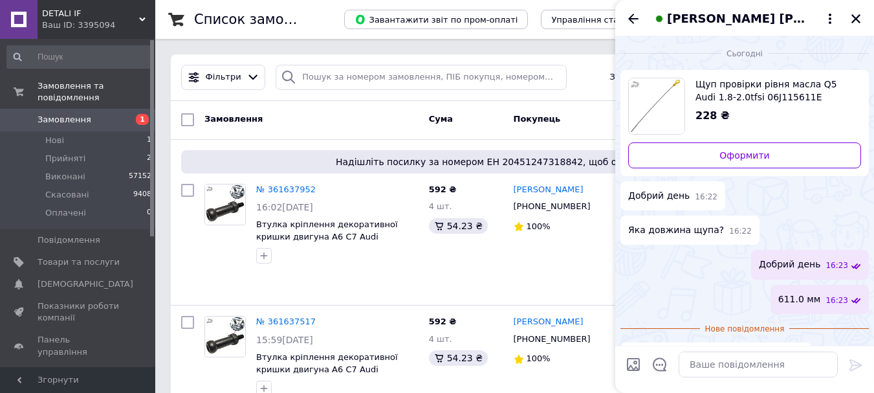
scroll to position [31, 0]
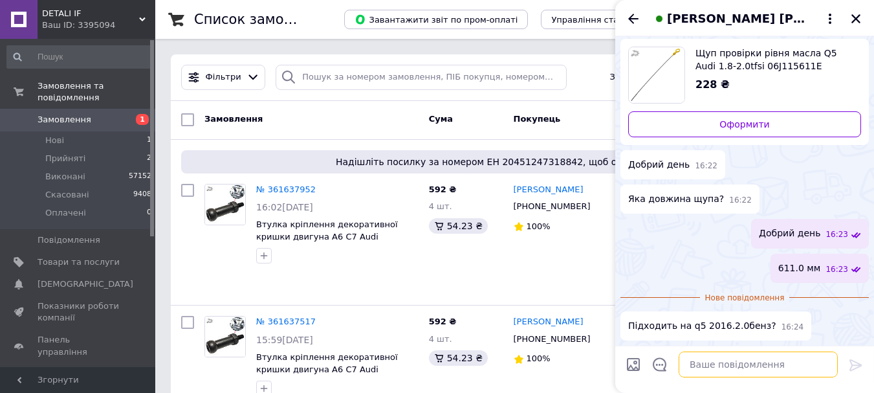
click at [747, 362] on textarea at bounding box center [758, 364] width 159 height 26
paste textarea "1.8-2.0tfsi"
click at [698, 362] on textarea "для 1.8-2.0tfsi" at bounding box center [745, 364] width 185 height 26
type textarea "для 1.8 та 2.0tfsi"
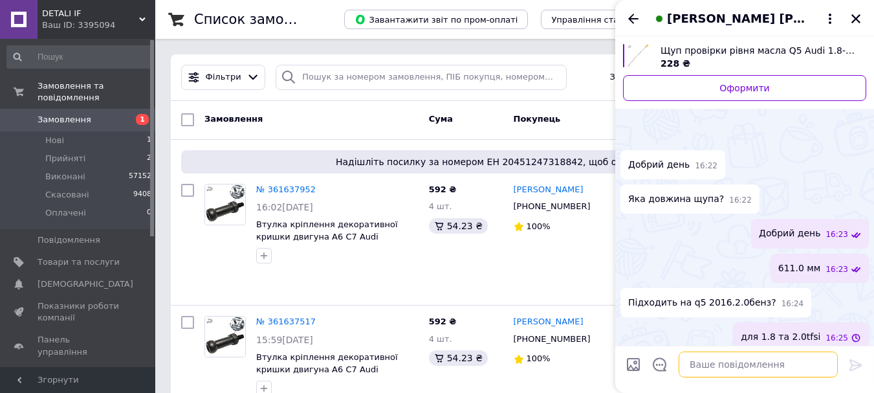
scroll to position [42, 0]
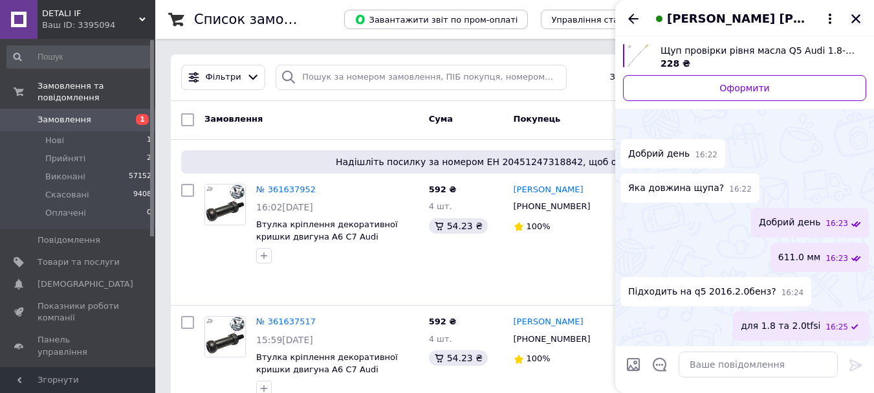
click at [859, 16] on icon "Закрити" at bounding box center [856, 18] width 9 height 9
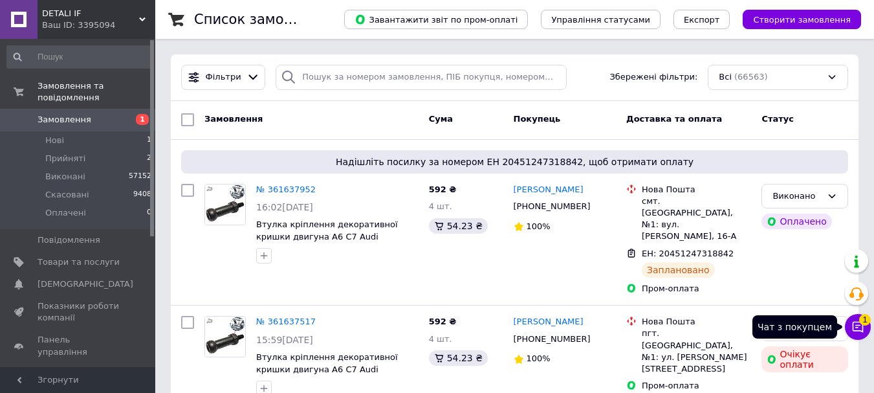
drag, startPoint x: 857, startPoint y: 326, endPoint x: 854, endPoint y: 335, distance: 9.4
click at [857, 326] on icon at bounding box center [858, 327] width 11 height 11
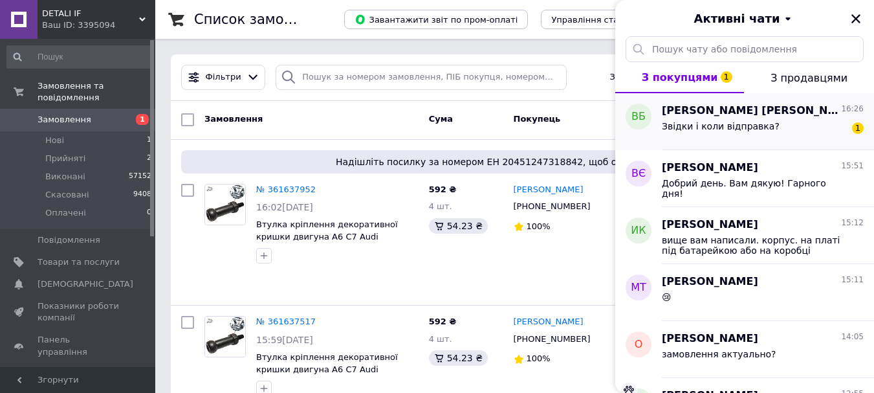
click at [774, 123] on div "Звідки і коли відправка? 1" at bounding box center [763, 128] width 202 height 21
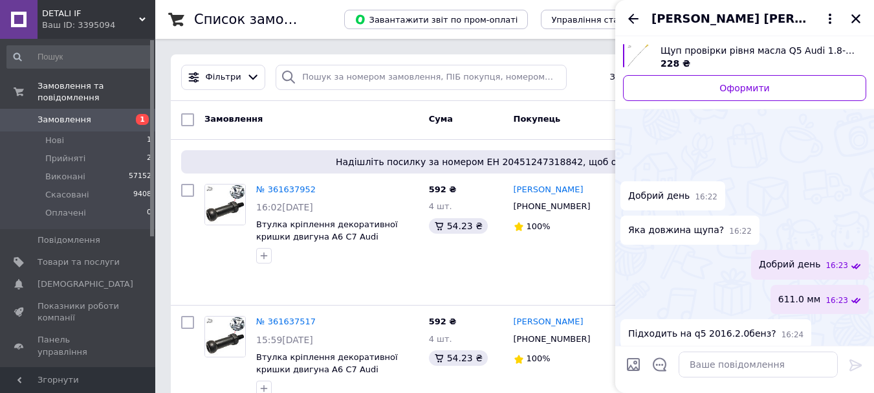
scroll to position [100, 0]
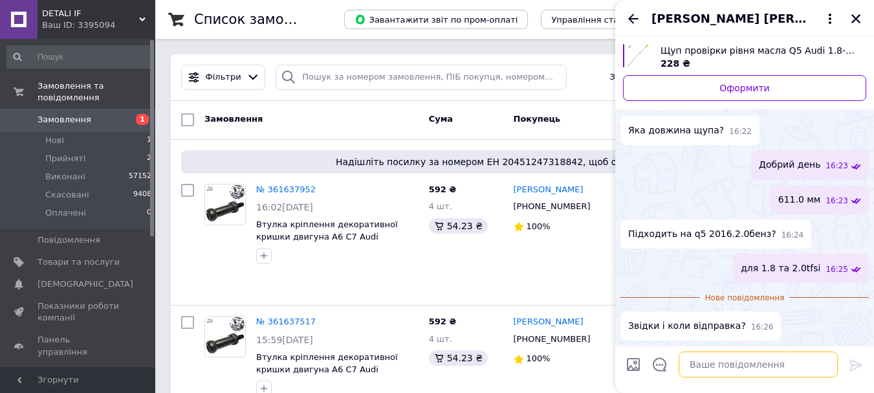
click at [760, 374] on textarea at bounding box center [758, 364] width 159 height 26
type textarea "завтра, з [GEOGRAPHIC_DATA]"
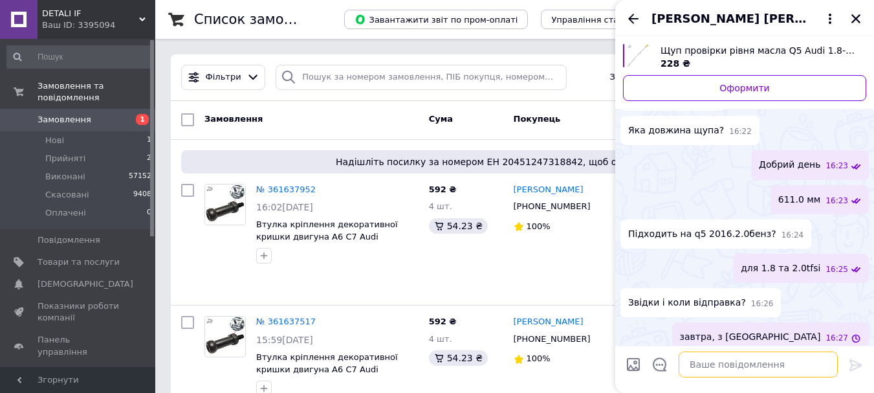
scroll to position [78, 0]
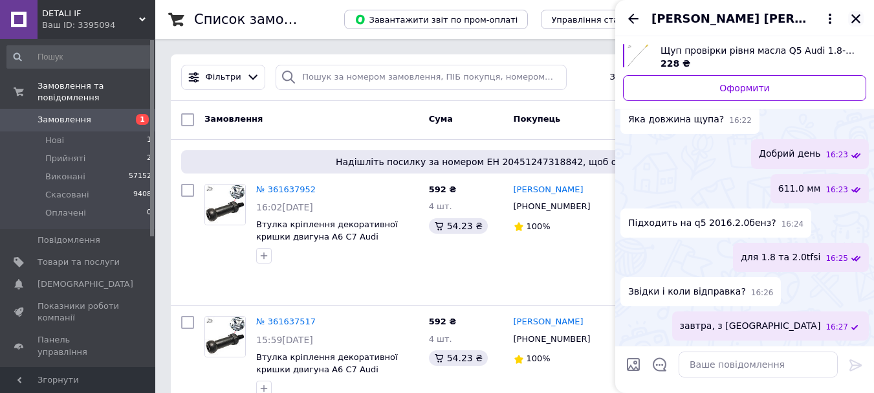
click at [854, 17] on icon "Закрити" at bounding box center [856, 18] width 9 height 9
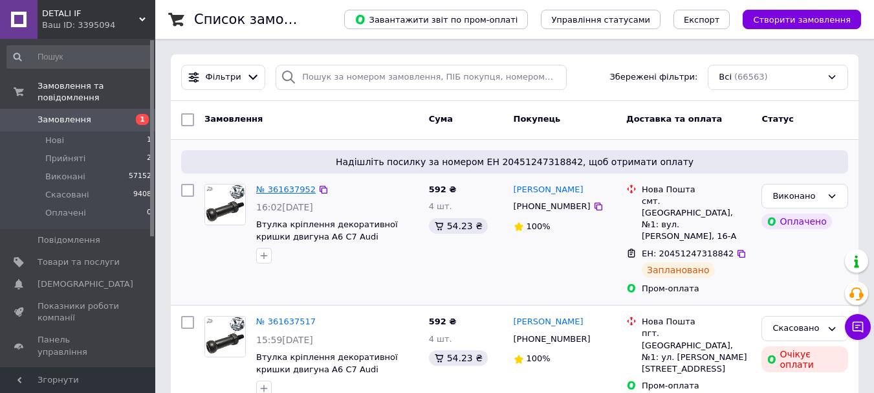
click at [272, 192] on link "№ 361637952" at bounding box center [286, 189] width 60 height 10
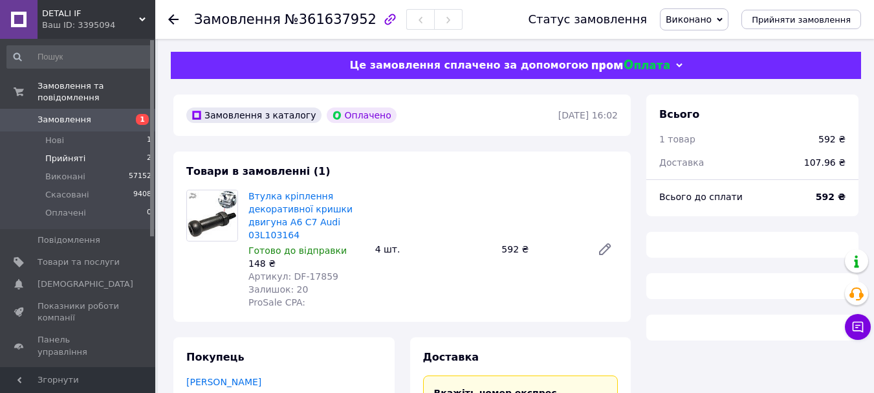
click at [111, 151] on li "Прийняті 2" at bounding box center [79, 159] width 159 height 18
